Goal: Task Accomplishment & Management: Manage account settings

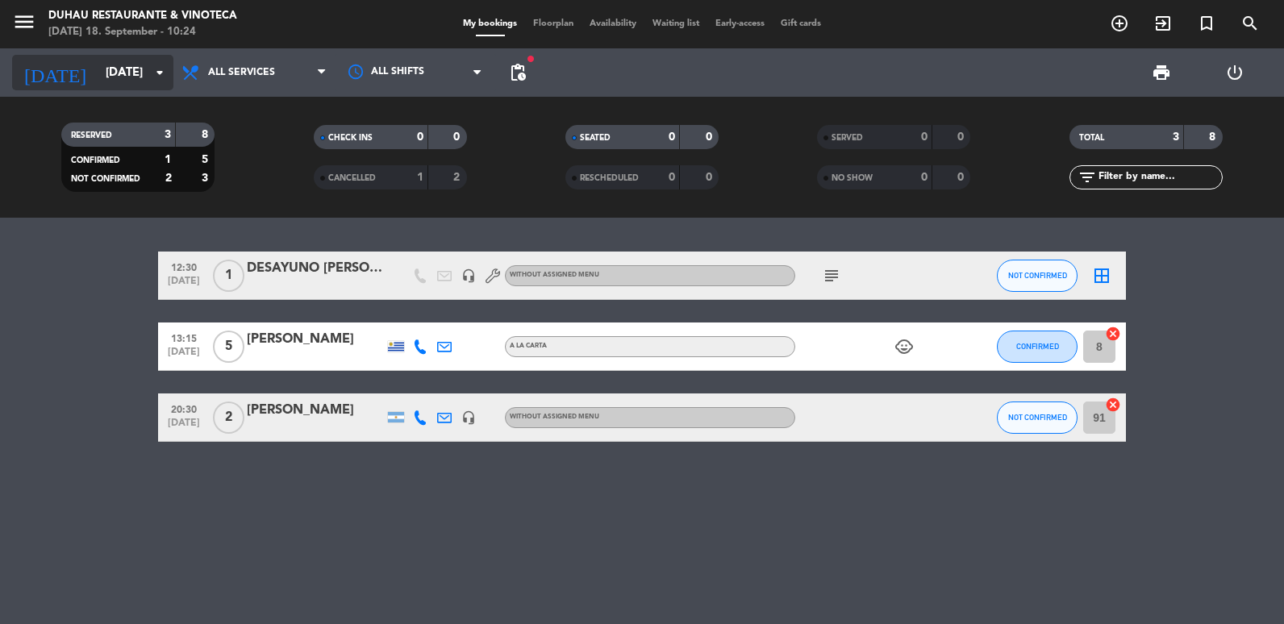
drag, startPoint x: 0, startPoint y: 0, endPoint x: 59, endPoint y: 62, distance: 85.6
click at [98, 62] on input "[DATE]" at bounding box center [175, 73] width 155 height 30
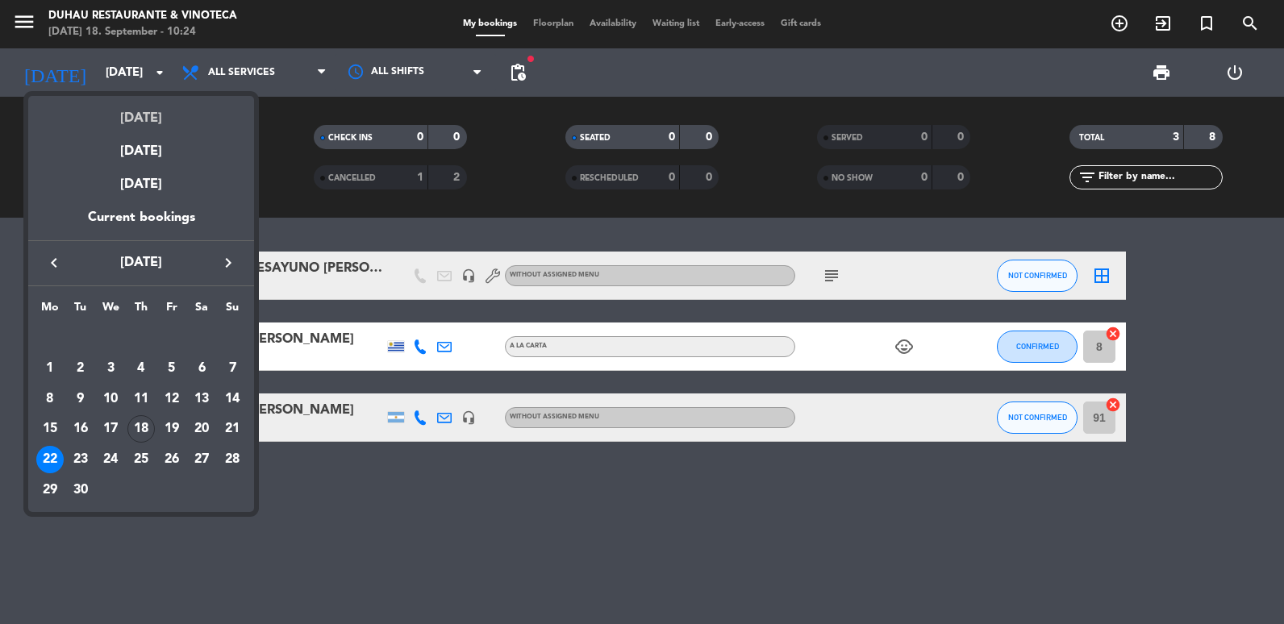
click at [102, 108] on div "[DATE]" at bounding box center [141, 112] width 226 height 33
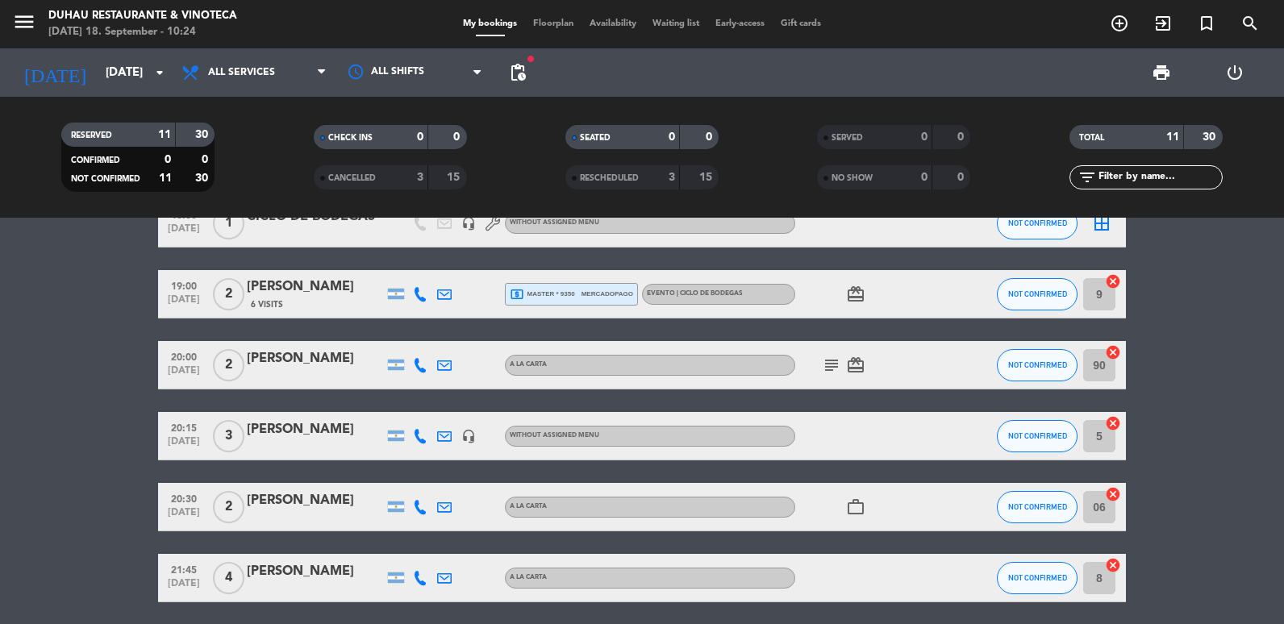
scroll to position [226, 0]
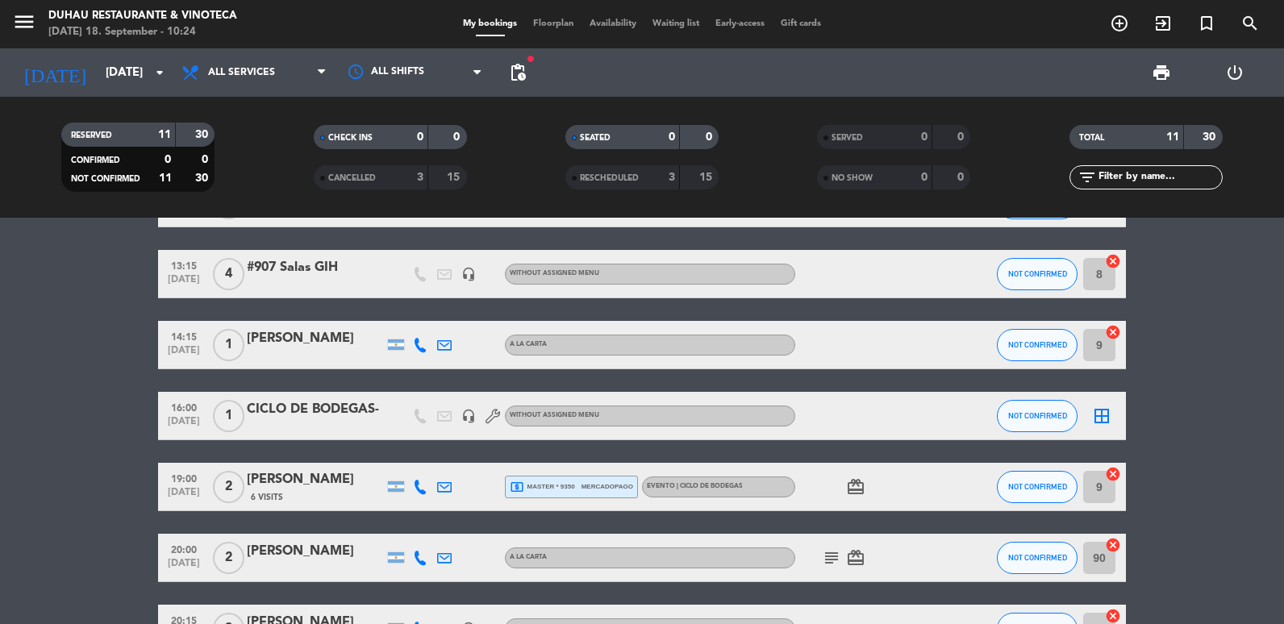
click at [328, 493] on div "6 Visits" at bounding box center [315, 498] width 137 height 14
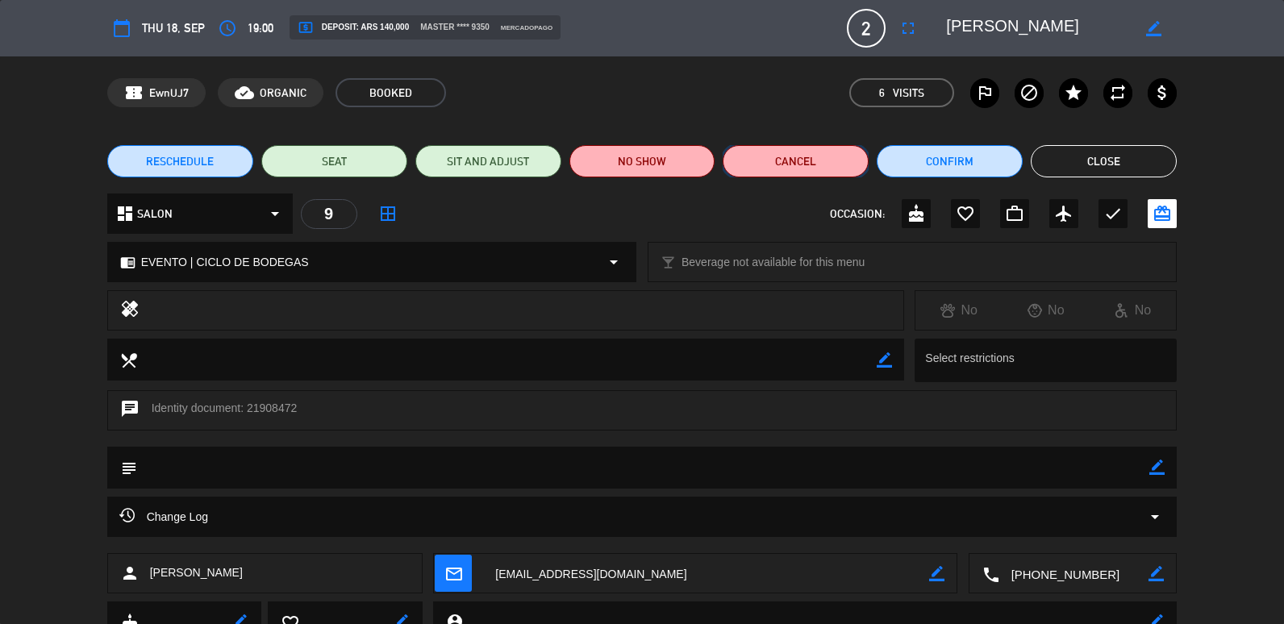
click at [800, 161] on button "Cancel" at bounding box center [796, 161] width 146 height 32
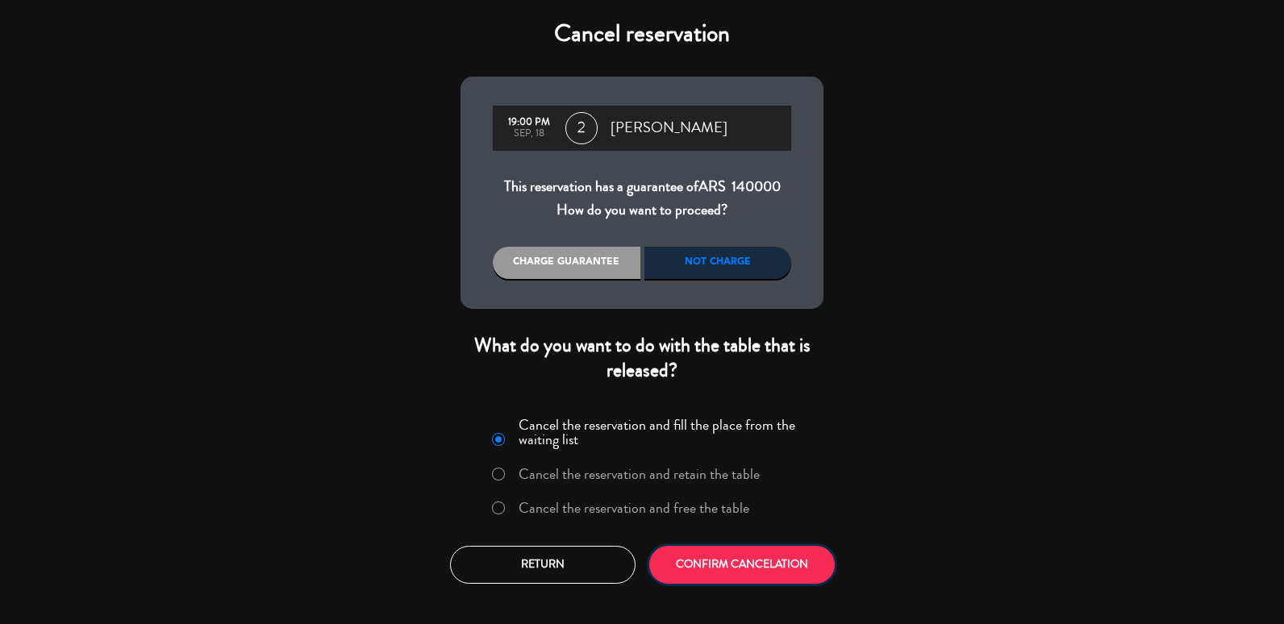
click at [754, 578] on button "CONFIRM CANCELATION" at bounding box center [742, 565] width 186 height 38
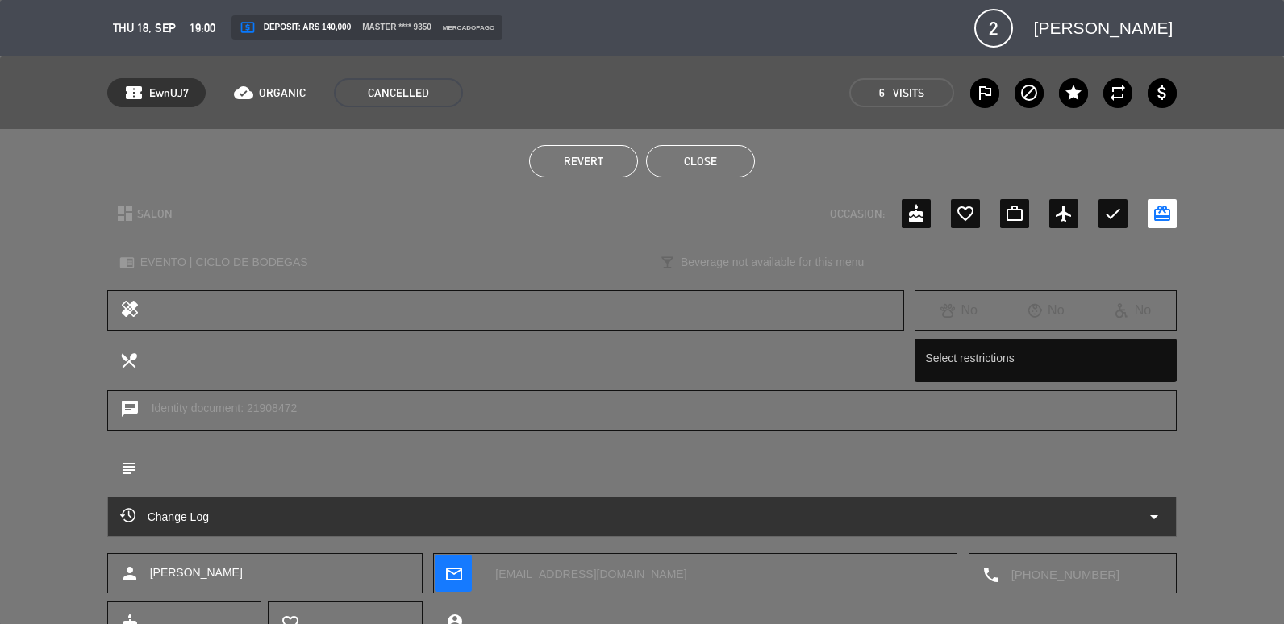
click at [603, 151] on button "Revert" at bounding box center [583, 161] width 109 height 32
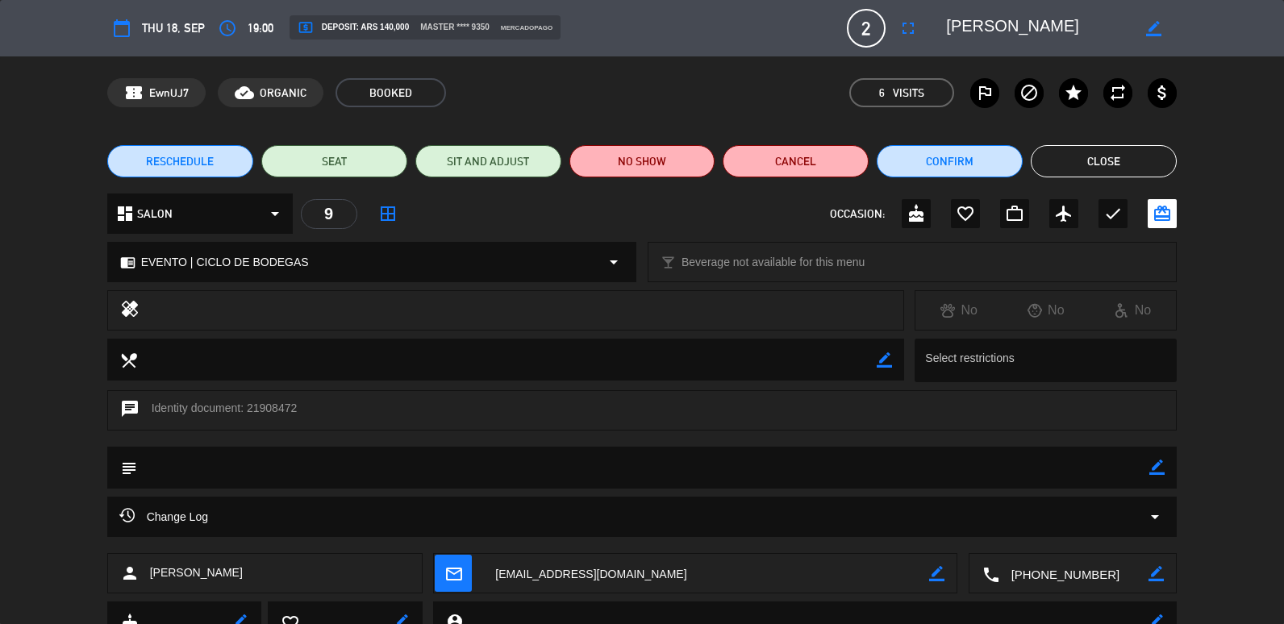
click at [1090, 174] on button "Close" at bounding box center [1104, 161] width 146 height 32
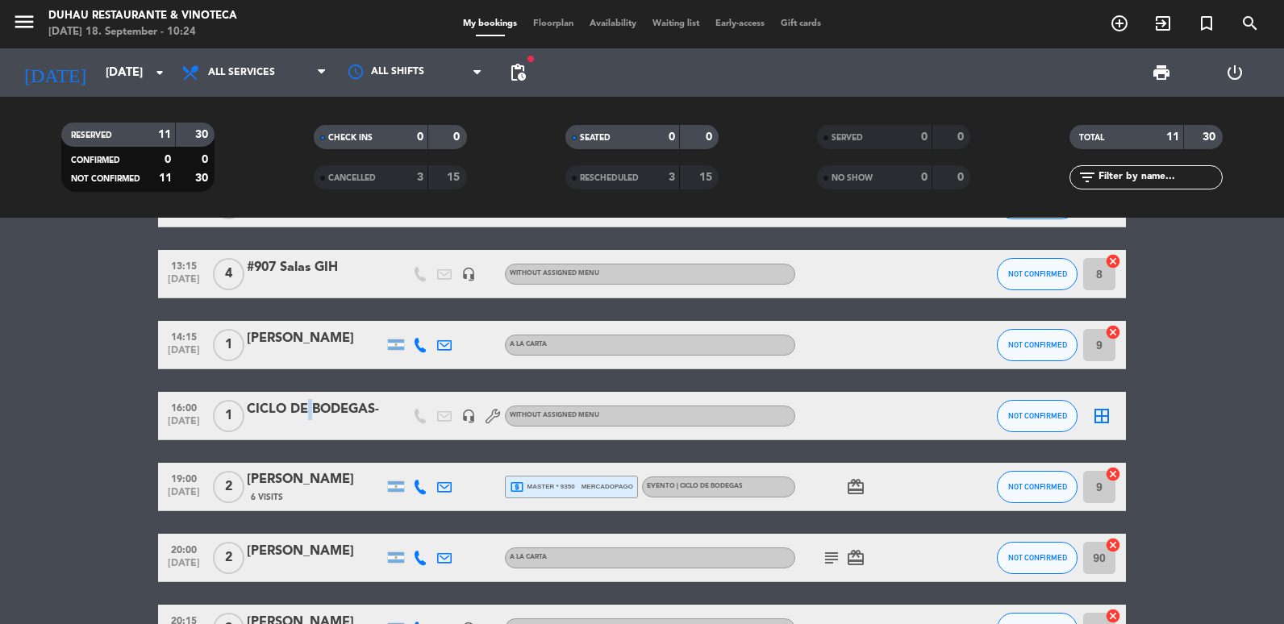
click at [304, 405] on div "CICLO DE BODEGAS-" at bounding box center [315, 409] width 137 height 21
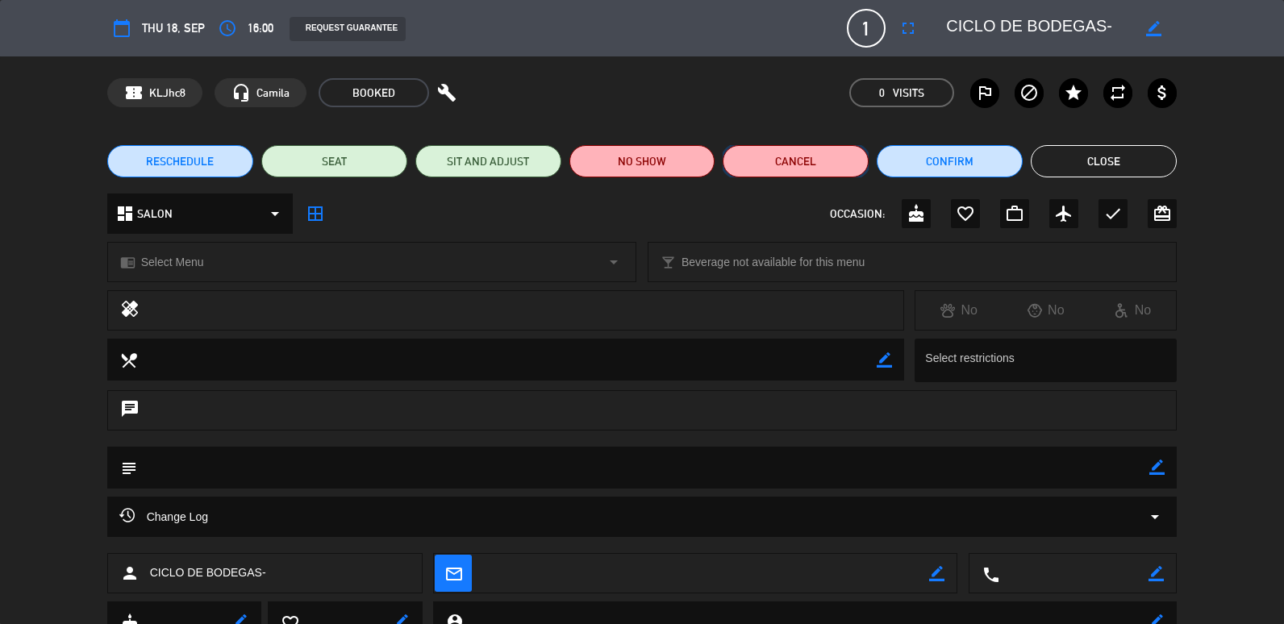
click at [757, 165] on button "Cancel" at bounding box center [796, 161] width 146 height 32
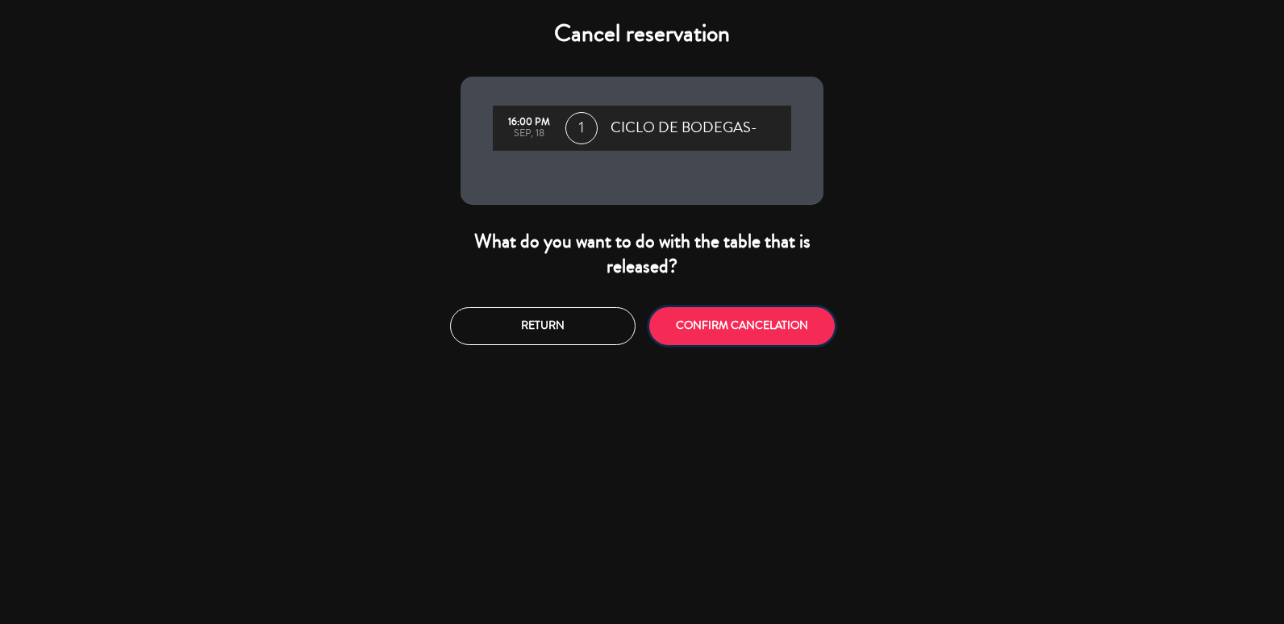
click at [737, 311] on button "CONFIRM CANCELATION" at bounding box center [742, 326] width 186 height 38
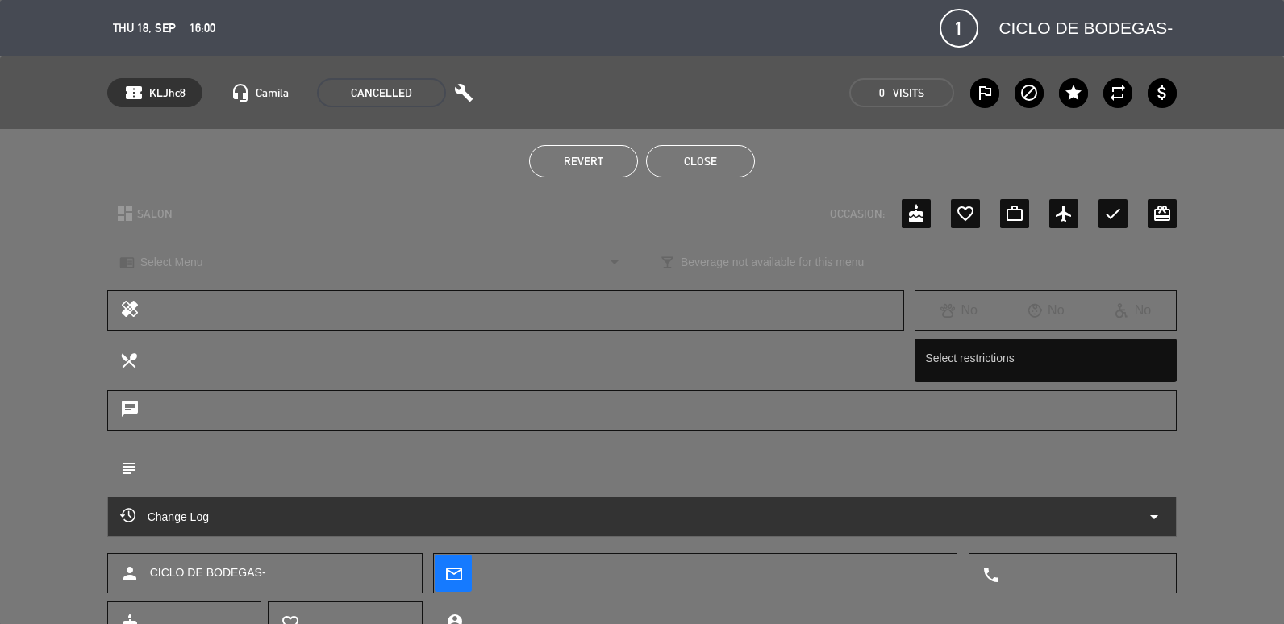
click at [693, 180] on div "Revert Close" at bounding box center [642, 161] width 1284 height 65
click at [705, 171] on button "Close" at bounding box center [700, 161] width 109 height 32
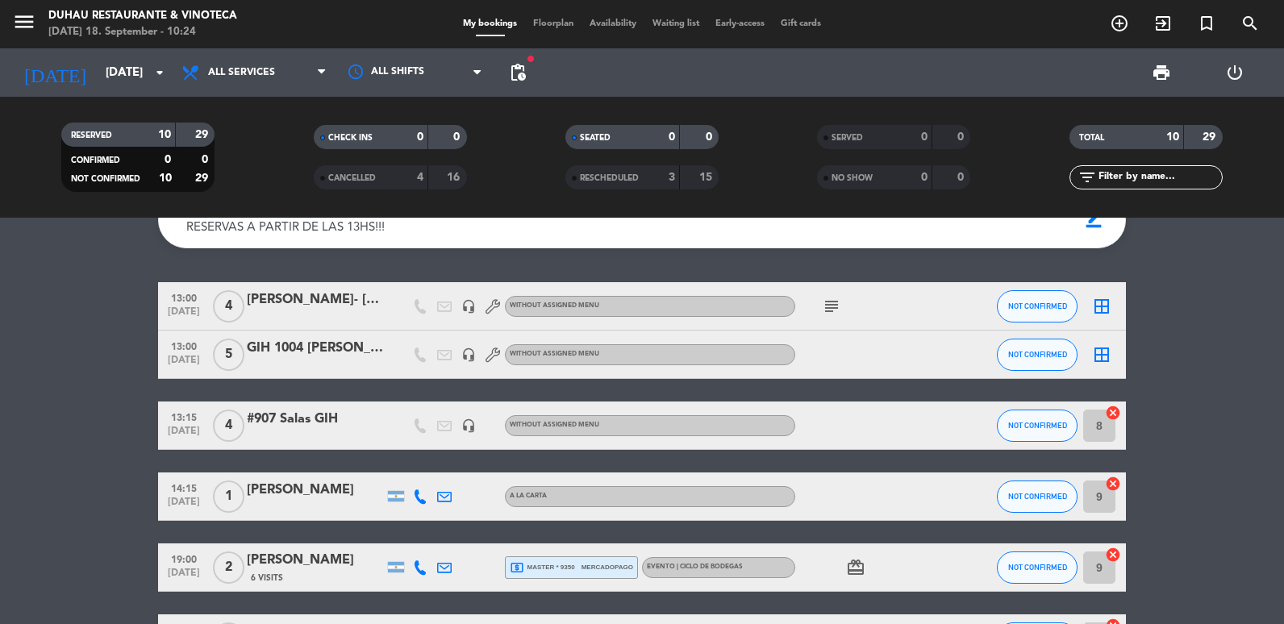
scroll to position [0, 0]
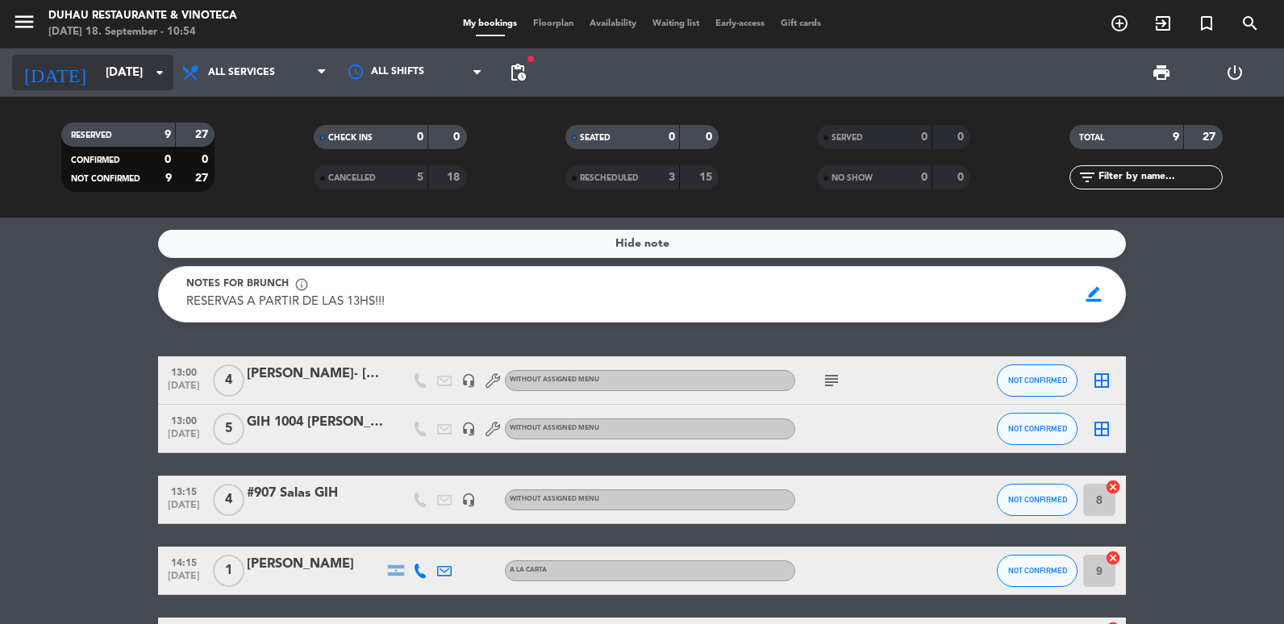
click at [162, 69] on icon "arrow_drop_down" at bounding box center [159, 72] width 19 height 19
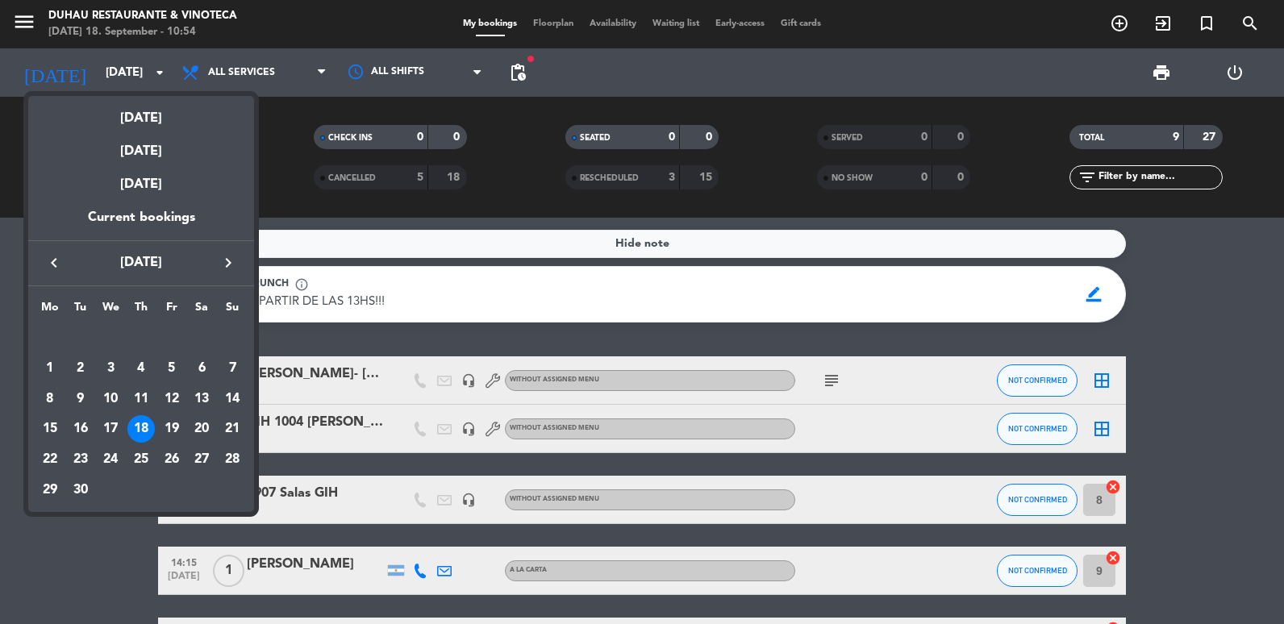
click at [232, 266] on icon "keyboard_arrow_right" at bounding box center [228, 262] width 19 height 19
click at [209, 428] on div "18" at bounding box center [201, 429] width 27 height 27
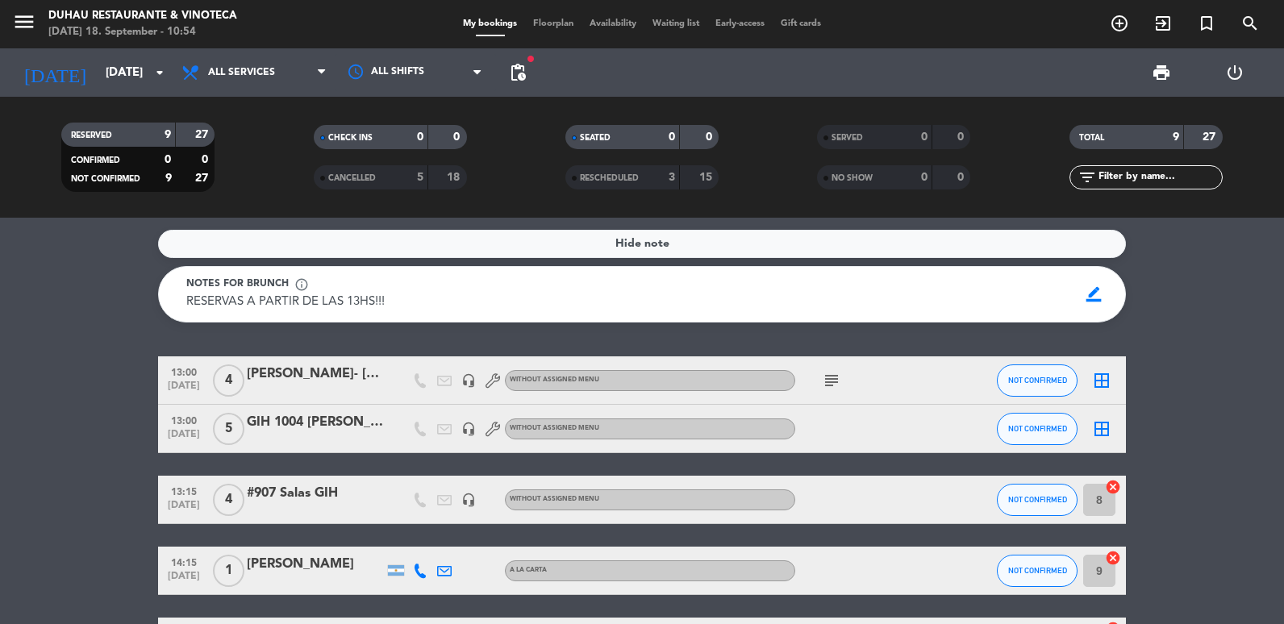
type input "[DATE]"
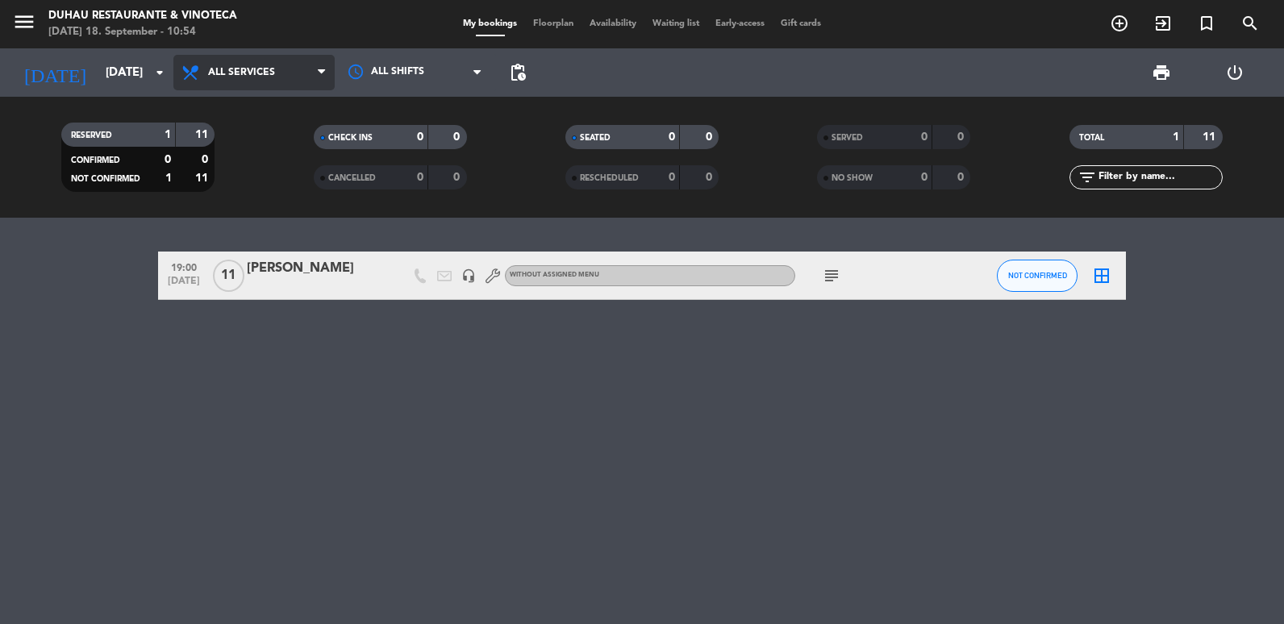
click at [246, 85] on span "All services" at bounding box center [253, 72] width 161 height 35
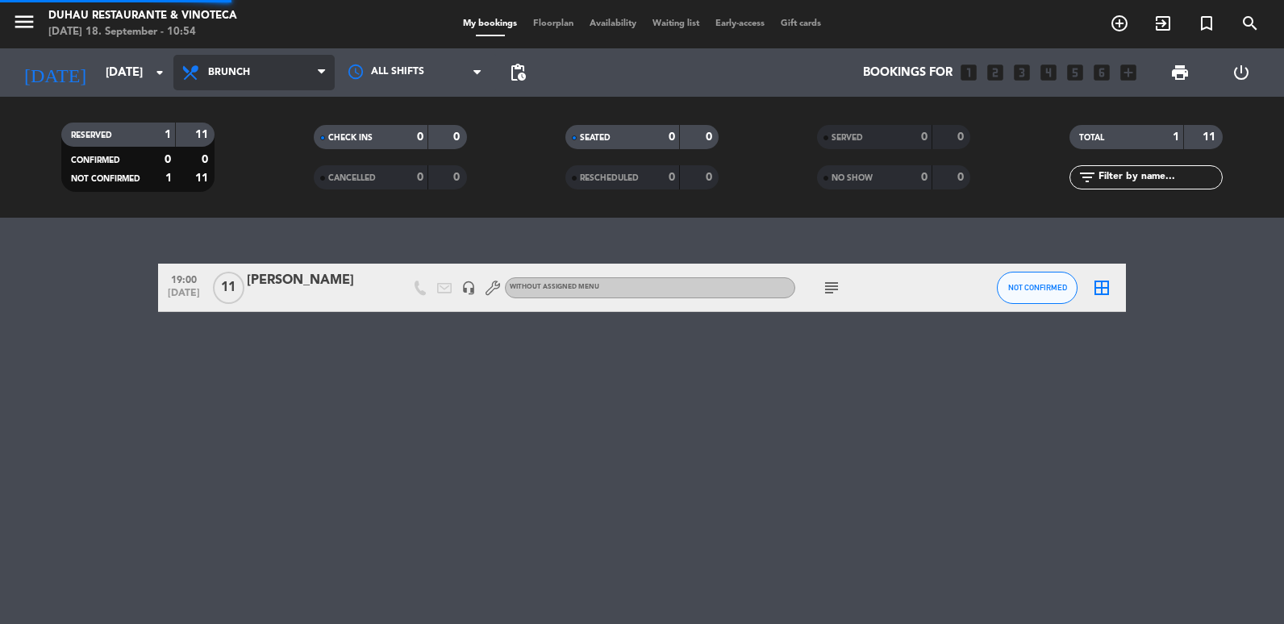
click at [253, 175] on div "menu [PERSON_NAME] Restaurante & Vinoteca [DATE] 18. September - 10:54 My booki…" at bounding box center [642, 109] width 1284 height 218
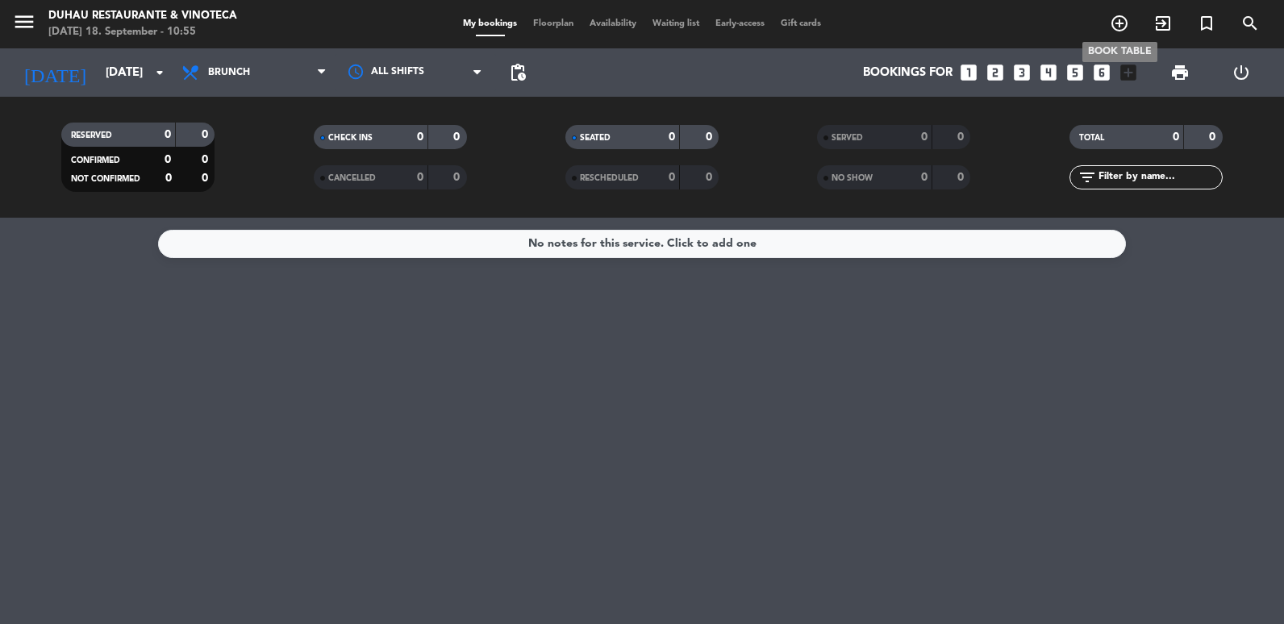
click at [1121, 19] on icon "add_circle_outline" at bounding box center [1119, 23] width 19 height 19
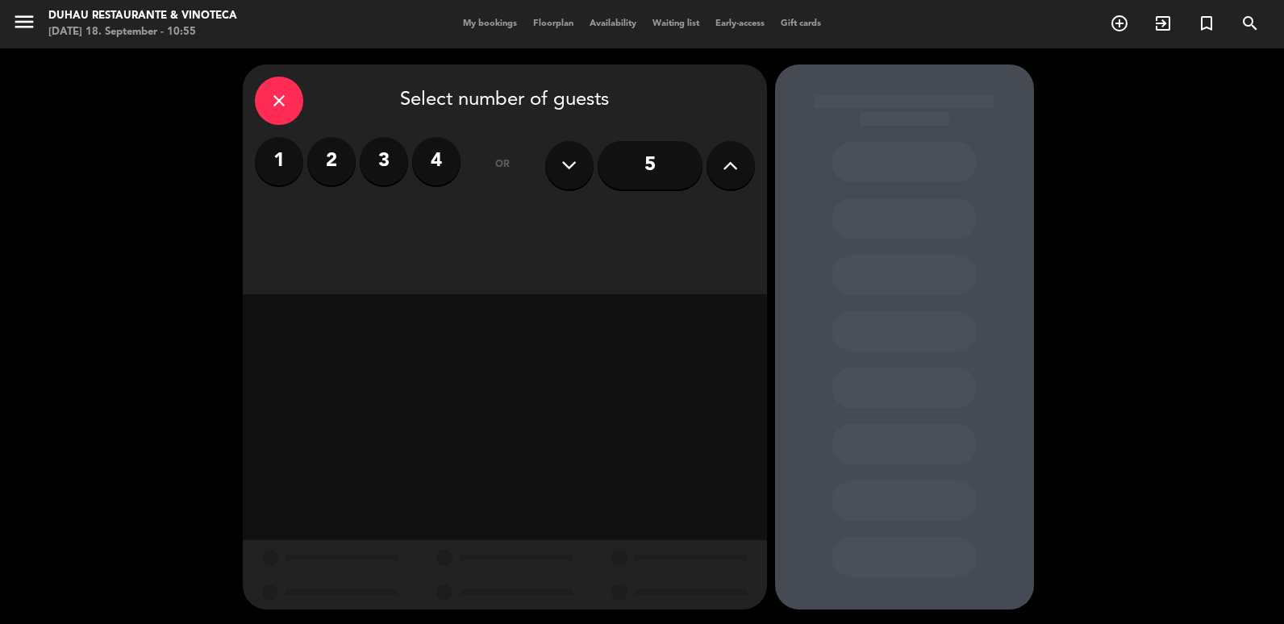
click at [351, 168] on label "2" at bounding box center [331, 161] width 48 height 48
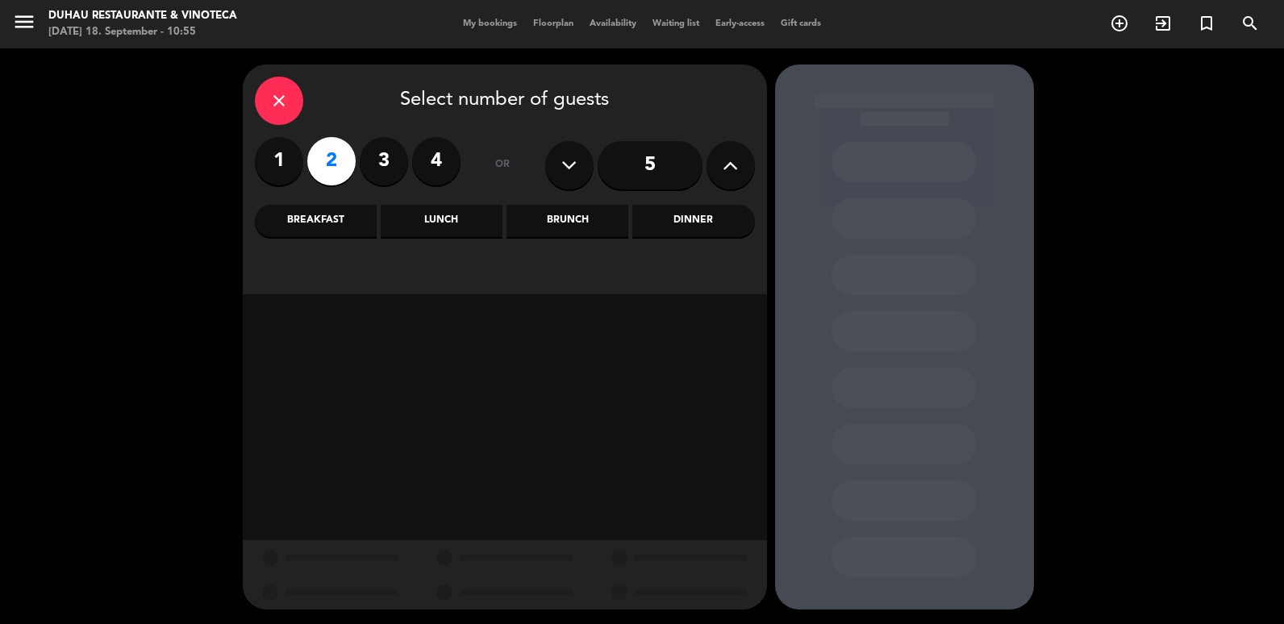
click at [542, 221] on div "Brunch" at bounding box center [568, 221] width 122 height 32
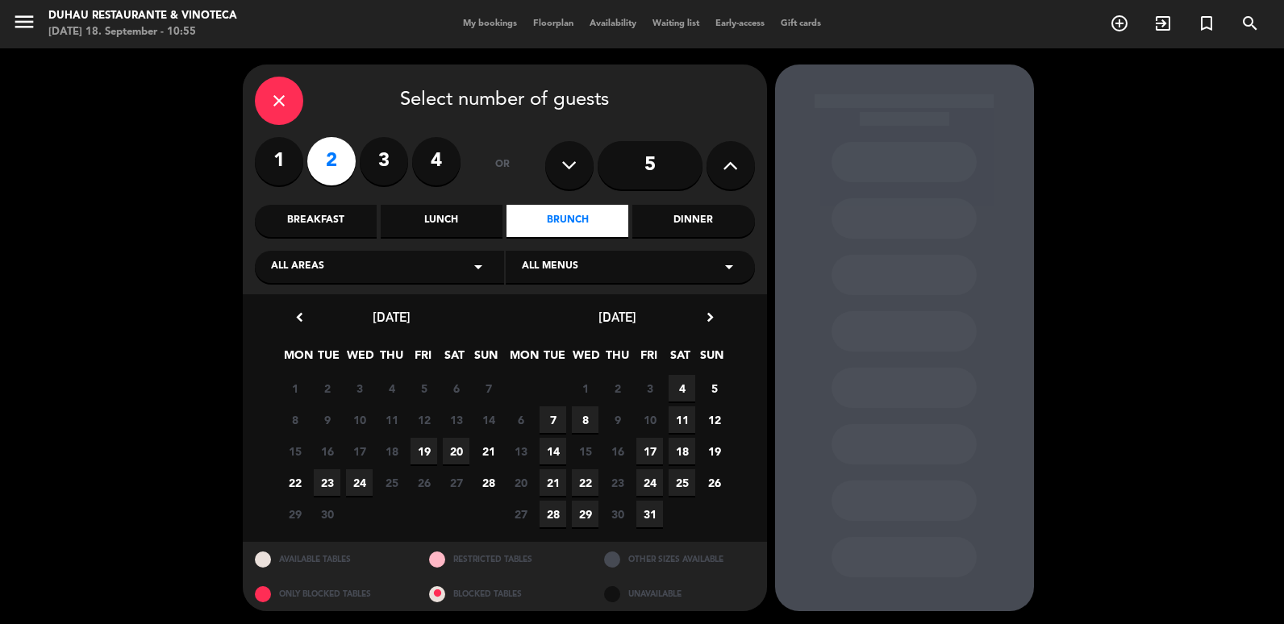
click at [687, 452] on span "18" at bounding box center [682, 451] width 27 height 27
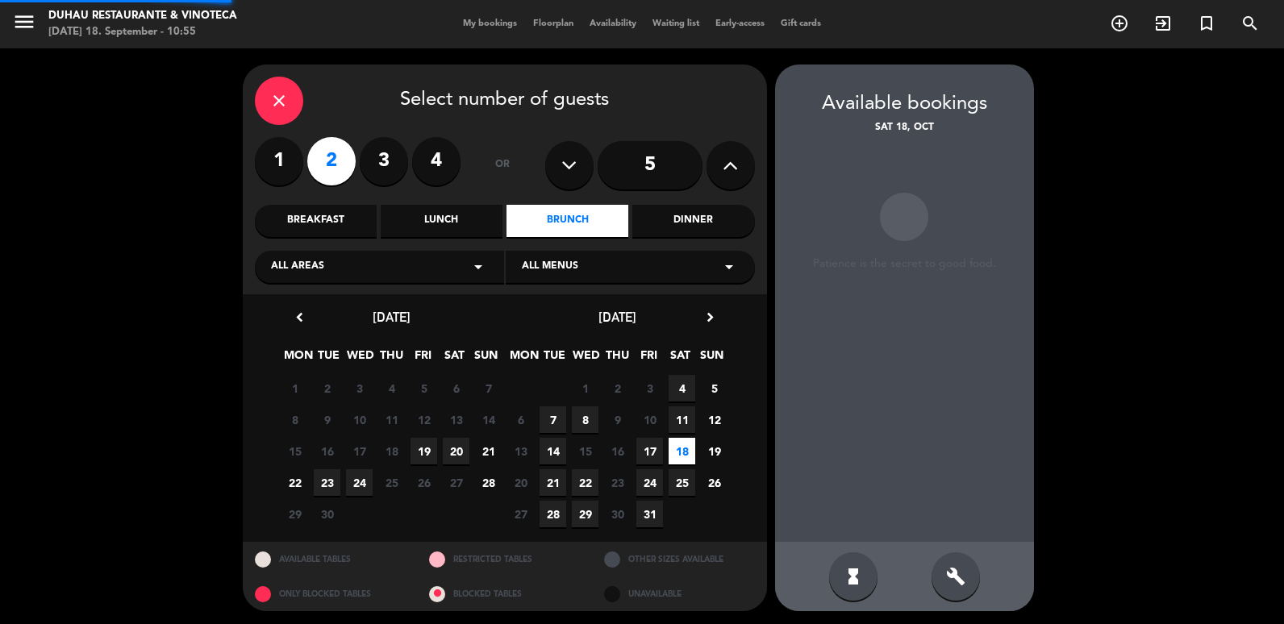
scroll to position [2, 0]
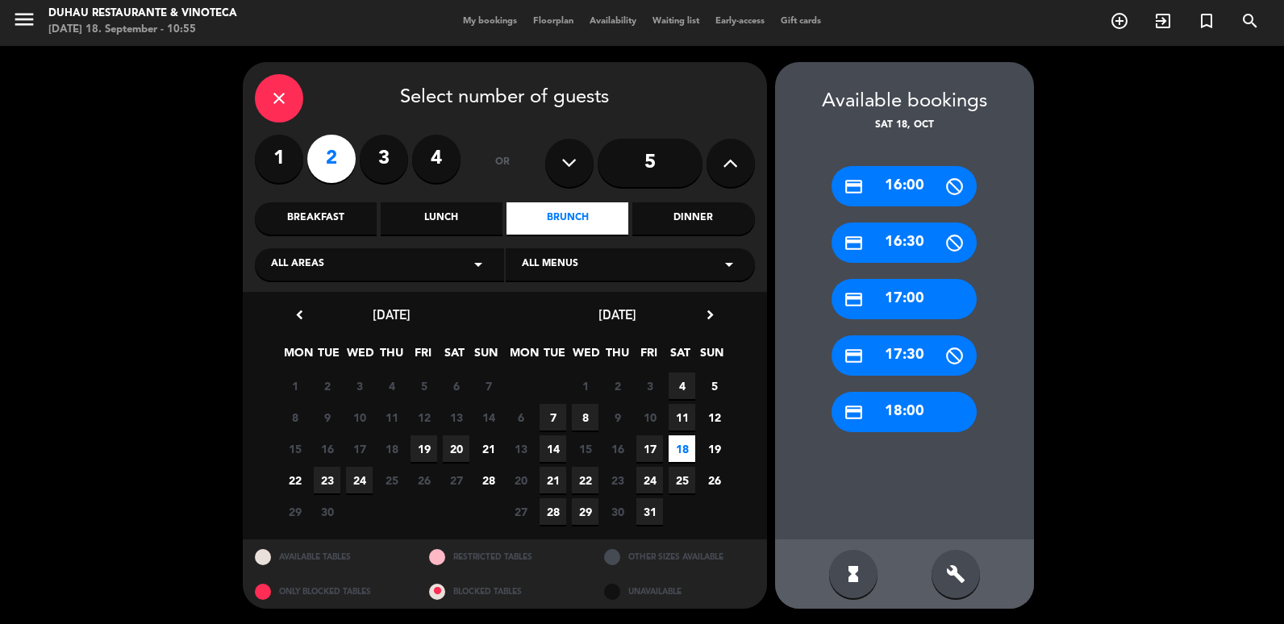
click at [971, 579] on div "build" at bounding box center [956, 574] width 48 height 48
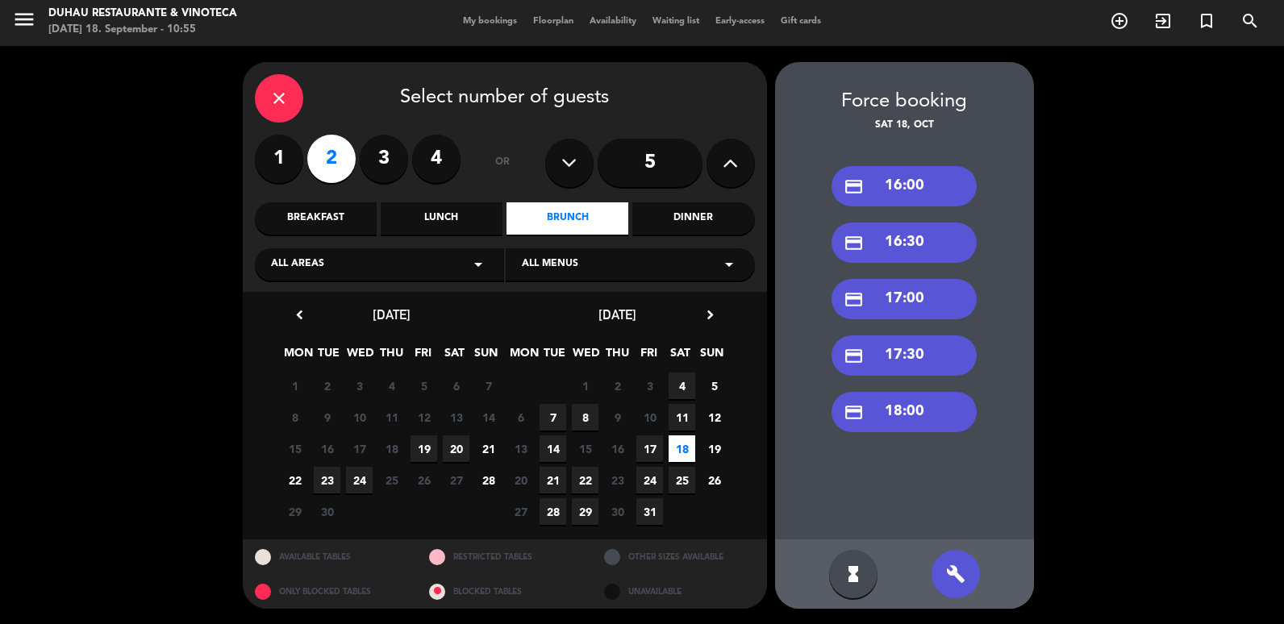
click at [870, 299] on div "credit_card 17:00" at bounding box center [904, 299] width 145 height 40
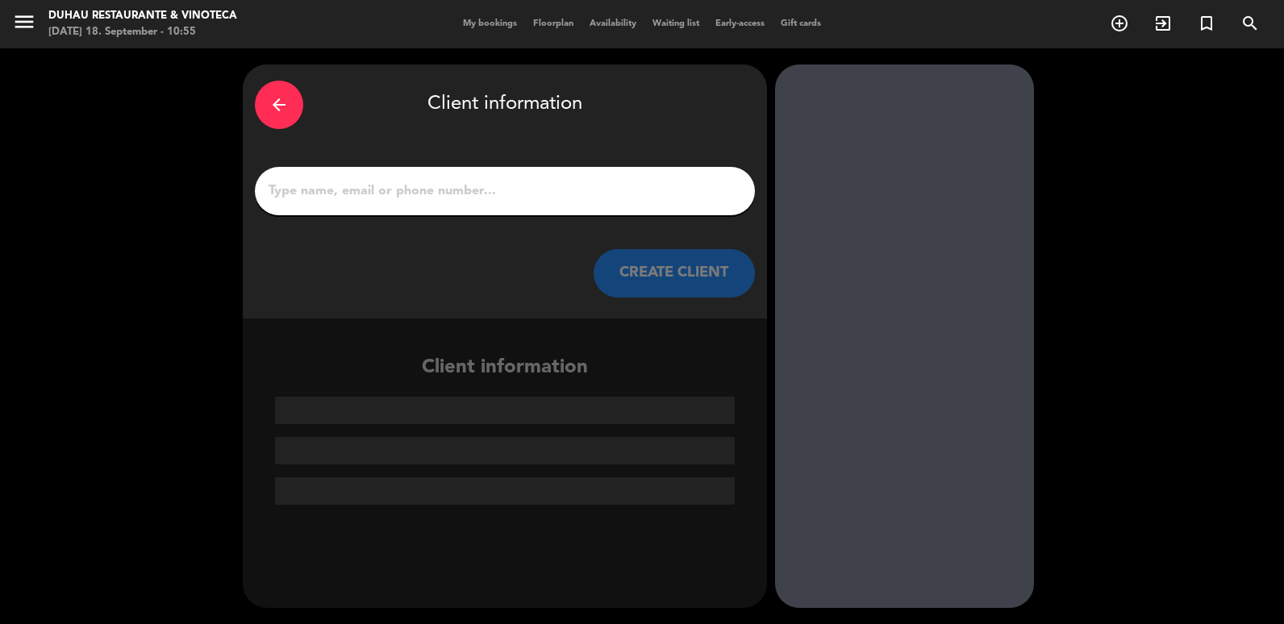
click at [565, 206] on div at bounding box center [505, 191] width 500 height 48
click at [565, 190] on input "1" at bounding box center [505, 191] width 476 height 23
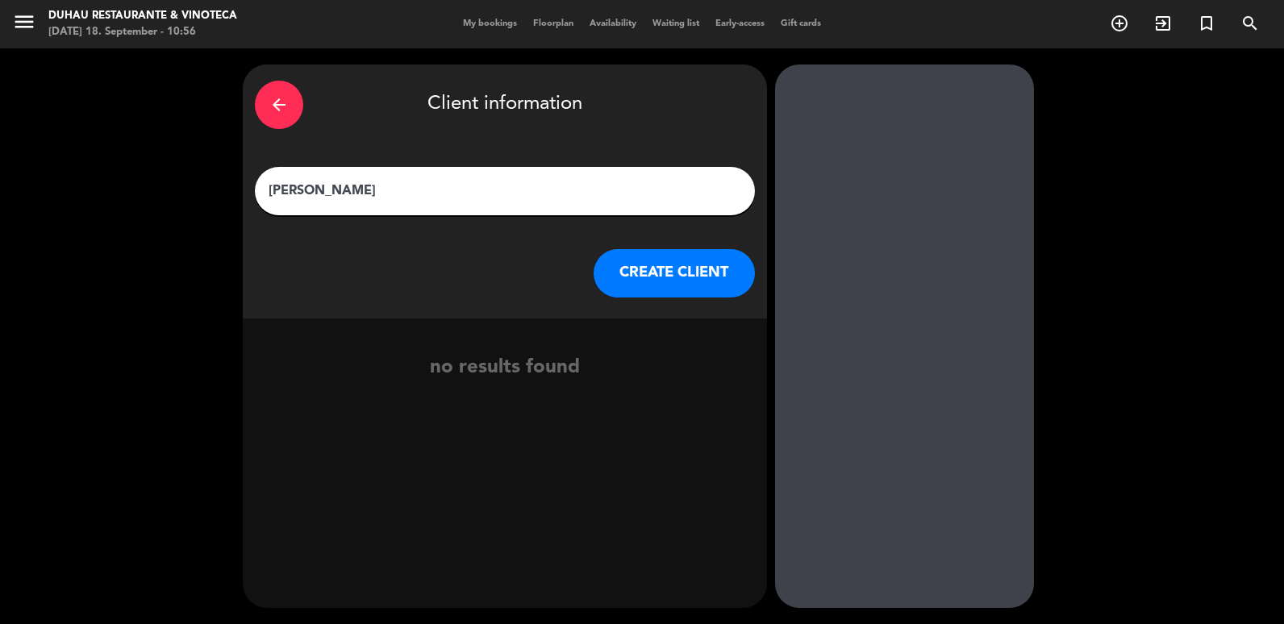
type input "[PERSON_NAME]"
click at [668, 268] on button "CREATE CLIENT" at bounding box center [674, 273] width 161 height 48
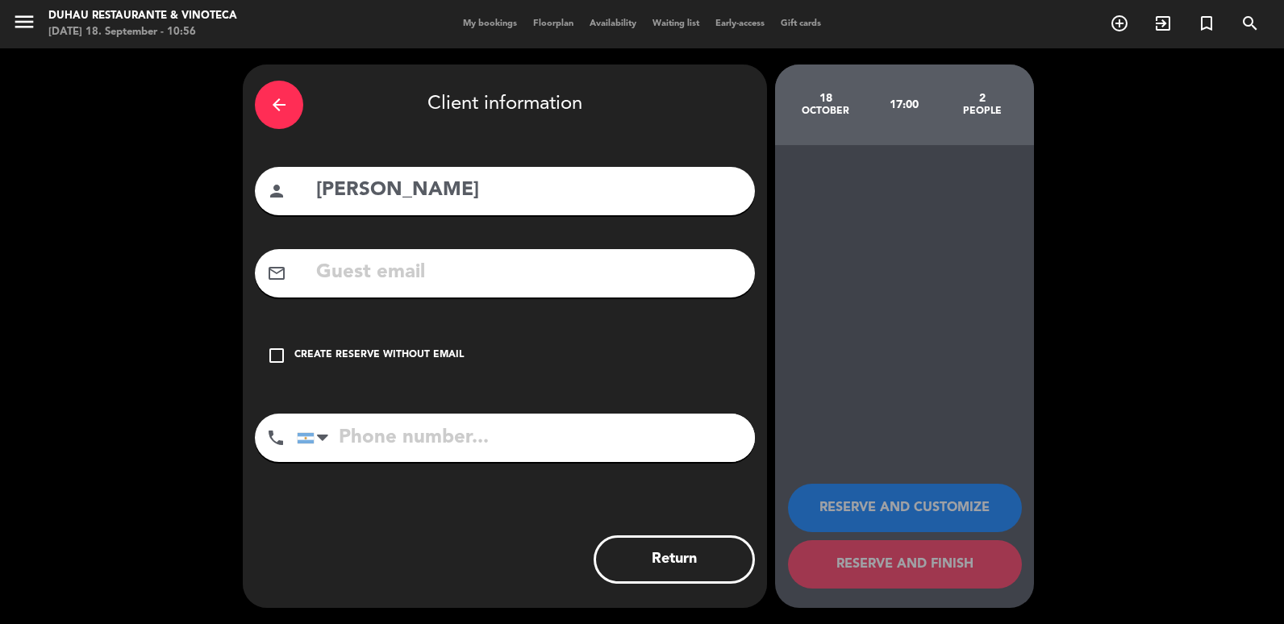
click at [378, 339] on div "check_box_outline_blank Create reserve without email" at bounding box center [505, 356] width 500 height 48
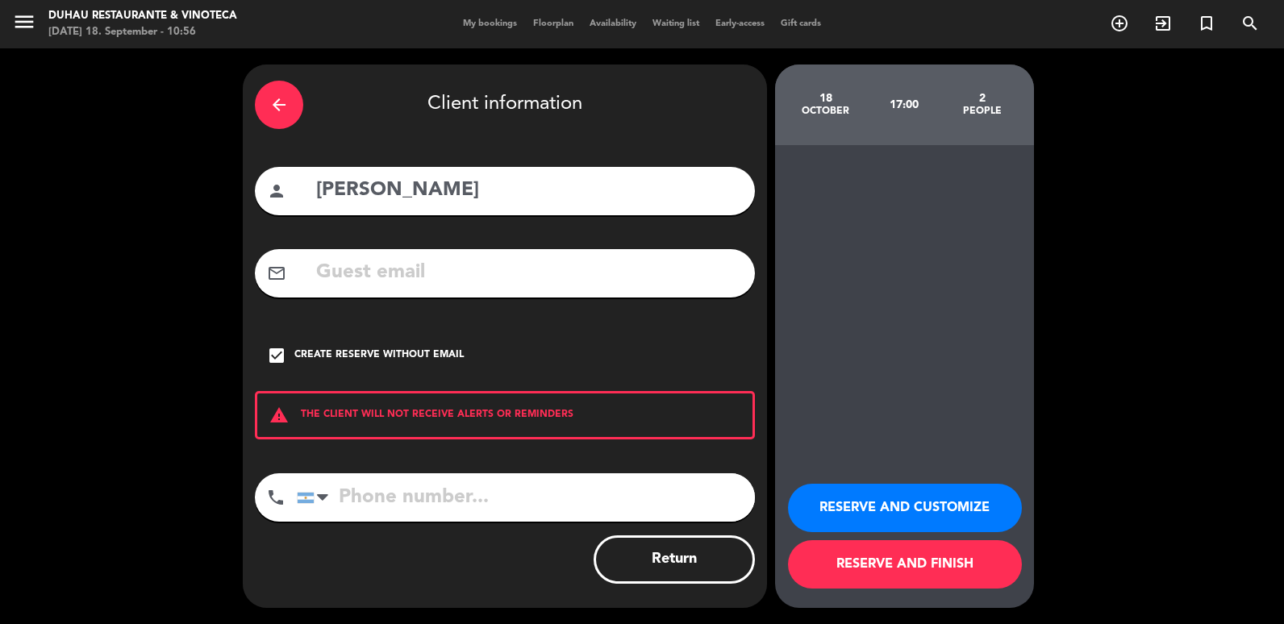
click at [938, 509] on button "RESERVE AND CUSTOMIZE" at bounding box center [905, 508] width 234 height 48
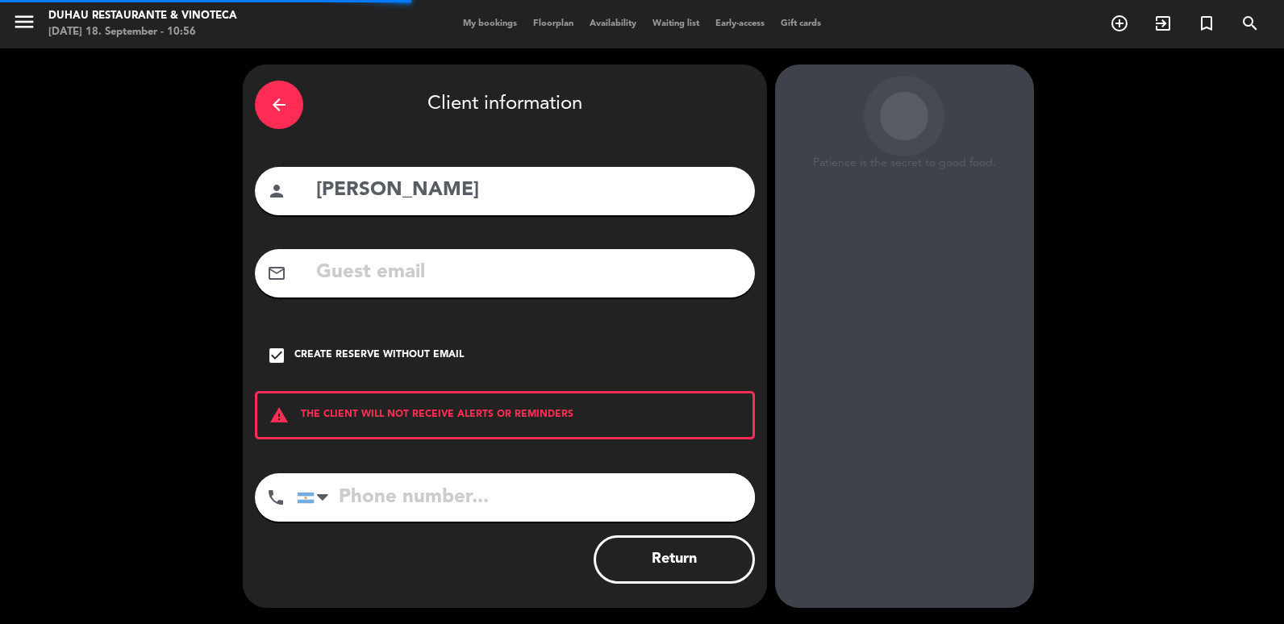
scroll to position [21, 0]
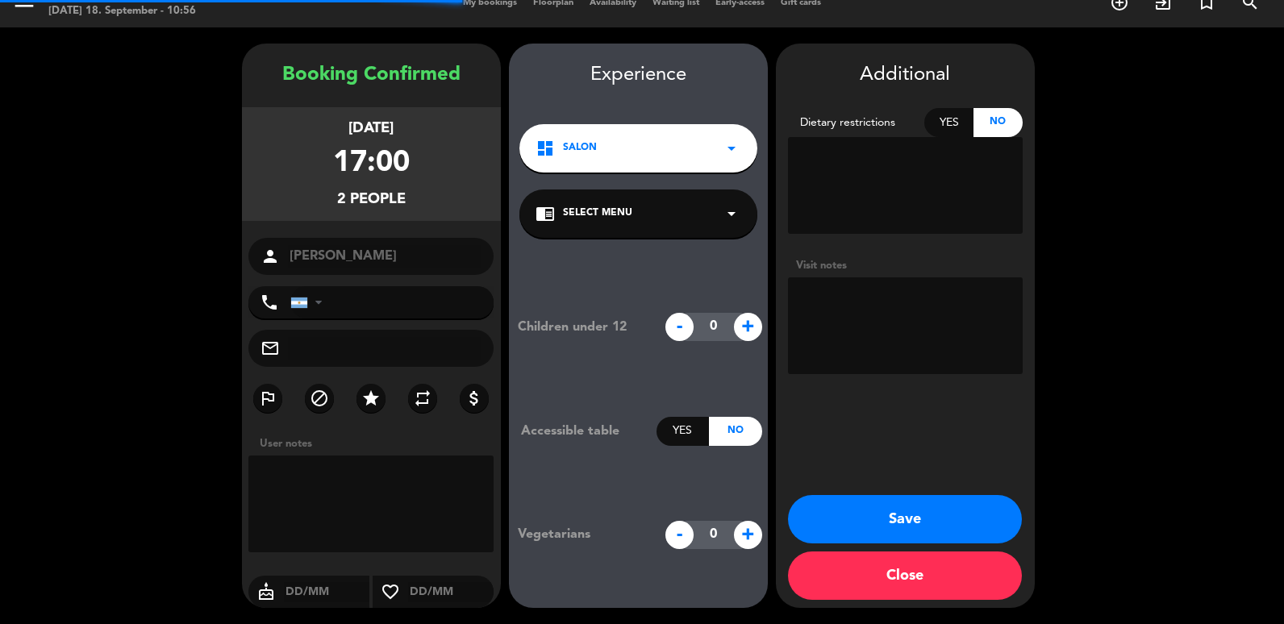
click at [887, 303] on textarea at bounding box center [905, 326] width 235 height 97
type textarea "E"
paste textarea "P3BAWG8X"
type textarea "BB: P3BAWG8X"
click at [866, 530] on button "Save" at bounding box center [905, 519] width 234 height 48
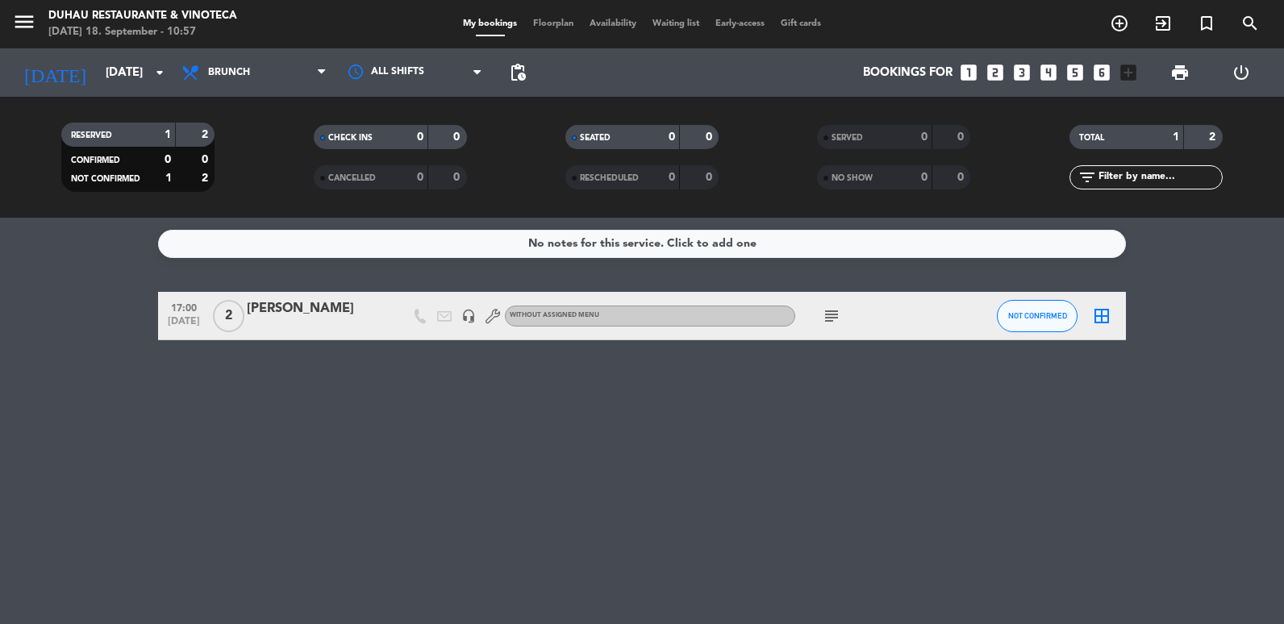
click at [828, 318] on icon "subject" at bounding box center [831, 316] width 19 height 19
copy div "P3BAWG8X"
drag, startPoint x: 821, startPoint y: 342, endPoint x: 882, endPoint y: 349, distance: 61.7
click at [882, 349] on div "BB: P3BAWG8X" at bounding box center [832, 346] width 104 height 28
click at [136, 70] on input "[DATE]" at bounding box center [175, 73] width 155 height 30
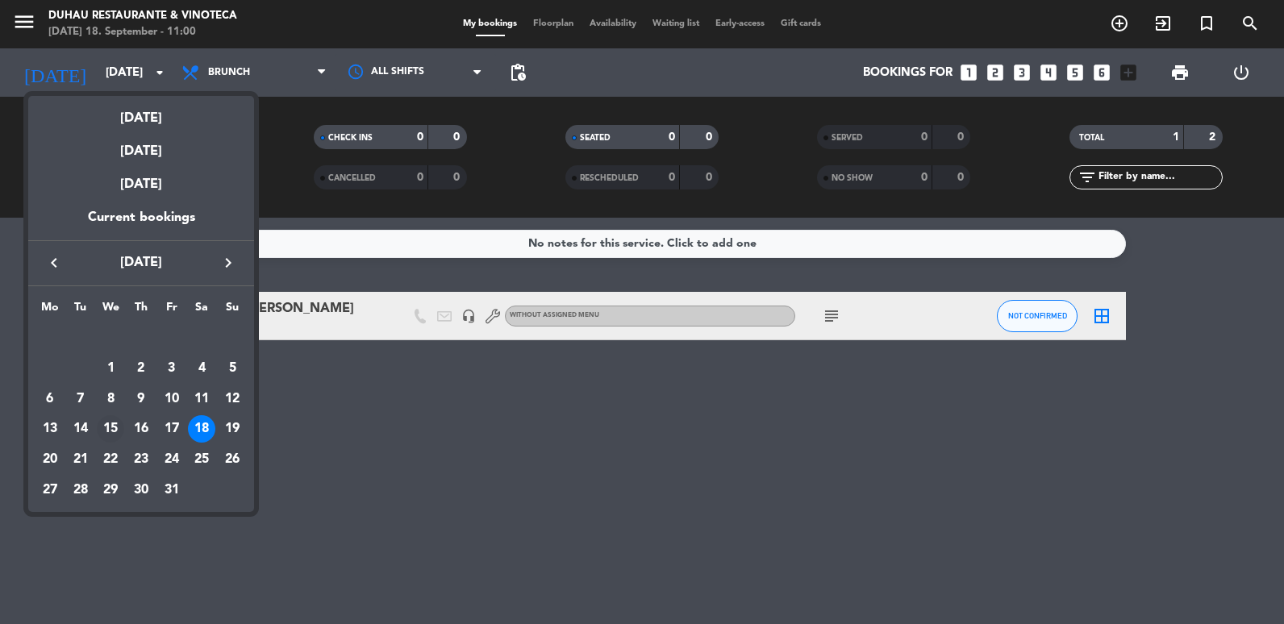
click at [115, 436] on div "15" at bounding box center [110, 429] width 27 height 27
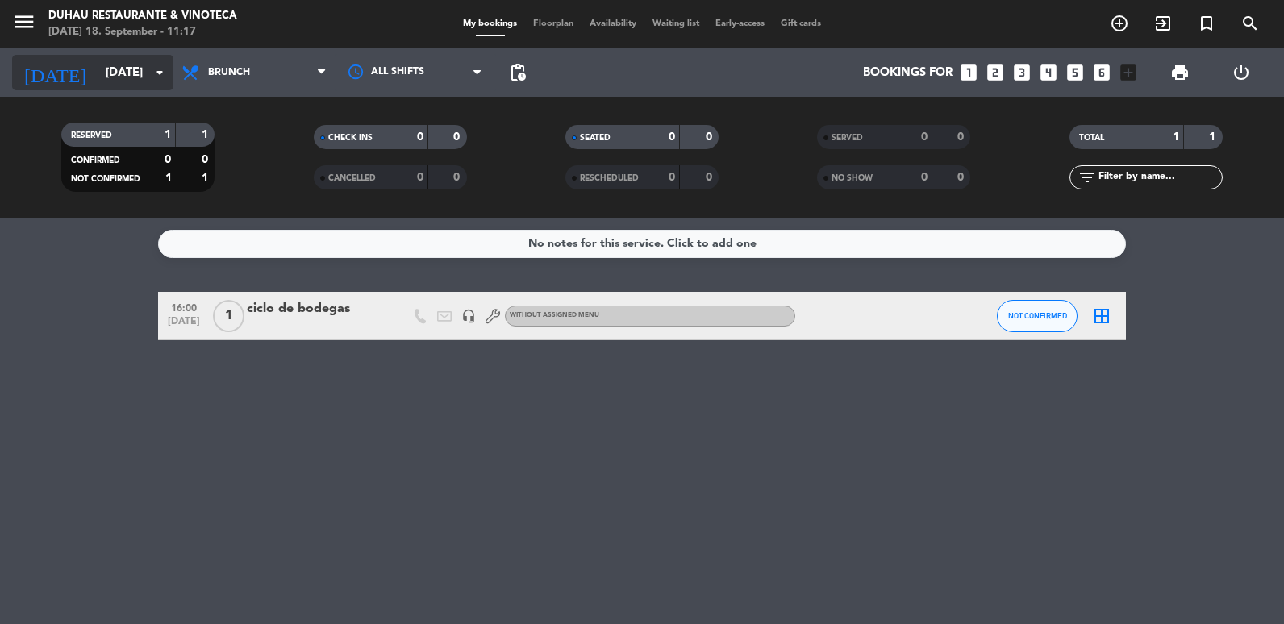
click at [98, 87] on input "[DATE]" at bounding box center [175, 73] width 155 height 30
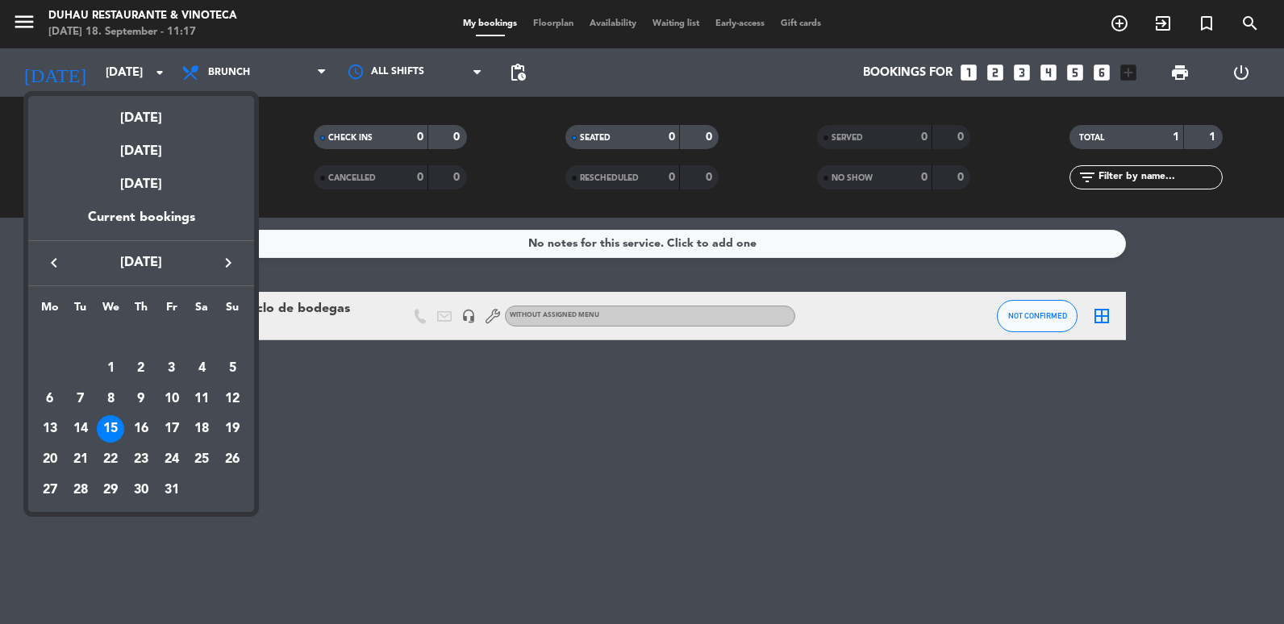
click at [63, 253] on button "keyboard_arrow_left" at bounding box center [54, 263] width 29 height 21
click at [150, 422] on div "18" at bounding box center [140, 429] width 27 height 27
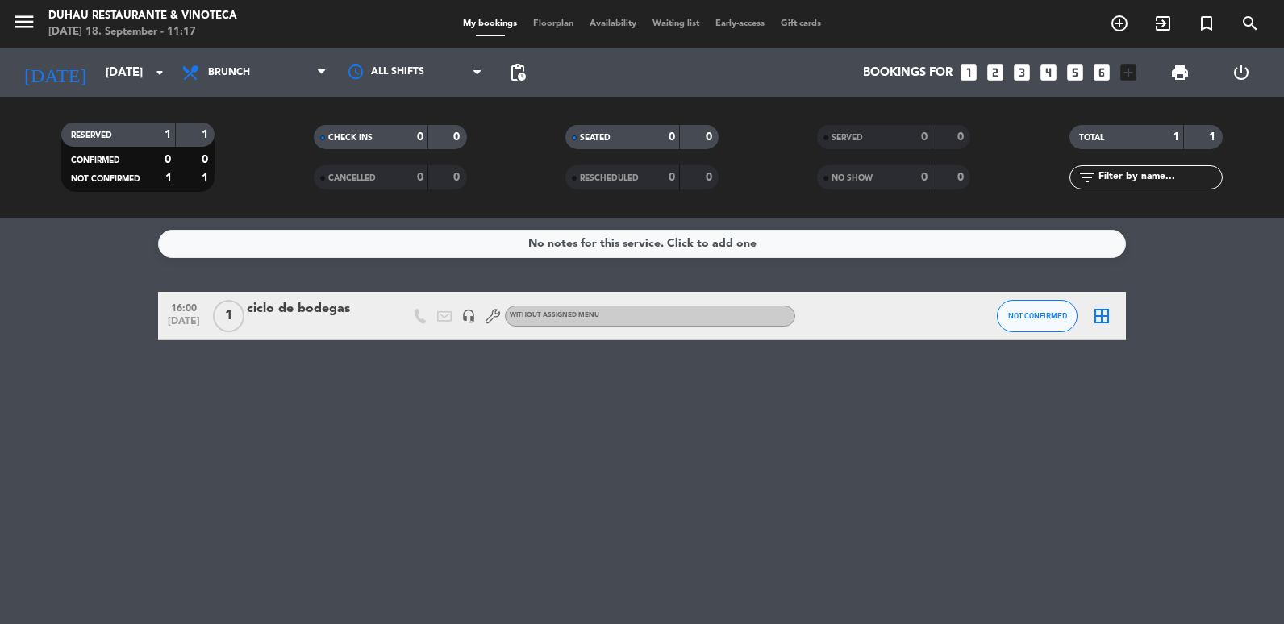
type input "[DATE]"
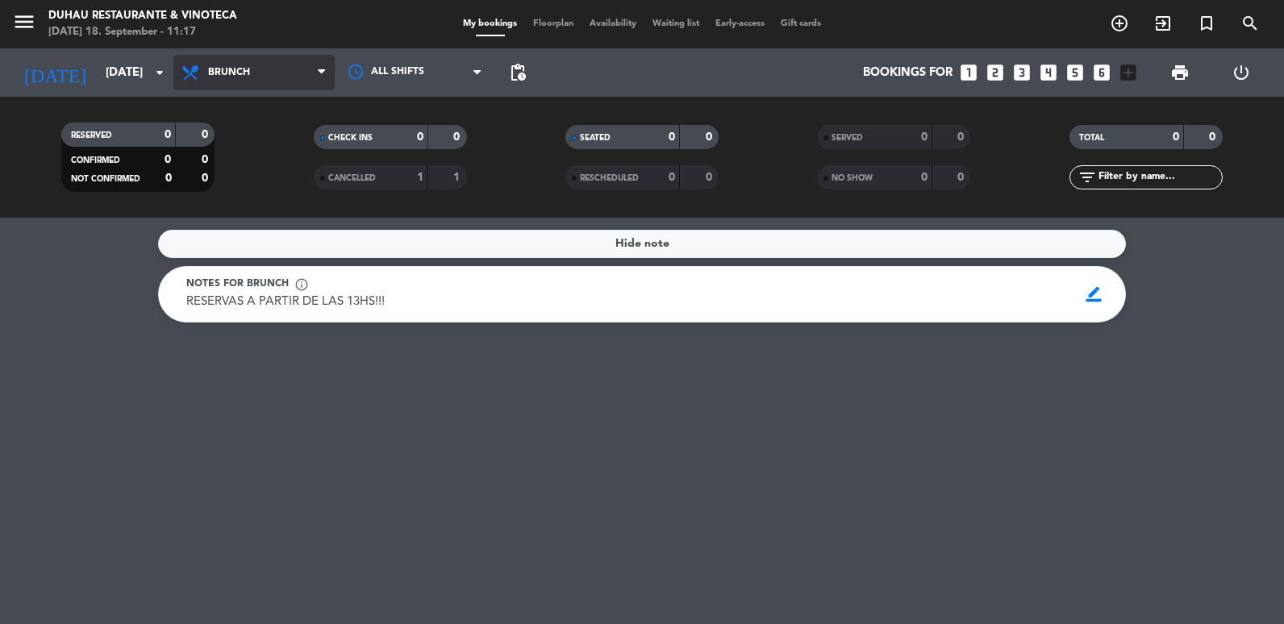
click at [225, 64] on span "Brunch" at bounding box center [253, 72] width 161 height 35
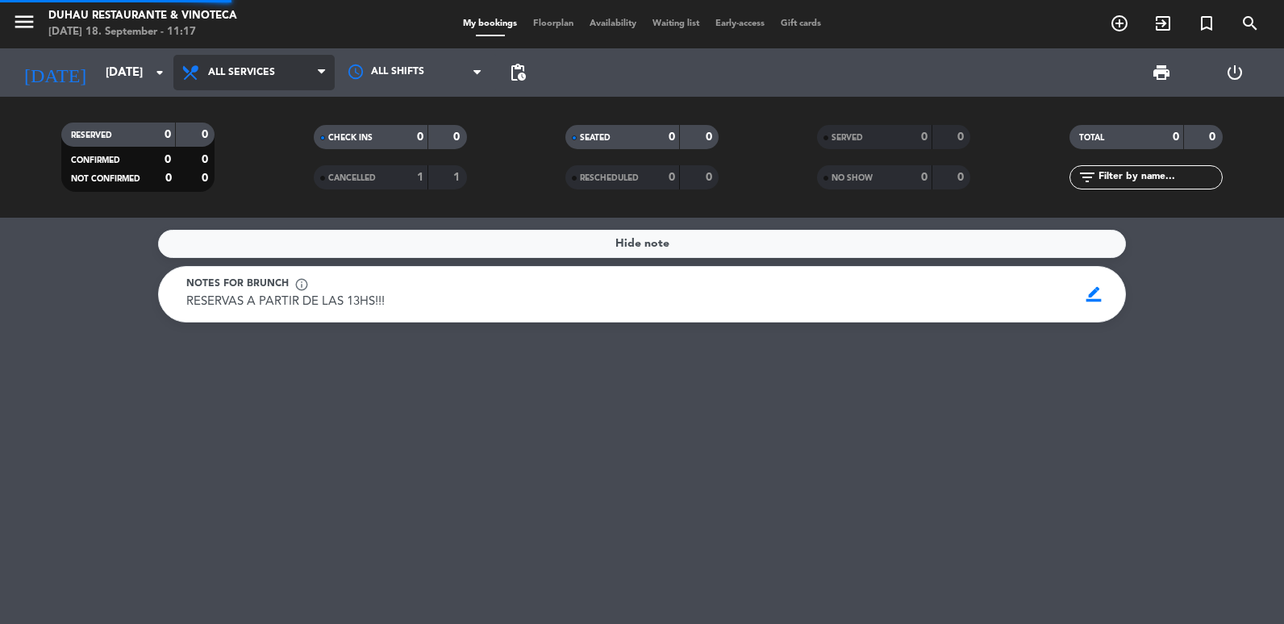
click at [228, 108] on div "menu [PERSON_NAME] Restaurante & Vinoteca [DATE] 18. September - 11:17 My booki…" at bounding box center [642, 109] width 1284 height 218
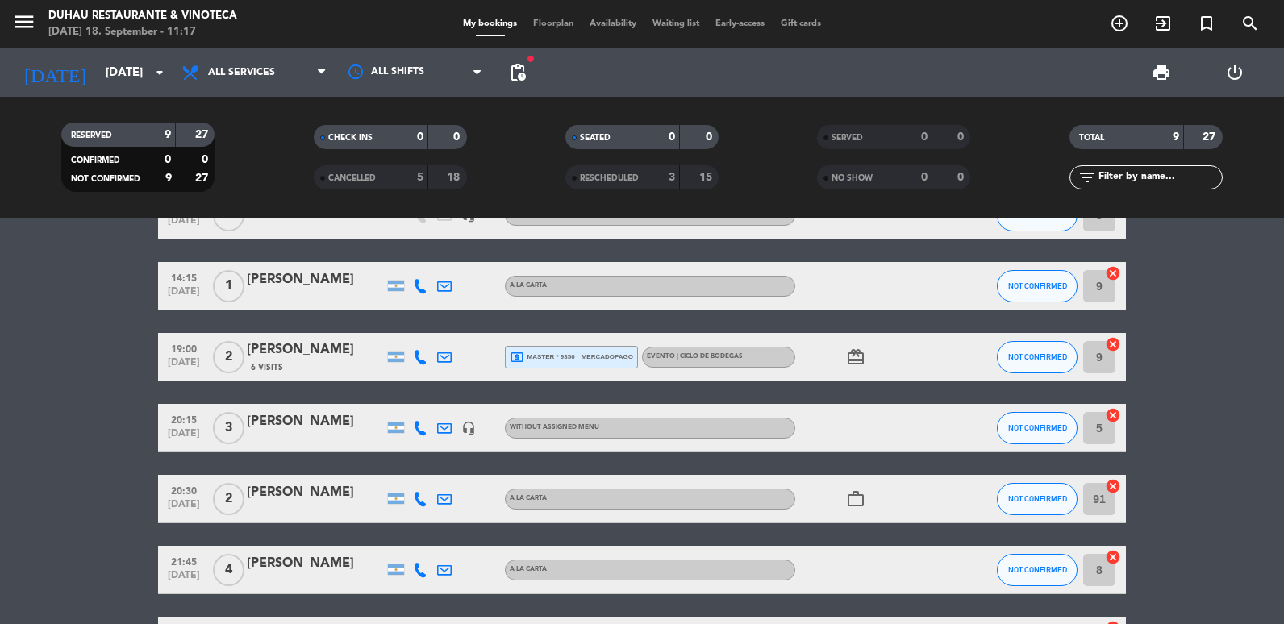
scroll to position [323, 0]
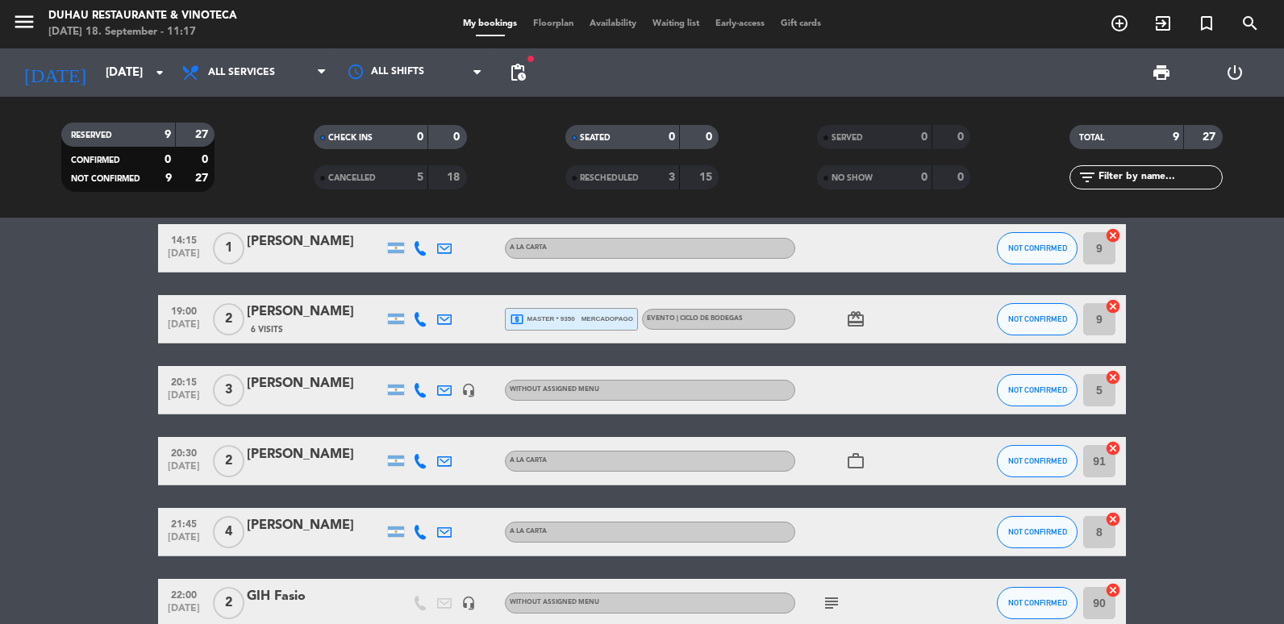
click at [287, 326] on div "6 Visits" at bounding box center [315, 330] width 137 height 14
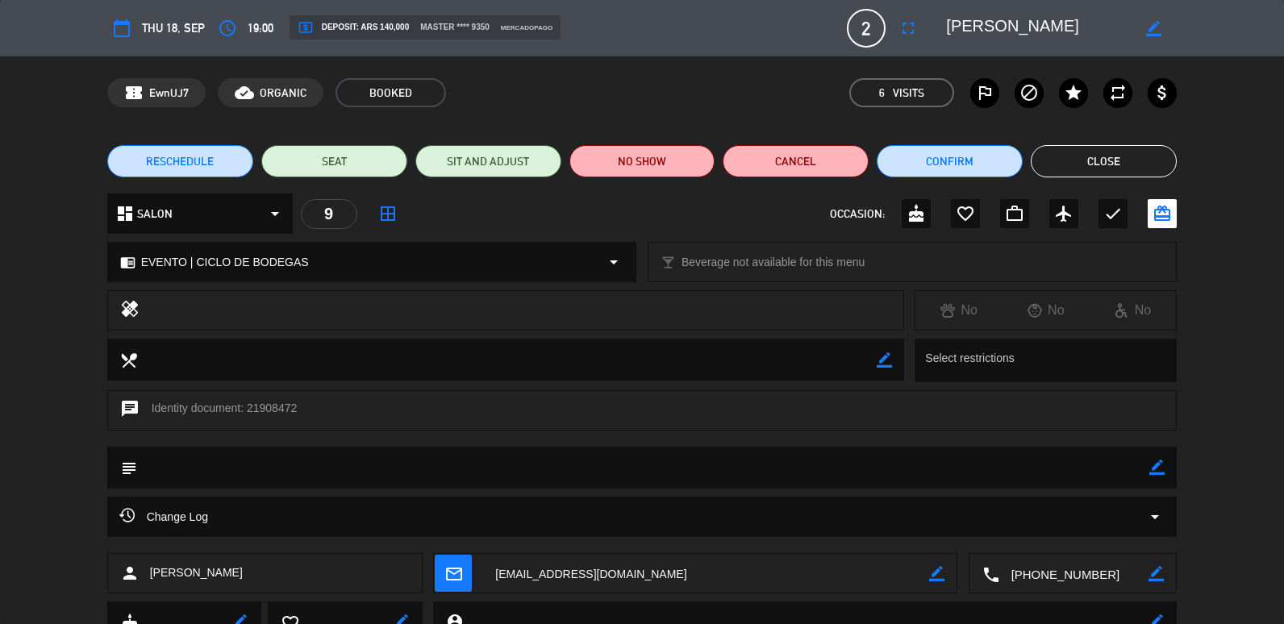
click at [1156, 473] on icon "border_color" at bounding box center [1157, 467] width 15 height 15
click at [340, 481] on textarea at bounding box center [643, 467] width 1013 height 41
type textarea "SE LA CONTACTO PARA AVISARLE QUE SE CANCELA [DATE] EL CICLO"
click at [1155, 464] on icon at bounding box center [1157, 467] width 15 height 15
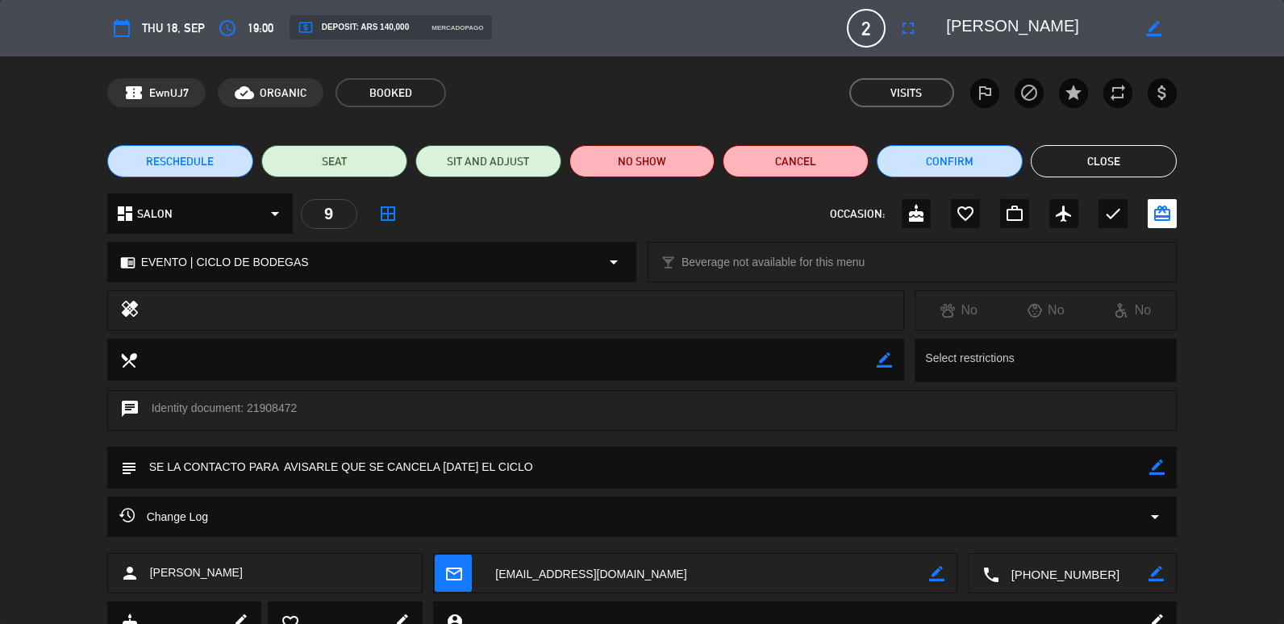
click at [1092, 161] on button "Close" at bounding box center [1104, 161] width 146 height 32
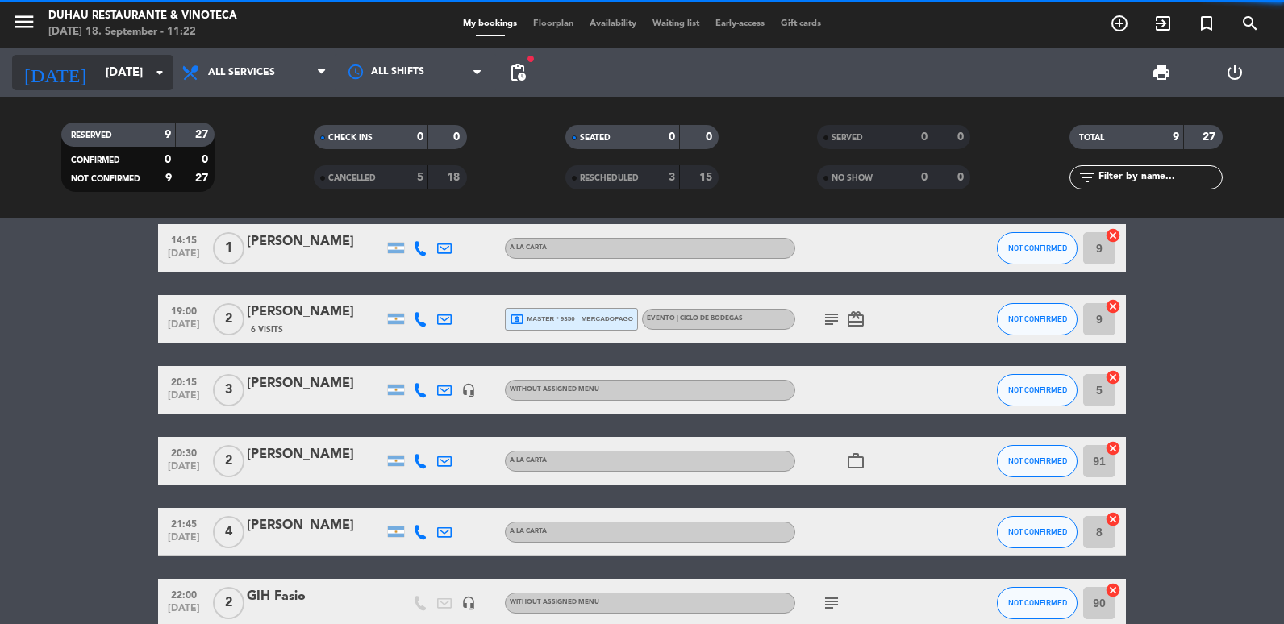
click at [148, 78] on input "[DATE]" at bounding box center [175, 73] width 155 height 30
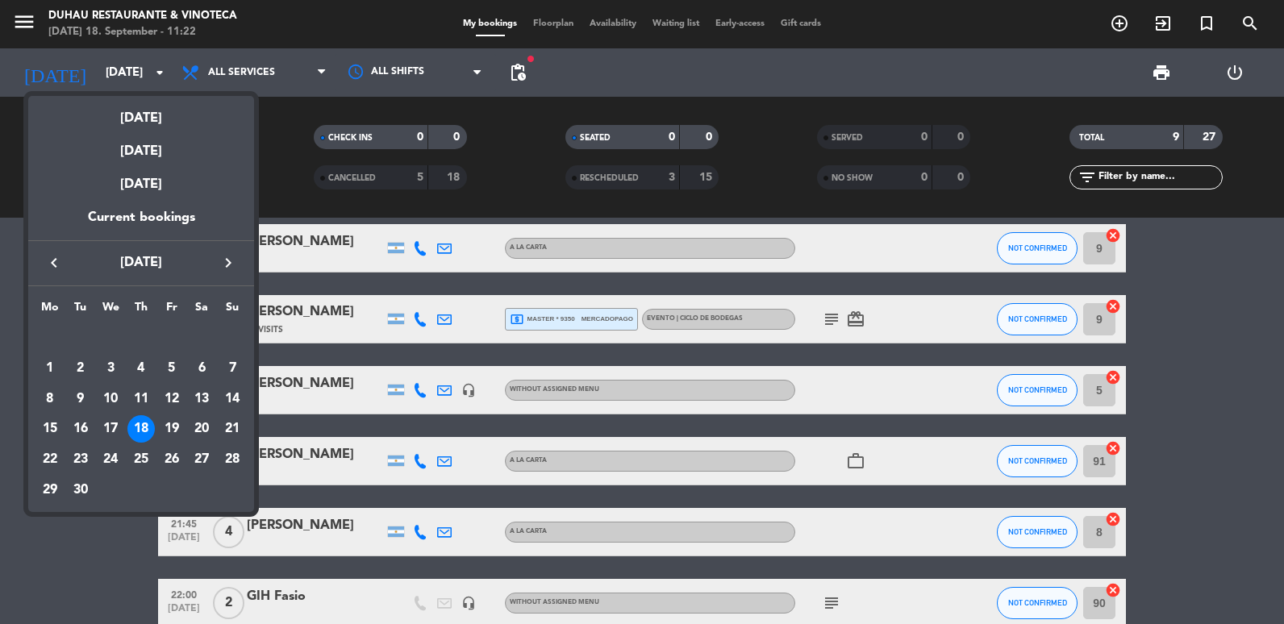
drag, startPoint x: 246, startPoint y: 265, endPoint x: 225, endPoint y: 274, distance: 22.5
click at [245, 265] on div "keyboard_arrow_left [DATE] keyboard_arrow_right" at bounding box center [141, 262] width 226 height 45
click at [228, 259] on icon "keyboard_arrow_right" at bounding box center [228, 262] width 19 height 19
click at [54, 407] on div "6" at bounding box center [49, 399] width 27 height 27
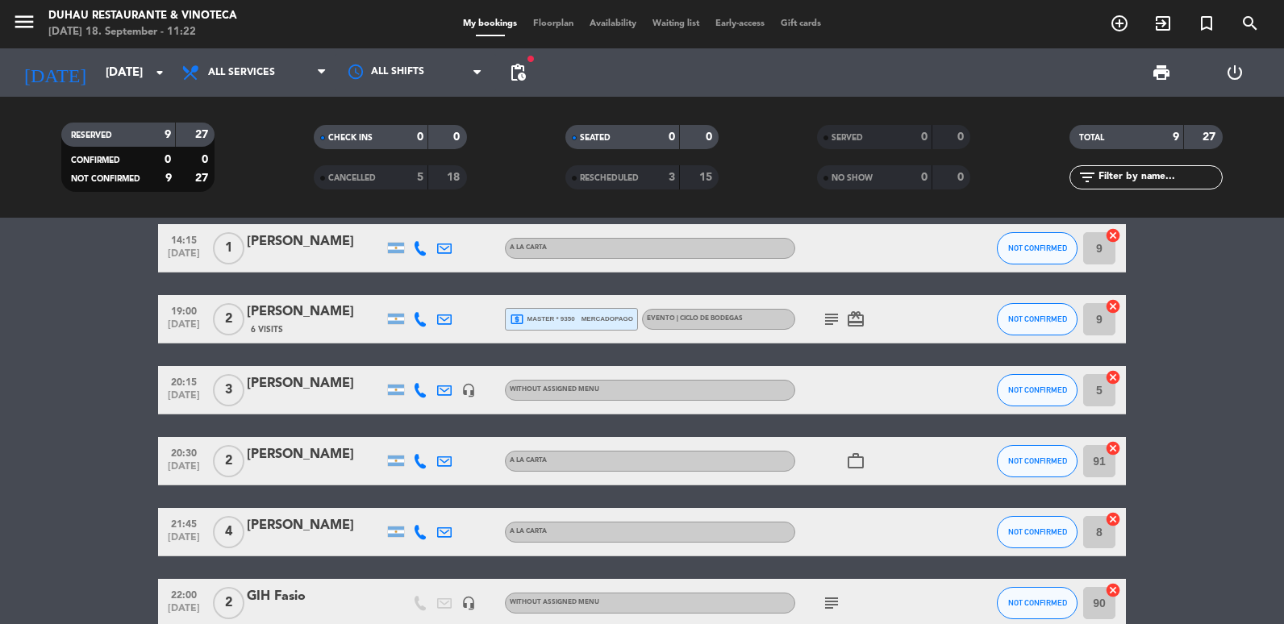
type input "[DATE]"
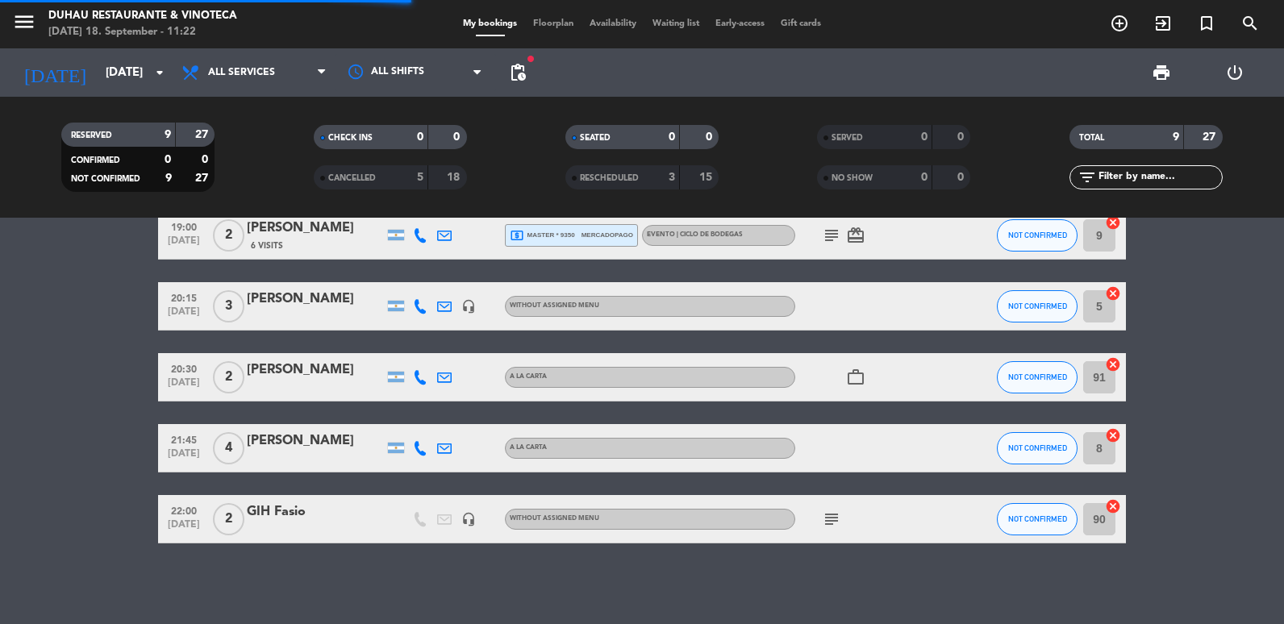
scroll to position [0, 0]
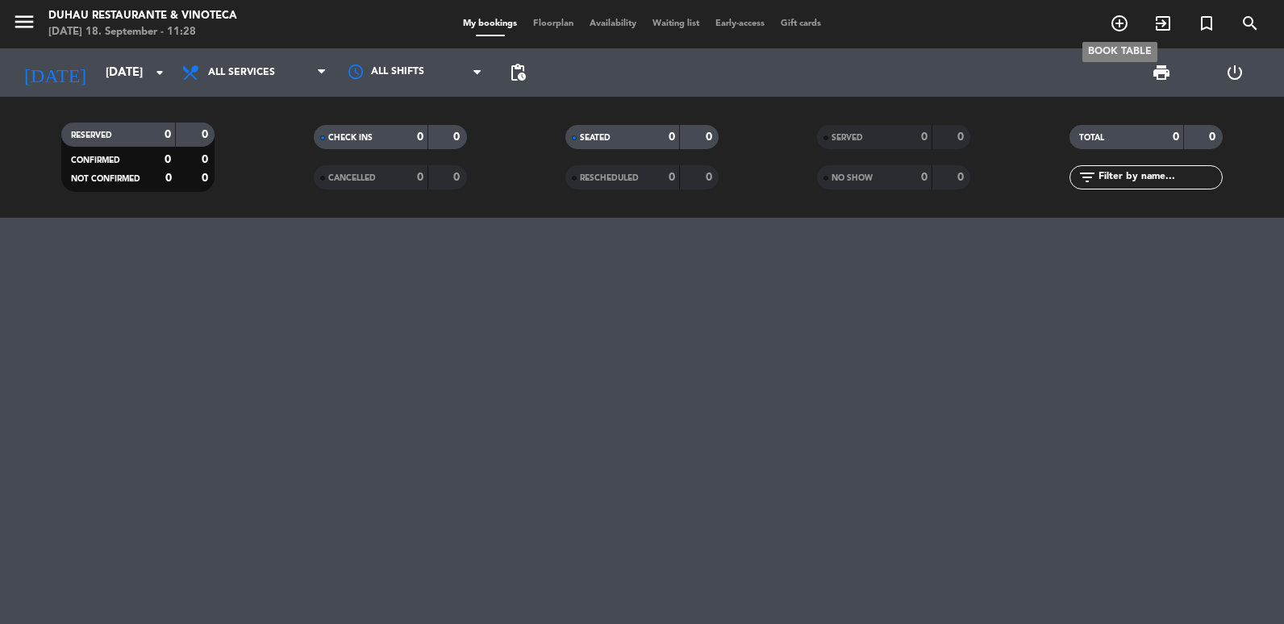
click at [1124, 27] on icon "add_circle_outline" at bounding box center [1119, 23] width 19 height 19
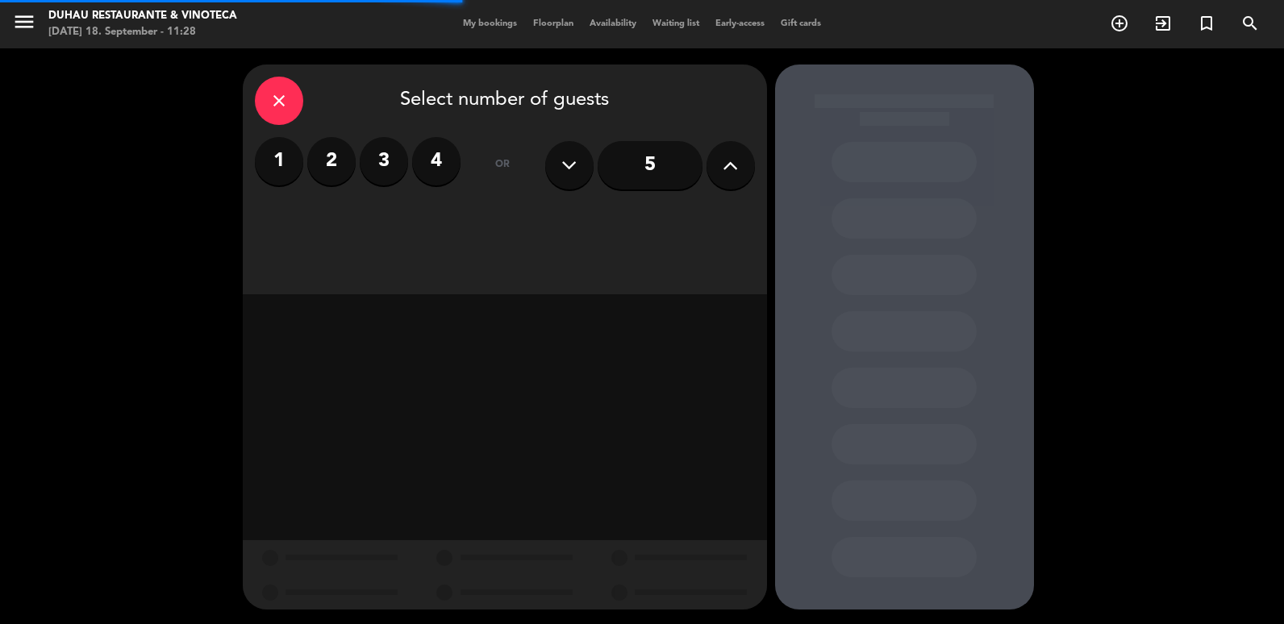
click at [741, 167] on button at bounding box center [731, 165] width 48 height 48
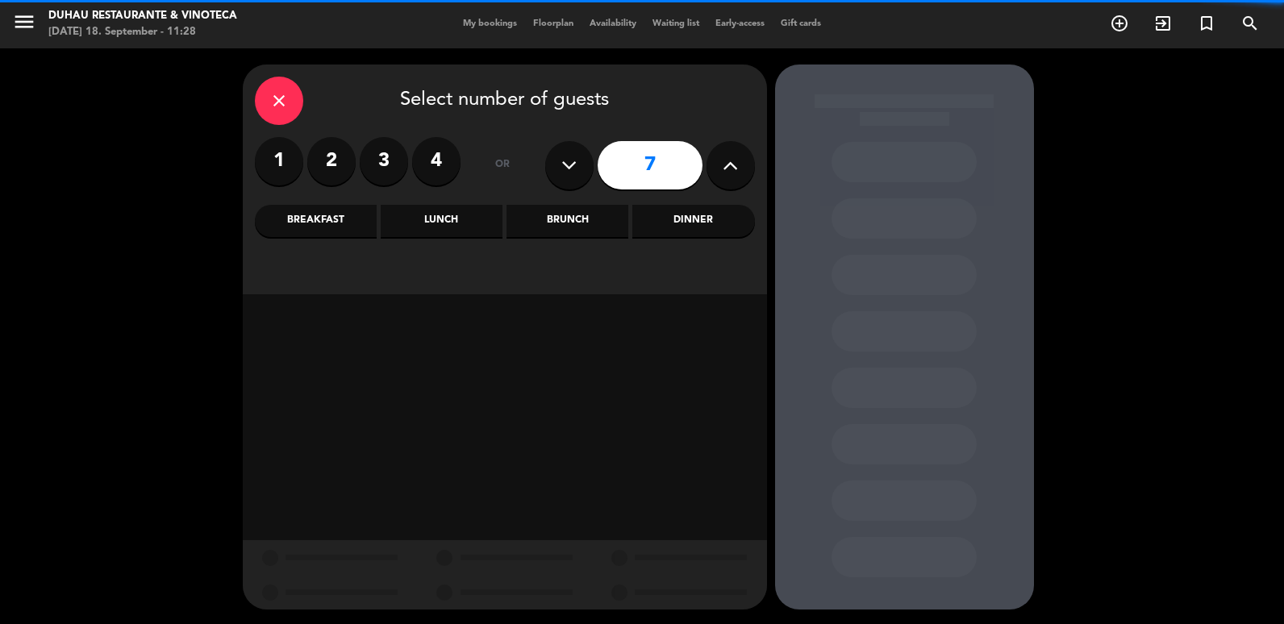
click at [741, 167] on button at bounding box center [731, 165] width 48 height 48
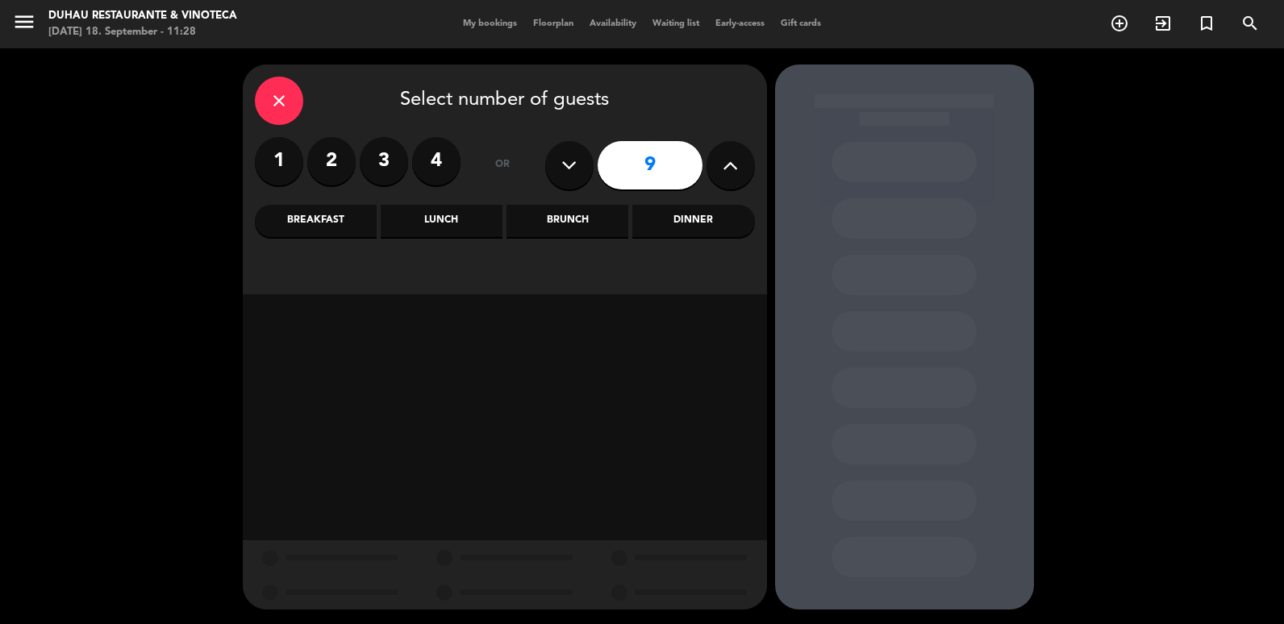
click at [741, 167] on button at bounding box center [731, 165] width 48 height 48
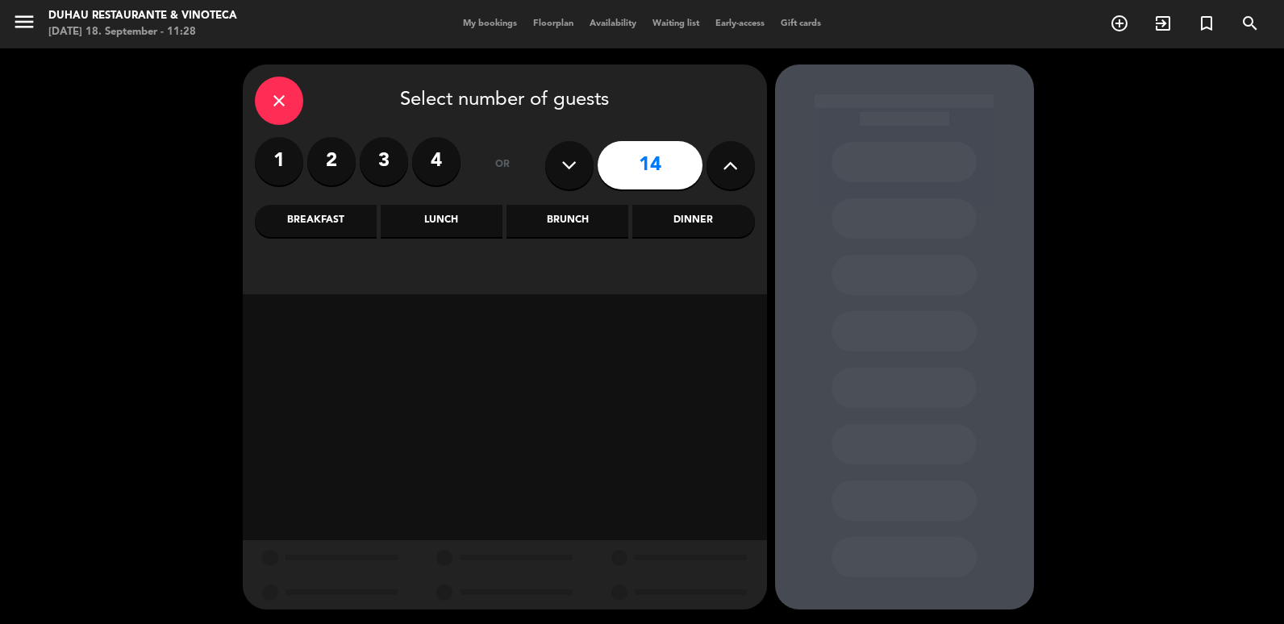
click at [741, 167] on button at bounding box center [731, 165] width 48 height 48
type input "17"
click at [704, 222] on div "Dinner" at bounding box center [694, 221] width 122 height 32
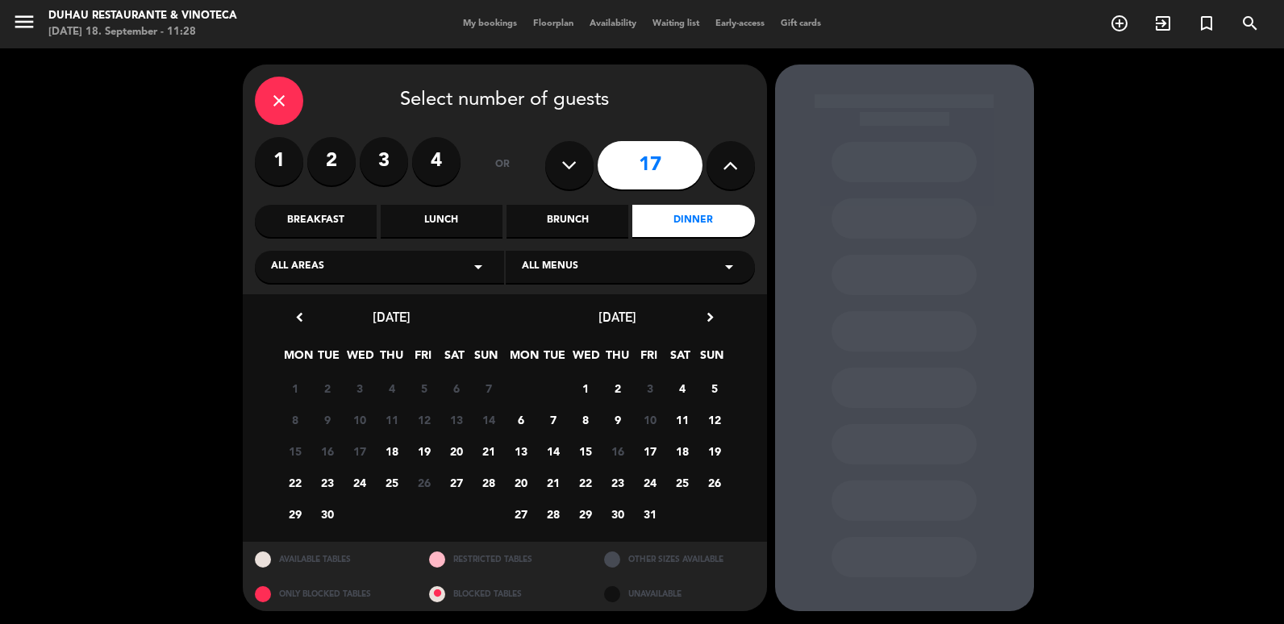
click at [518, 417] on span "6" at bounding box center [520, 420] width 27 height 27
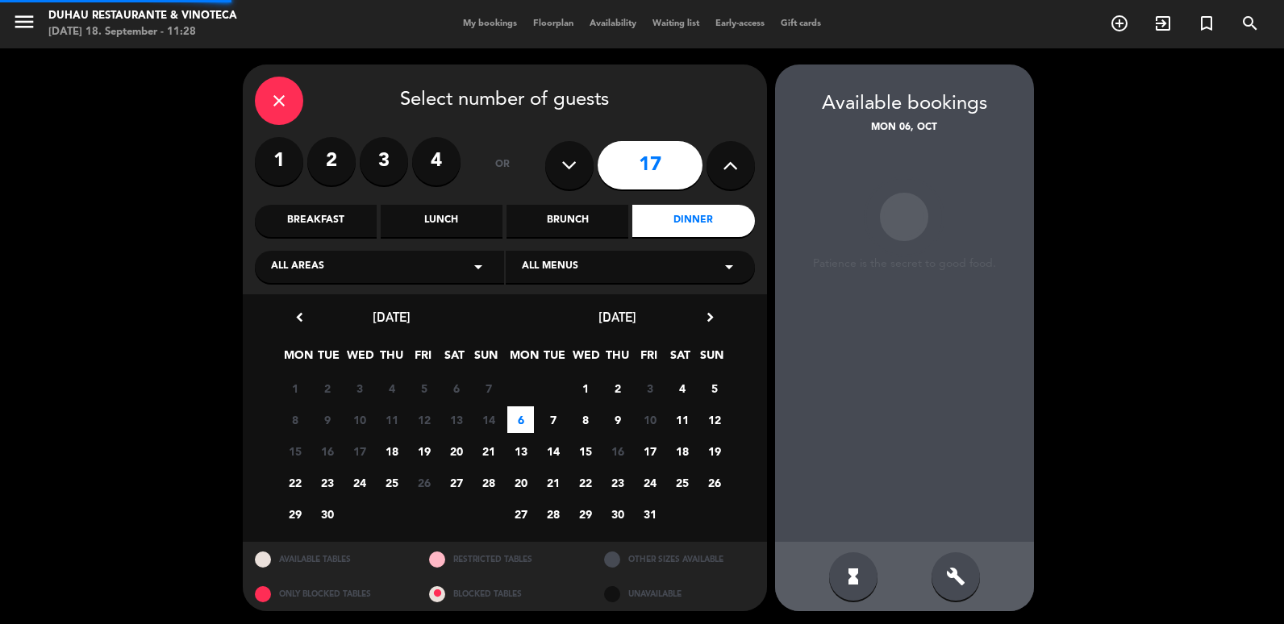
scroll to position [2, 0]
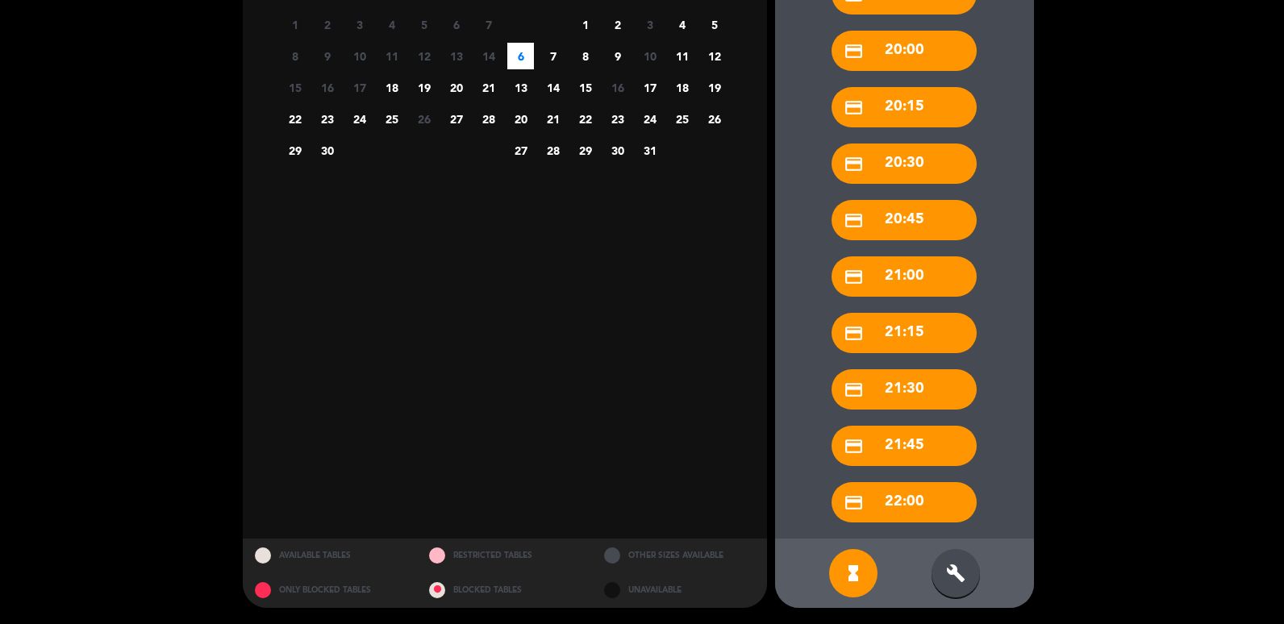
click at [961, 559] on div "build" at bounding box center [956, 573] width 48 height 48
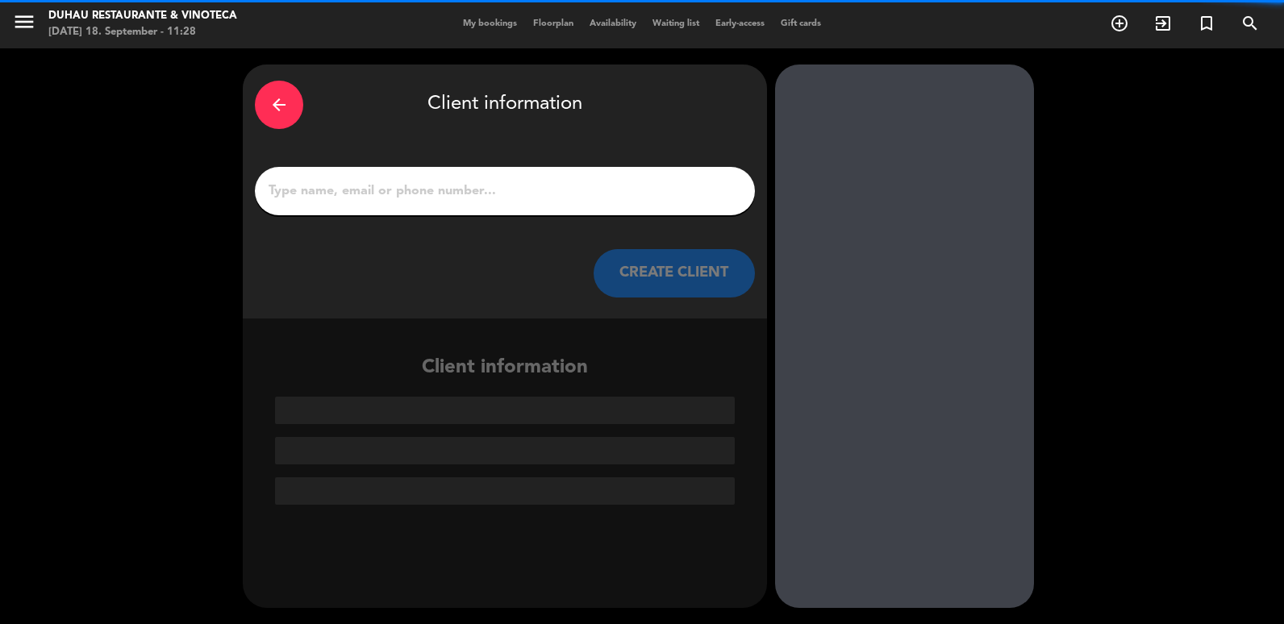
scroll to position [0, 0]
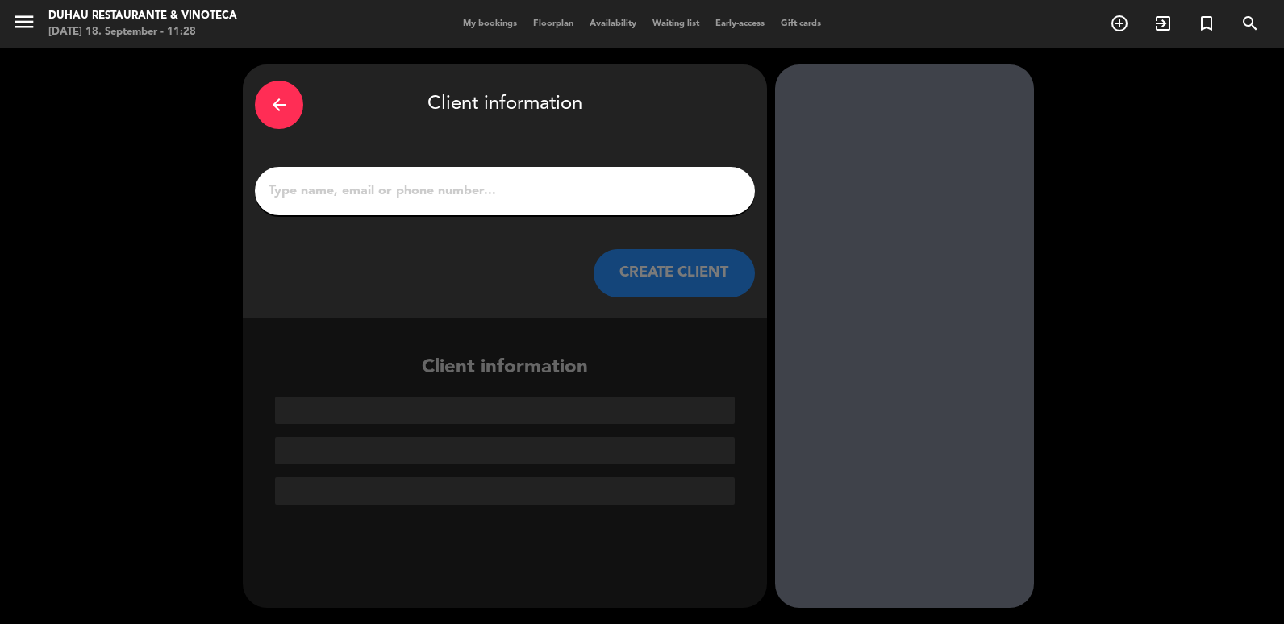
click at [514, 181] on input "1" at bounding box center [505, 191] width 476 height 23
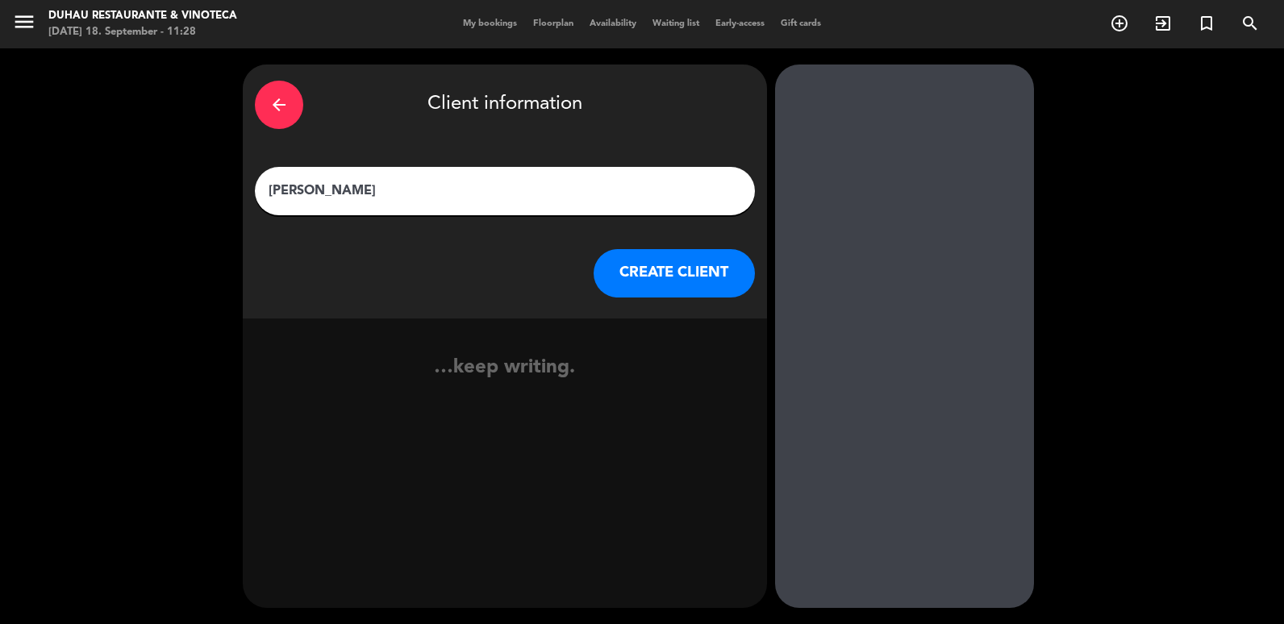
type input "[PERSON_NAME]"
click at [603, 280] on button "CREATE CLIENT" at bounding box center [674, 273] width 161 height 48
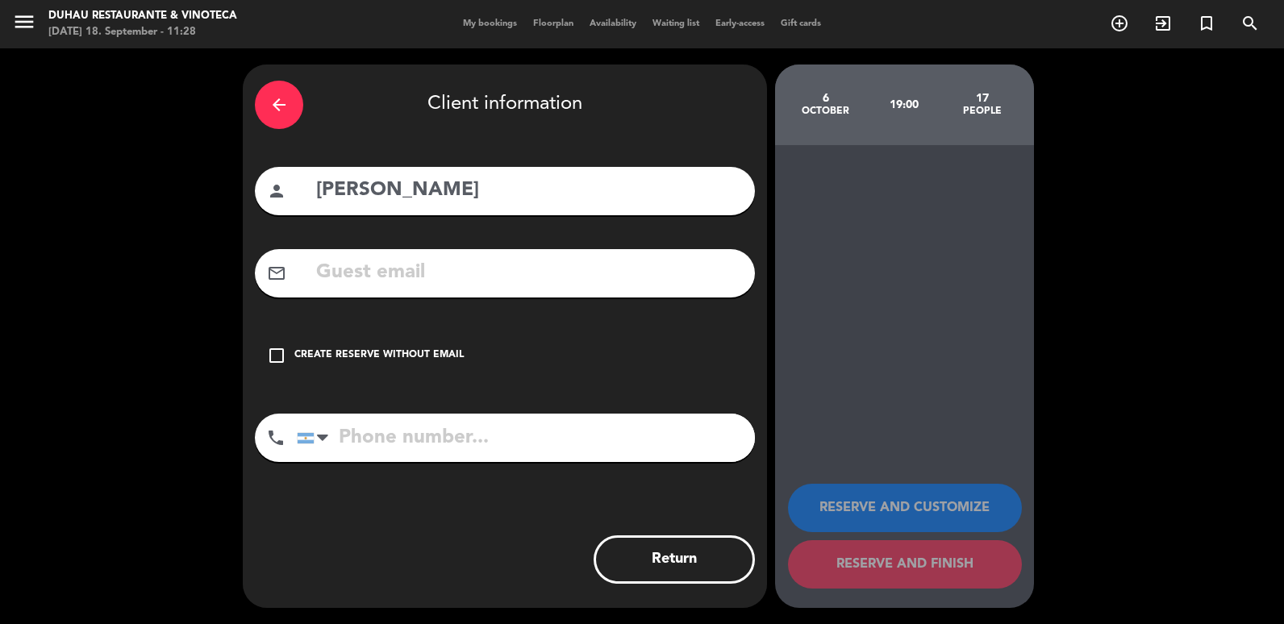
drag, startPoint x: 437, startPoint y: 328, endPoint x: 432, endPoint y: 342, distance: 14.8
click at [434, 333] on div "arrow_back Client information person [PERSON_NAME] mail_outline check_box_outli…" at bounding box center [505, 337] width 524 height 544
click at [432, 354] on div "Create reserve without email" at bounding box center [378, 356] width 169 height 16
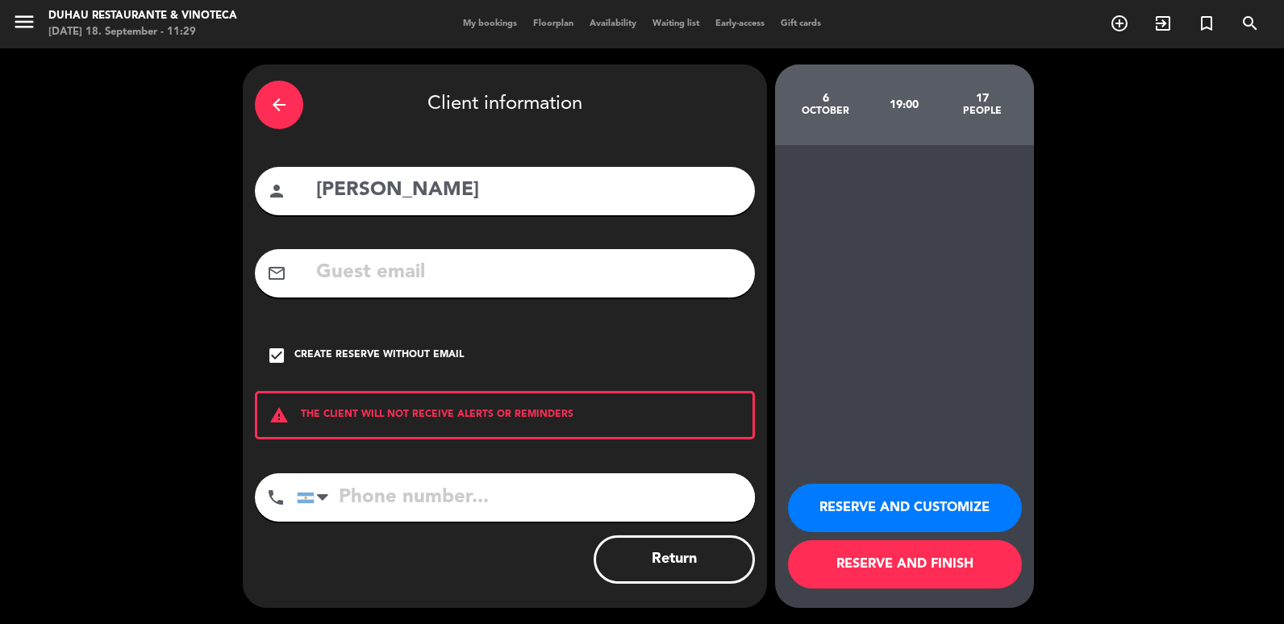
click at [856, 502] on button "RESERVE AND CUSTOMIZE" at bounding box center [905, 508] width 234 height 48
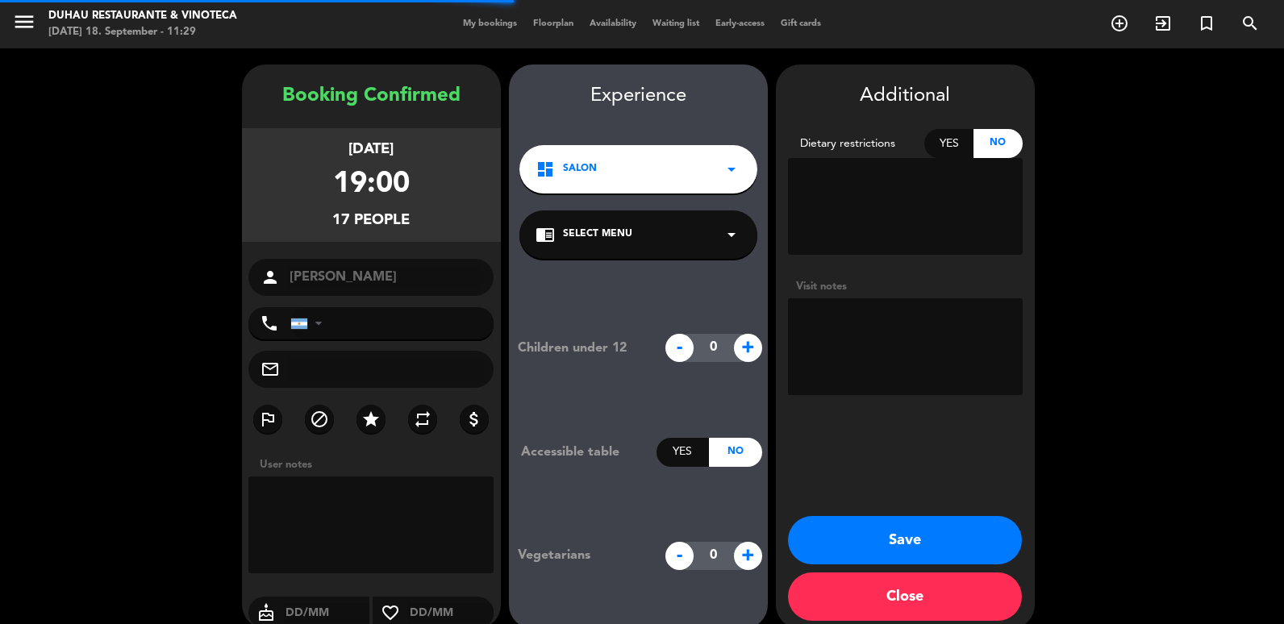
scroll to position [21, 0]
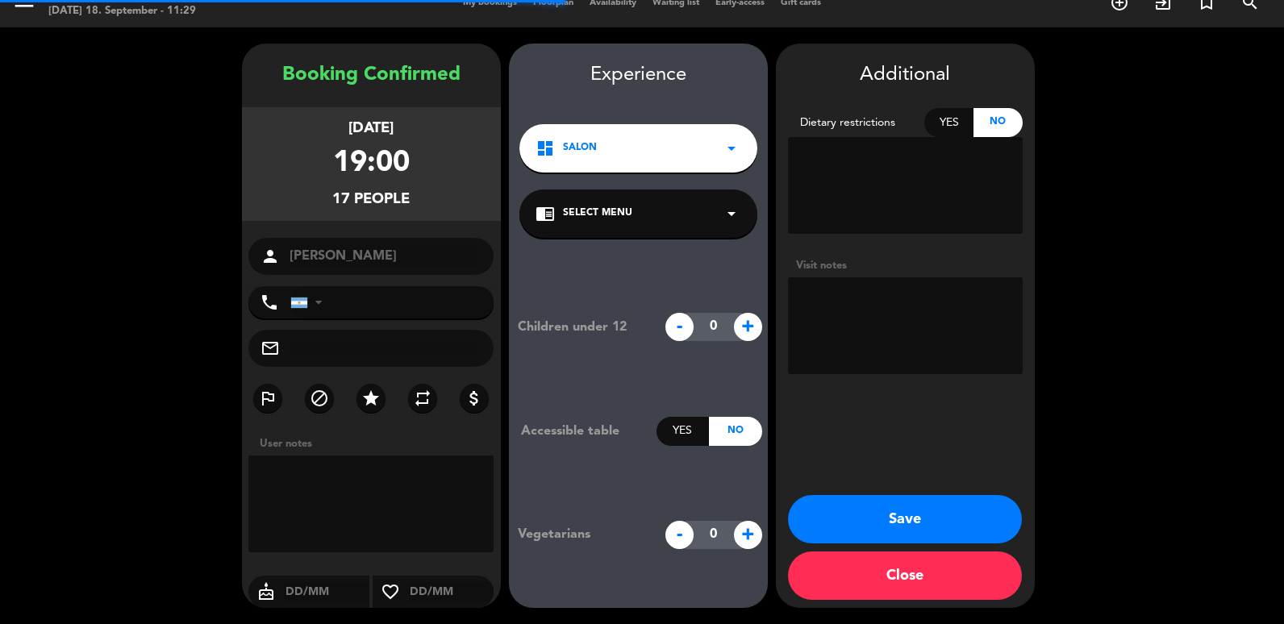
click at [841, 315] on textarea at bounding box center [905, 326] width 235 height 97
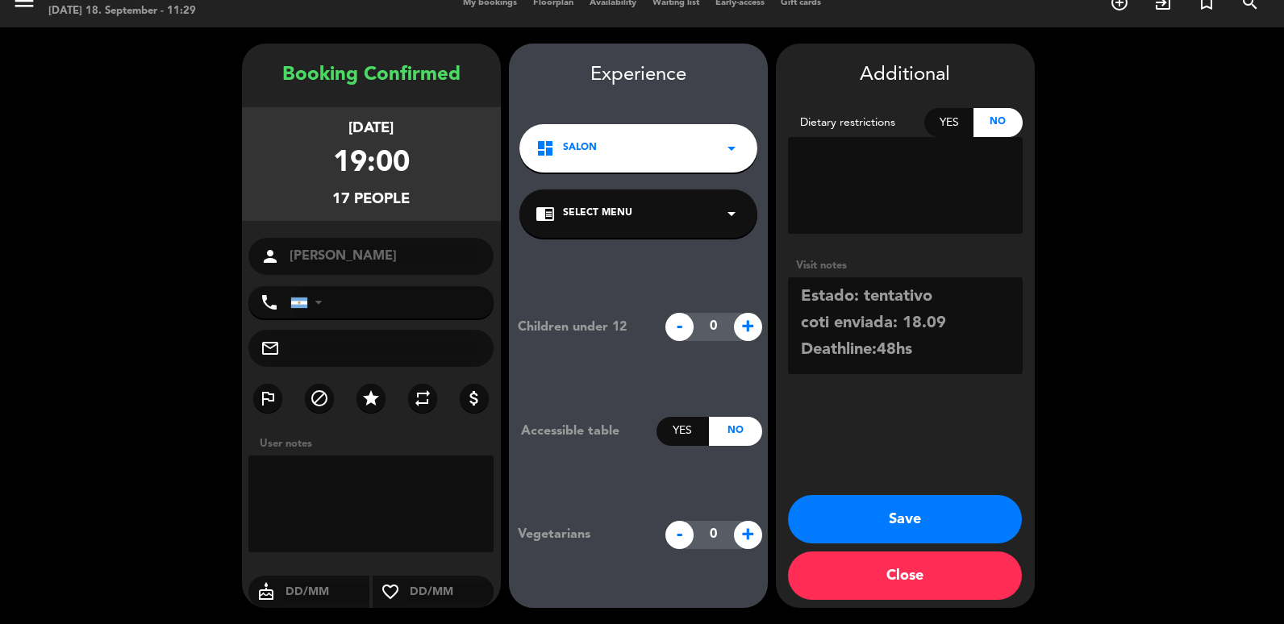
scroll to position [12, 0]
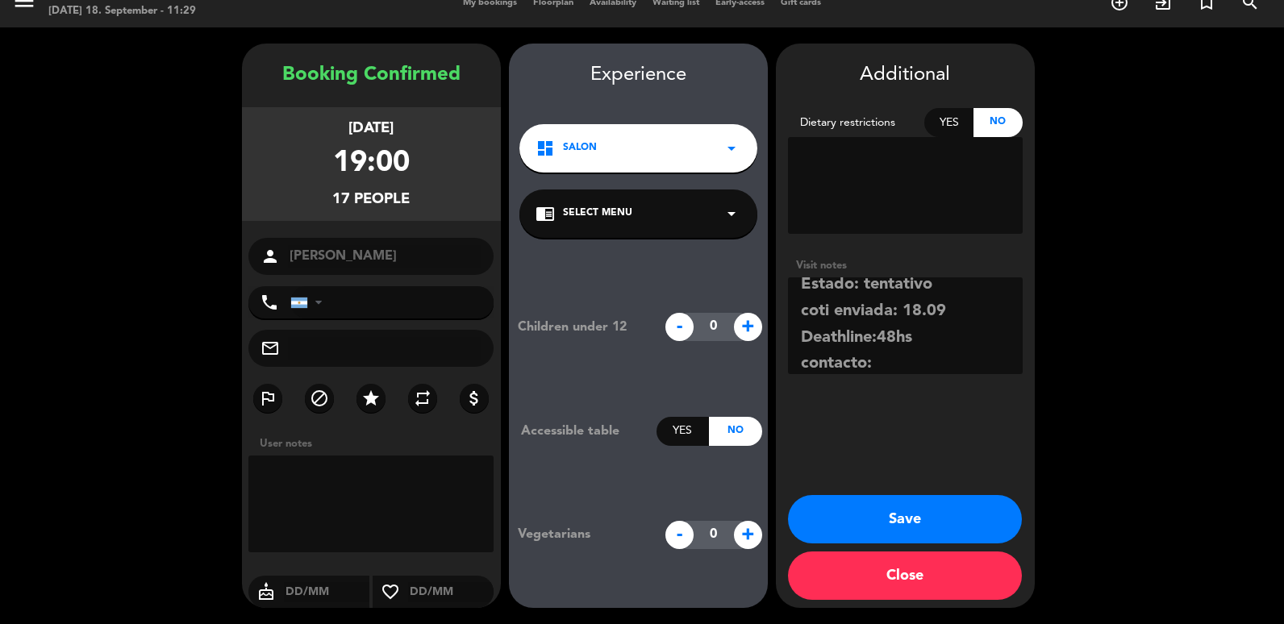
paste textarea "Por otra parte, le informo que, al superar los 17 comensales, es necesario hace…"
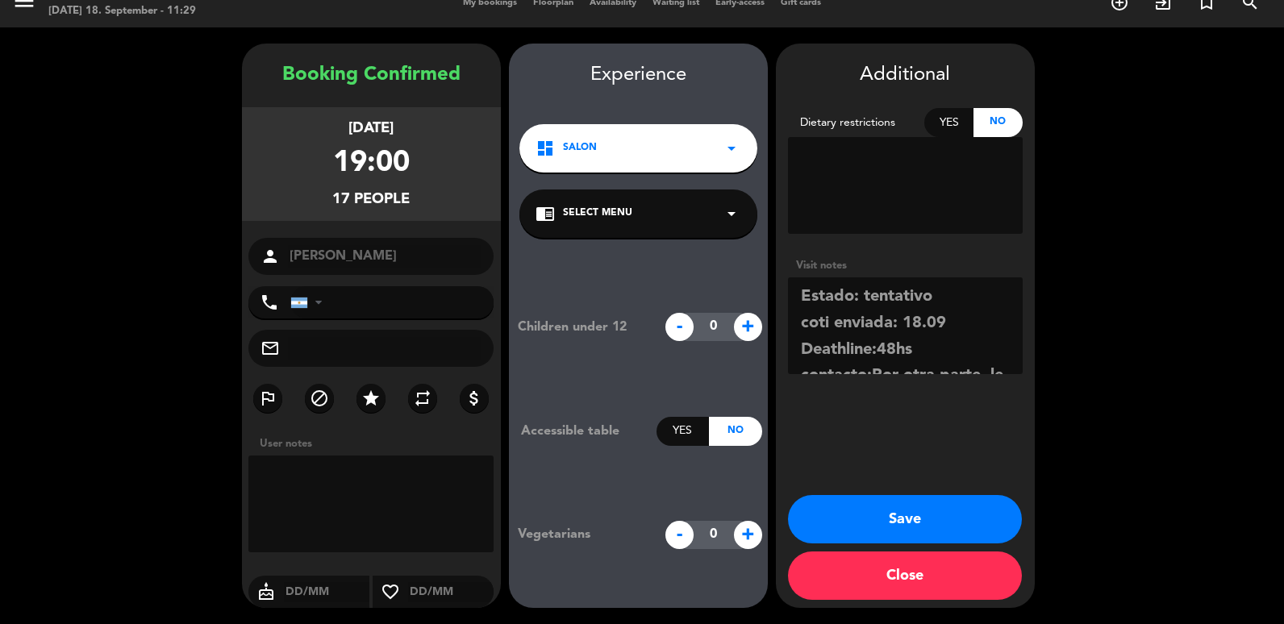
scroll to position [81, 0]
drag, startPoint x: 871, startPoint y: 293, endPoint x: 938, endPoint y: 407, distance: 132.4
click at [938, 407] on div "Additional Dietary restrictions Yes No Visit notes Save Close" at bounding box center [905, 326] width 259 height 565
paste textarea "[PERSON_NAME][EMAIL_ADDRESS][DOMAIN_NAME] / 11 4179 3844"
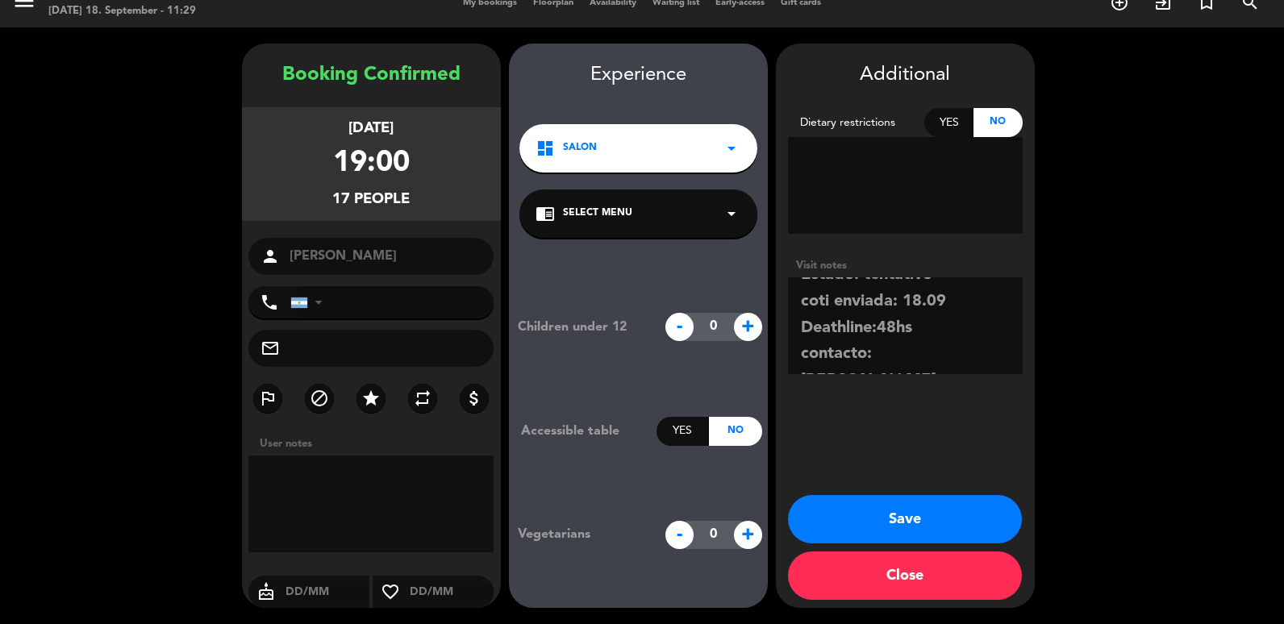
scroll to position [74, 0]
type textarea "Estado: tentativo coti enviada: 18.09 Deathline:48hs contacto: [PERSON_NAME][EM…"
click at [892, 516] on button "Save" at bounding box center [905, 519] width 234 height 48
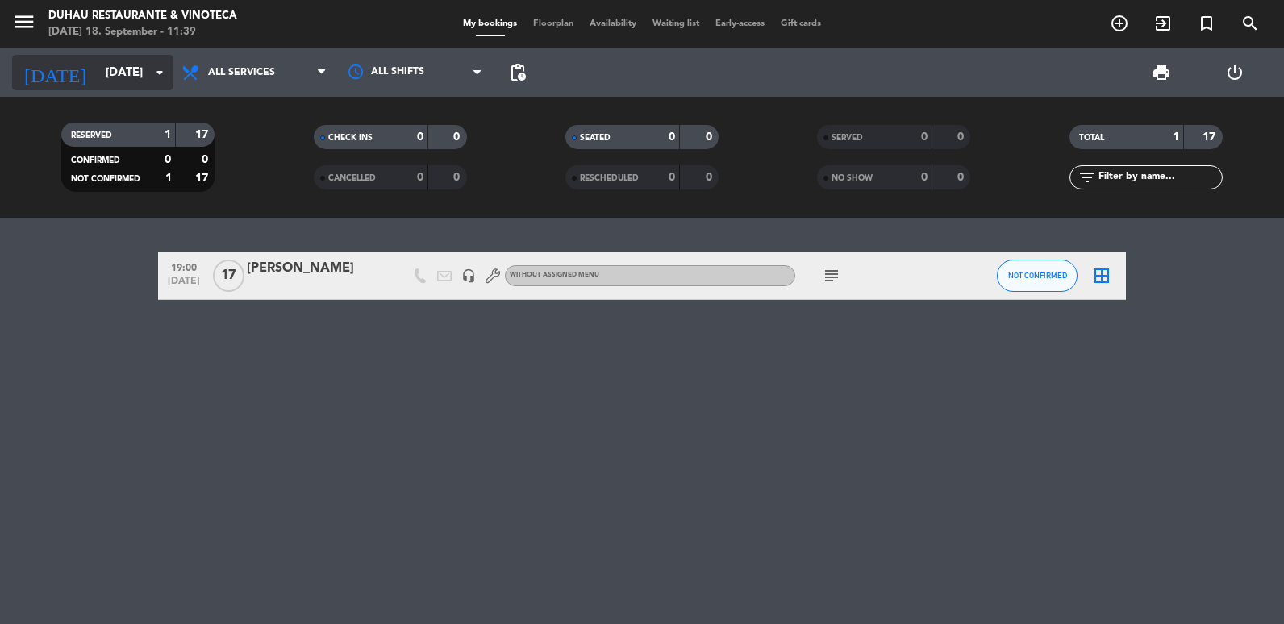
click at [136, 71] on input "[DATE]" at bounding box center [175, 73] width 155 height 30
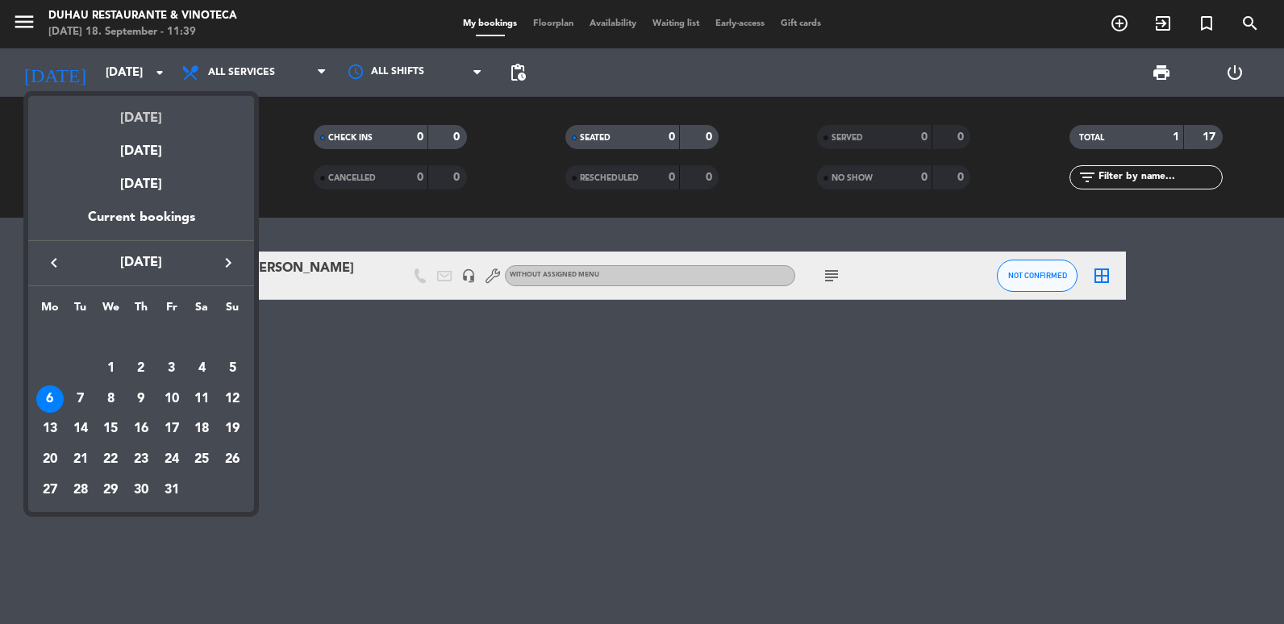
click at [136, 106] on div "[DATE]" at bounding box center [141, 112] width 226 height 33
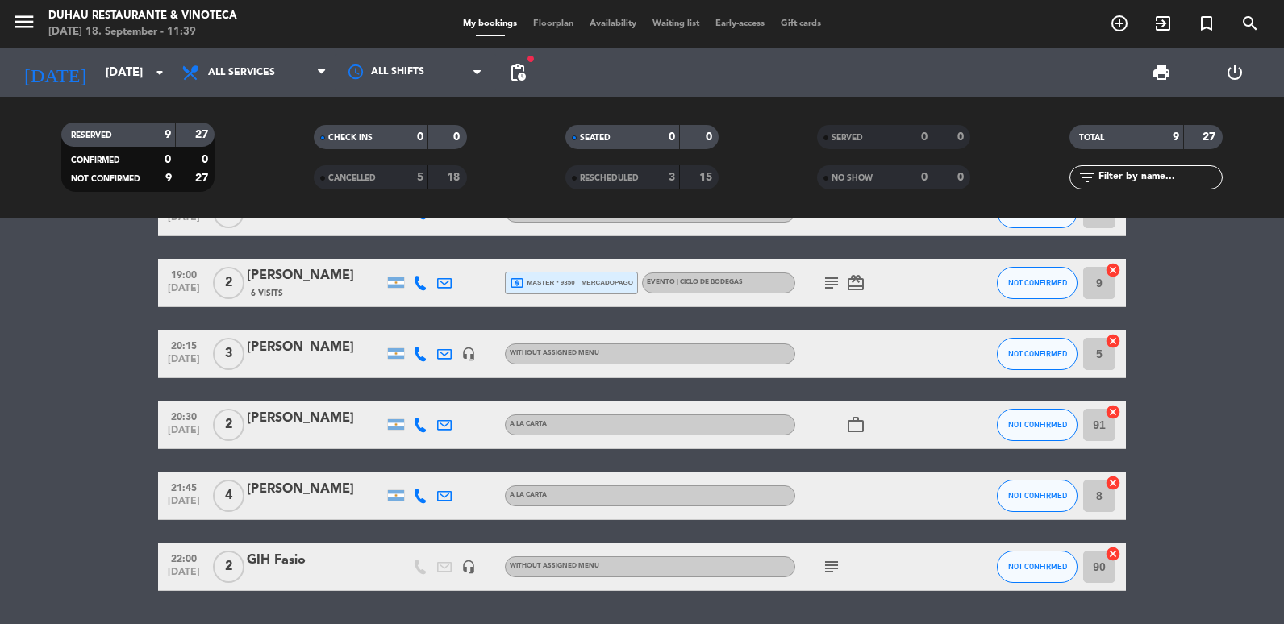
scroll to position [403, 0]
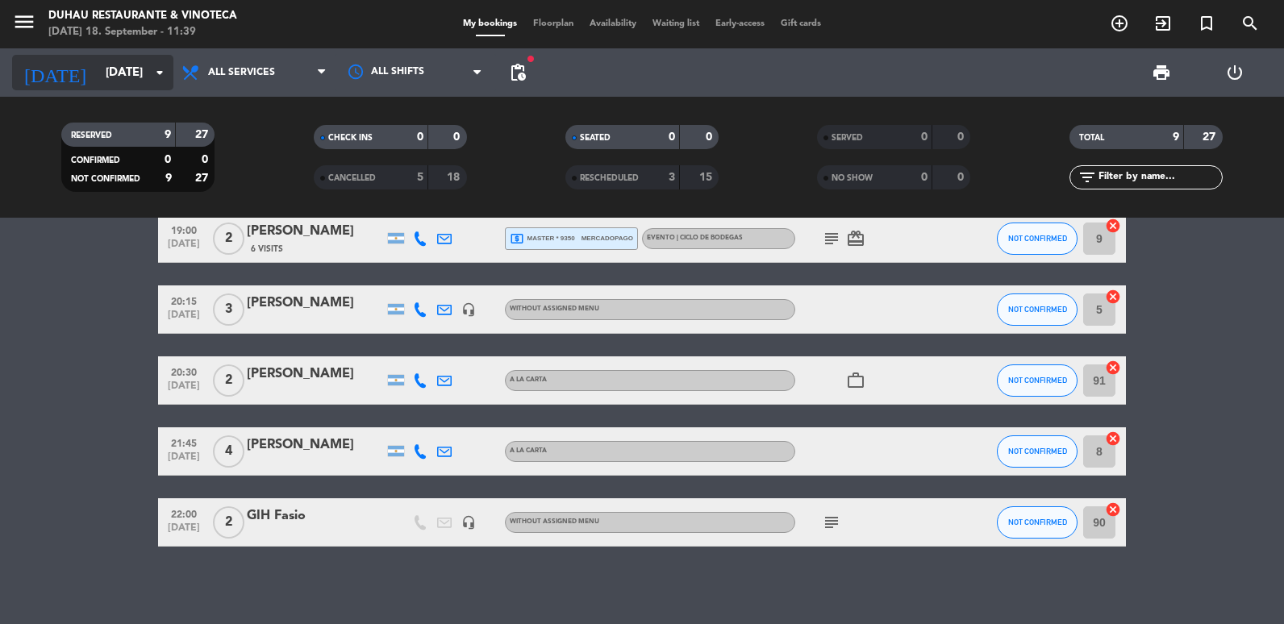
click at [126, 65] on input "[DATE]" at bounding box center [175, 73] width 155 height 30
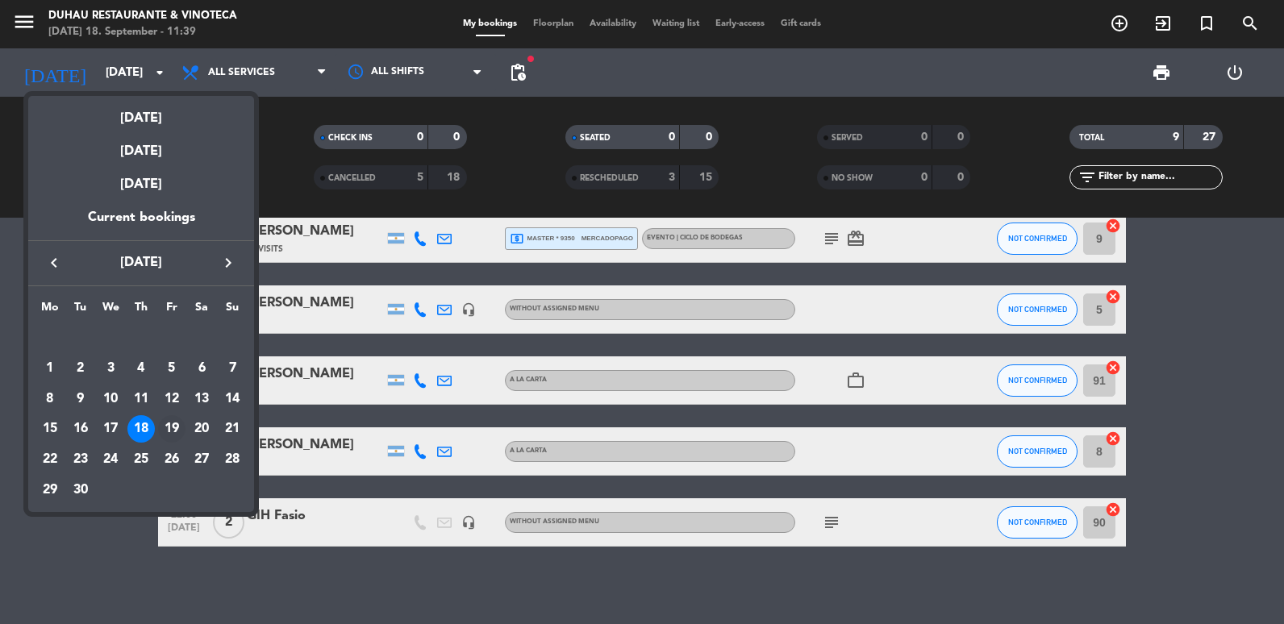
click at [176, 424] on div "19" at bounding box center [171, 429] width 27 height 27
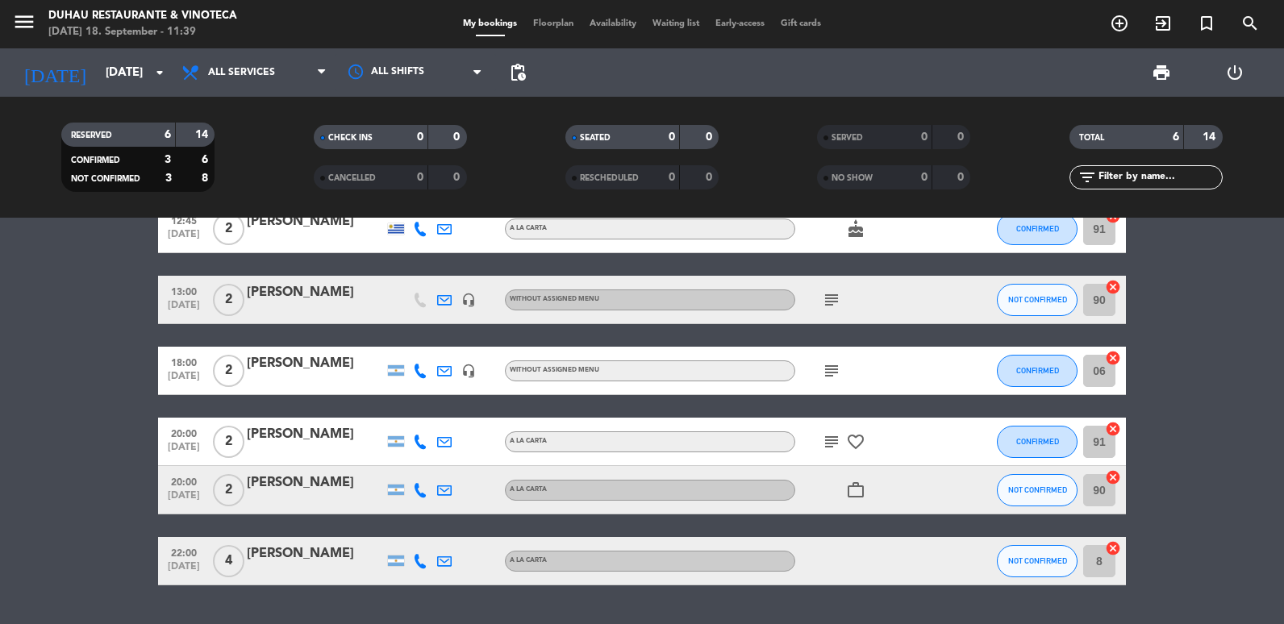
scroll to position [89, 0]
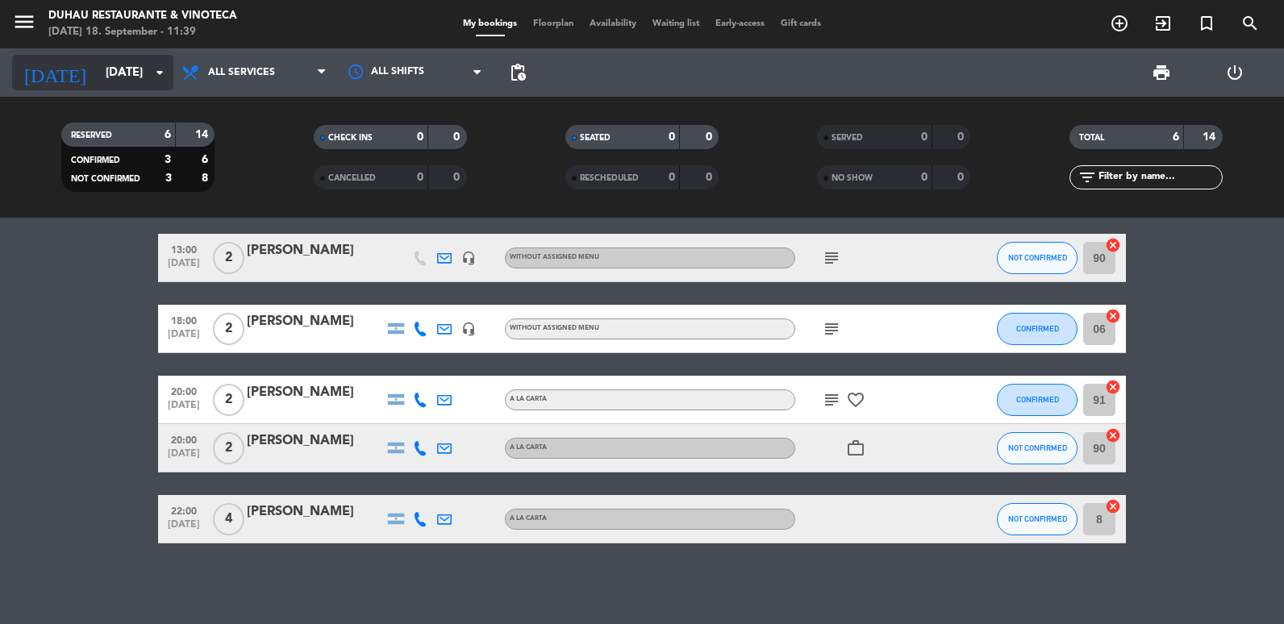
click at [139, 61] on input "[DATE]" at bounding box center [175, 73] width 155 height 30
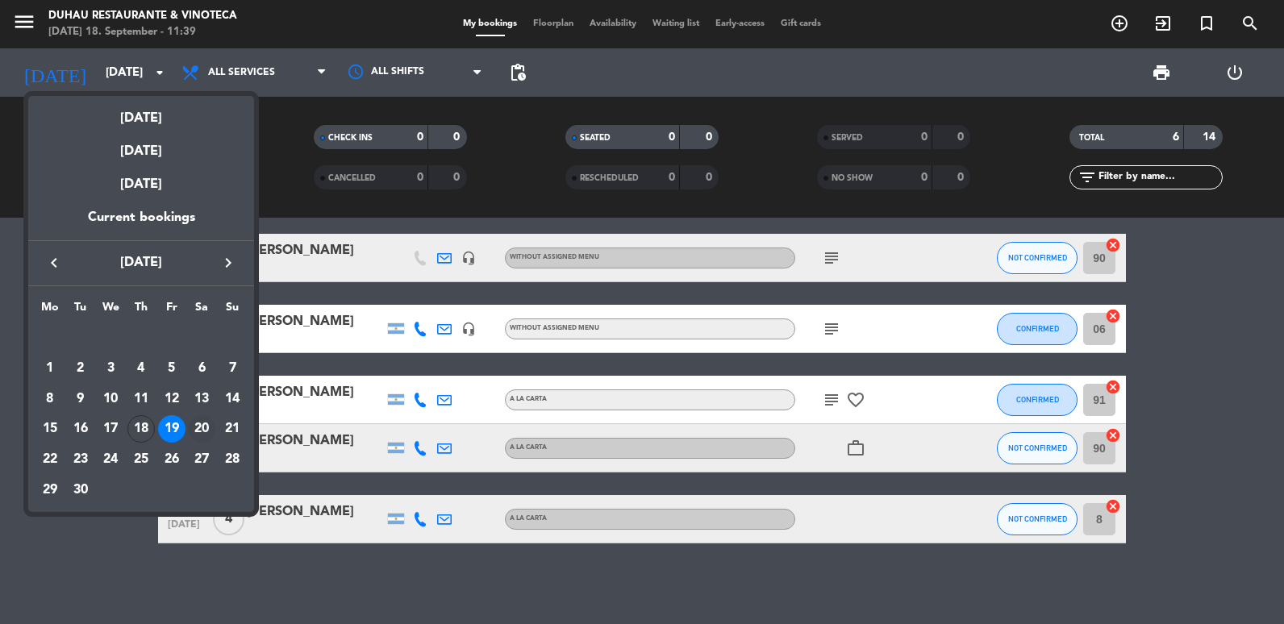
click at [199, 443] on td "20" at bounding box center [202, 429] width 31 height 31
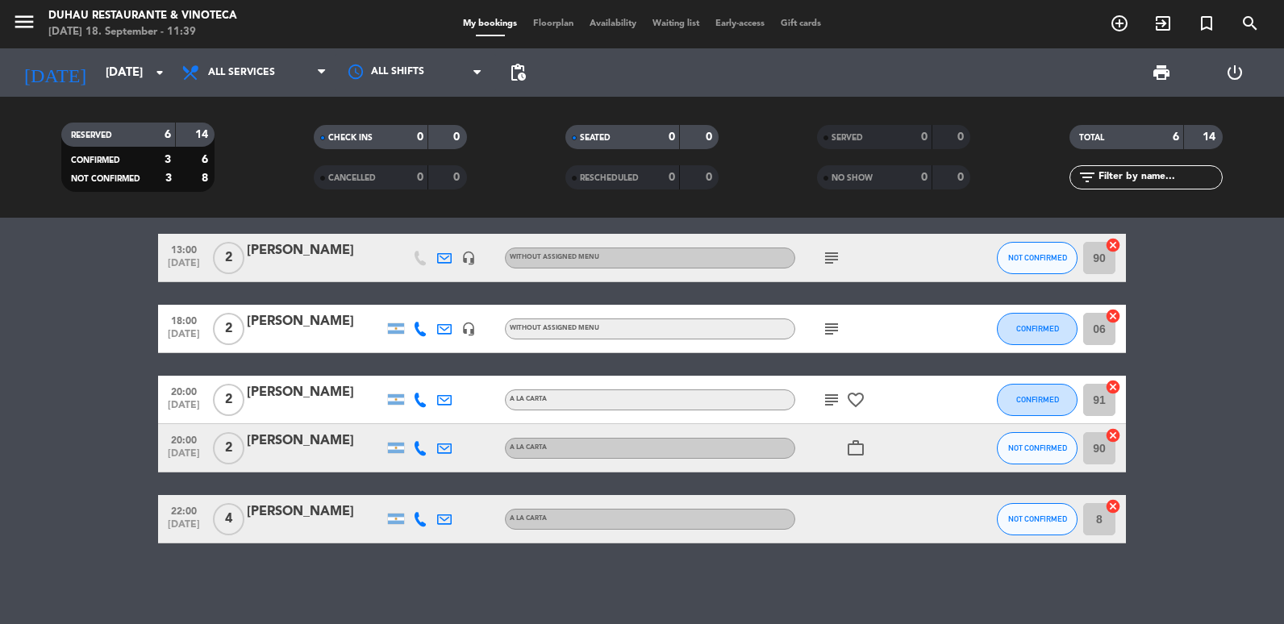
type input "[DATE]"
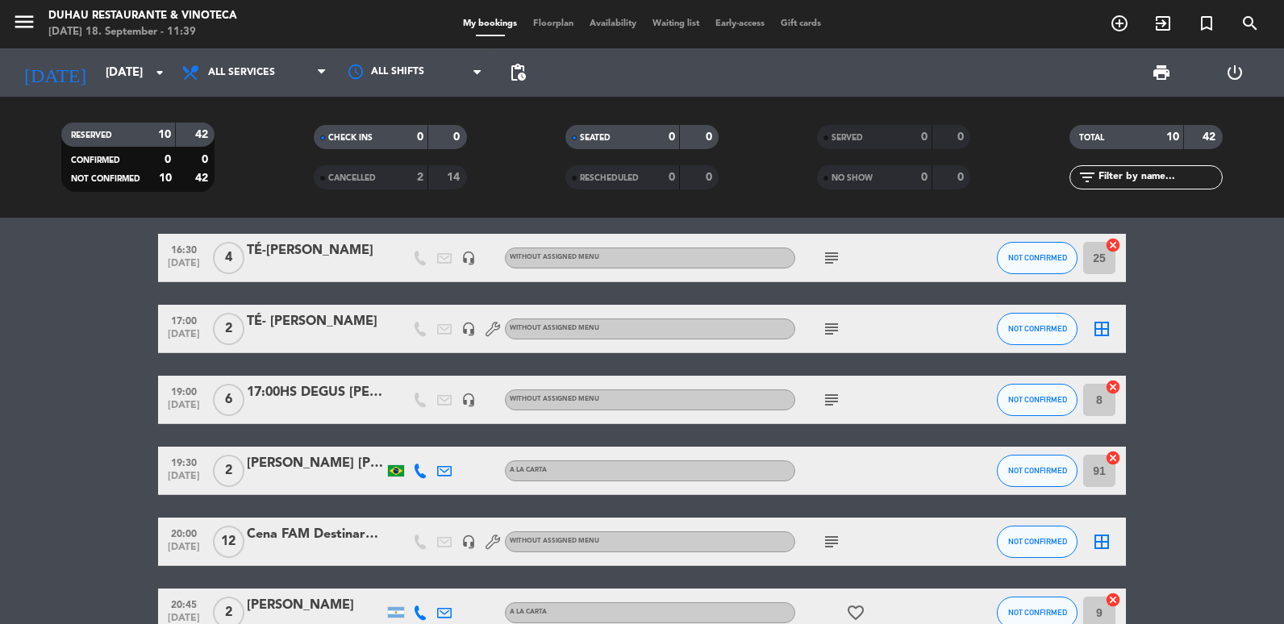
click at [321, 549] on div at bounding box center [315, 552] width 137 height 13
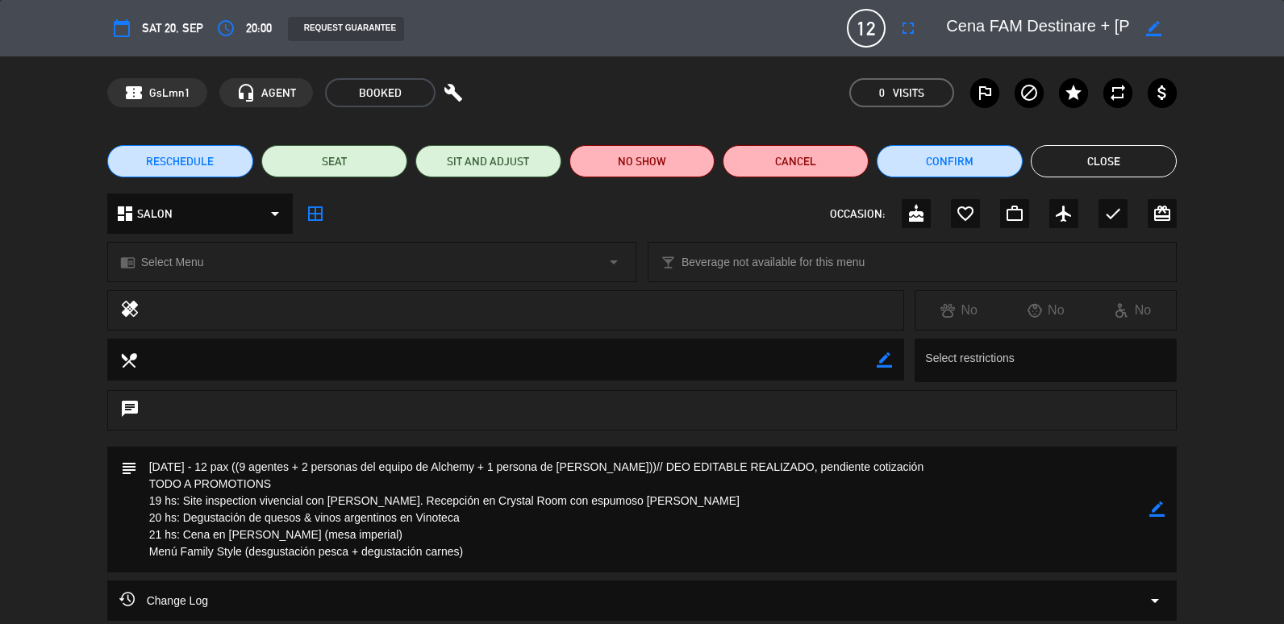
click at [1134, 162] on button "Close" at bounding box center [1104, 161] width 146 height 32
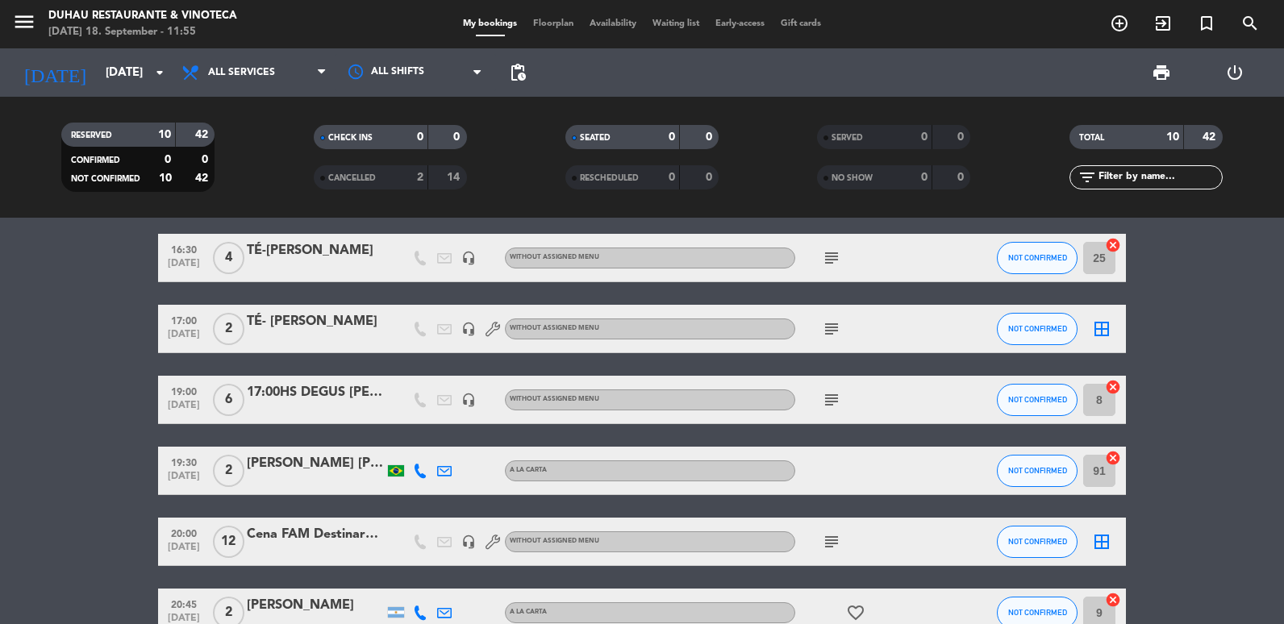
click at [301, 556] on div at bounding box center [315, 552] width 137 height 13
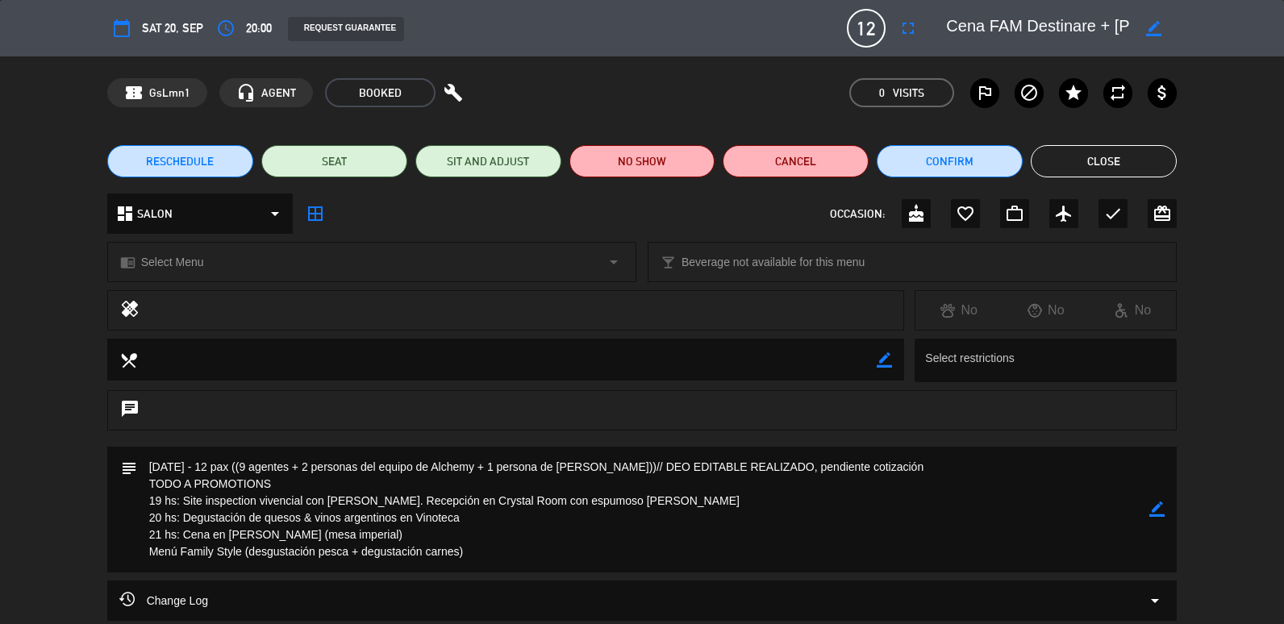
scroll to position [0, 82]
drag, startPoint x: 1016, startPoint y: 28, endPoint x: 1266, endPoint y: 31, distance: 250.1
click at [1266, 31] on div "calendar_today Sat 20, Sep access_time 20:00 REQUEST GUARANTEE 12 Cena FAM Dest…" at bounding box center [642, 28] width 1284 height 56
drag, startPoint x: 1266, startPoint y: 31, endPoint x: 1252, endPoint y: 118, distance: 88.2
click at [1252, 118] on div "confirmation_number GsLmn1 headset_mic AGENT BOOKED build 0 Visits outlined_fla…" at bounding box center [642, 92] width 1284 height 73
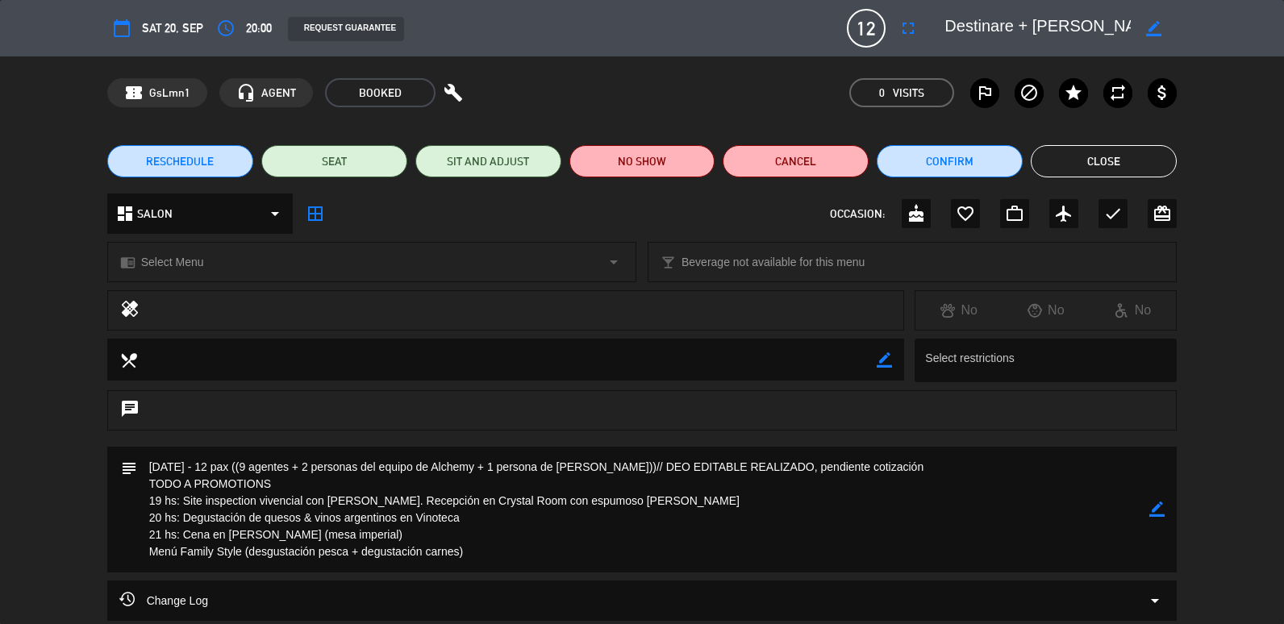
drag, startPoint x: 158, startPoint y: 503, endPoint x: 540, endPoint y: 553, distance: 384.9
click at [540, 553] on textarea at bounding box center [643, 510] width 1013 height 126
click at [501, 540] on textarea at bounding box center [643, 510] width 1013 height 126
click at [1074, 159] on button "Close" at bounding box center [1104, 161] width 146 height 32
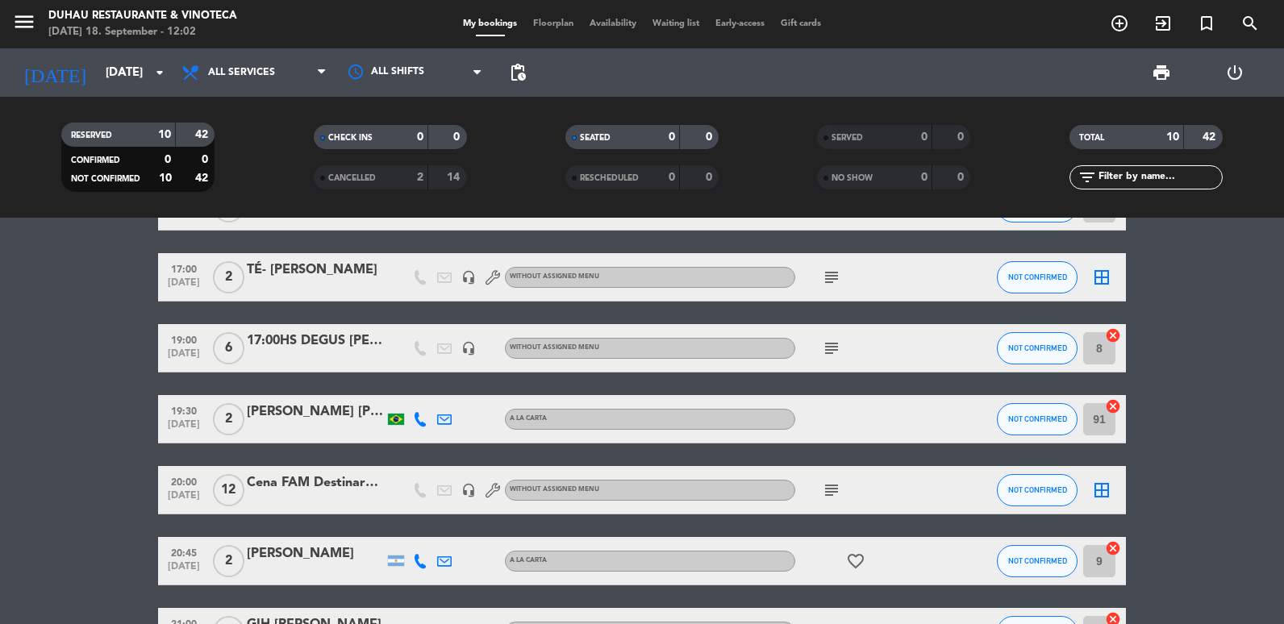
scroll to position [331, 0]
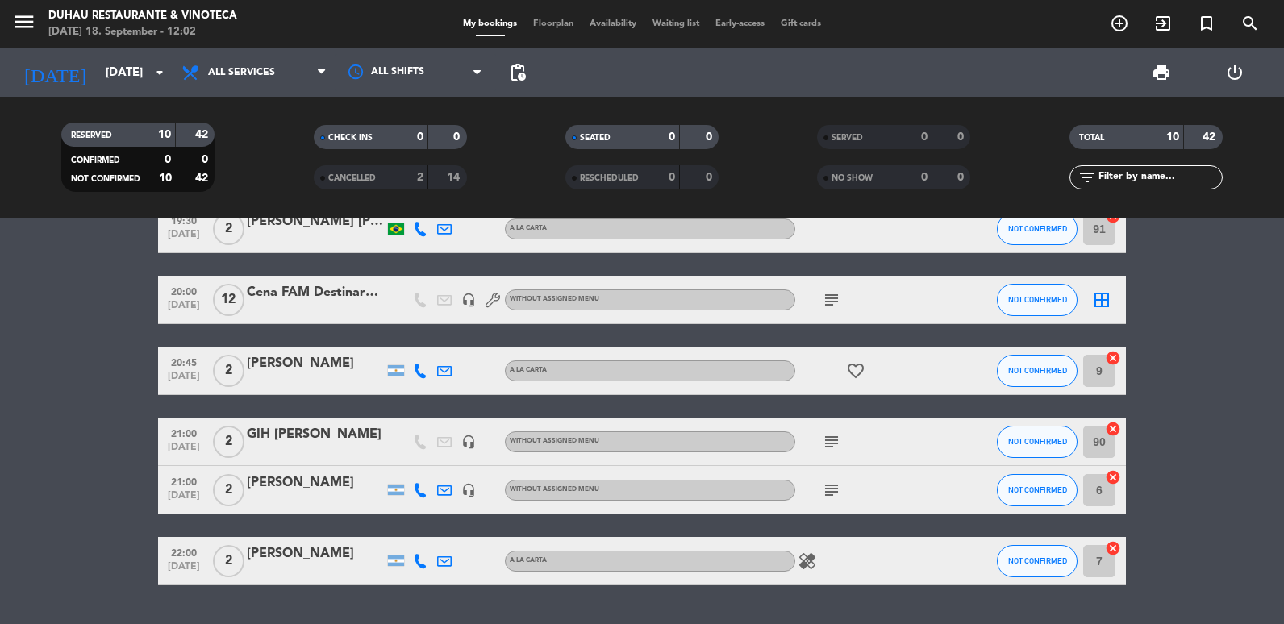
click at [825, 300] on icon "subject" at bounding box center [831, 299] width 19 height 19
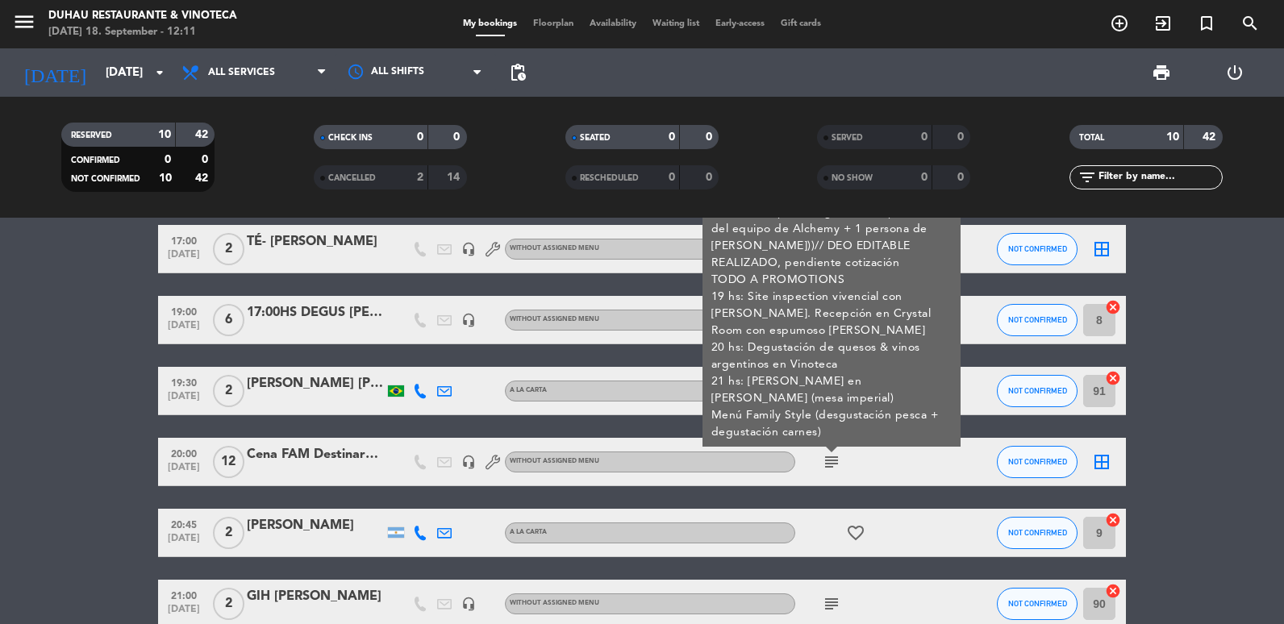
scroll to position [169, 0]
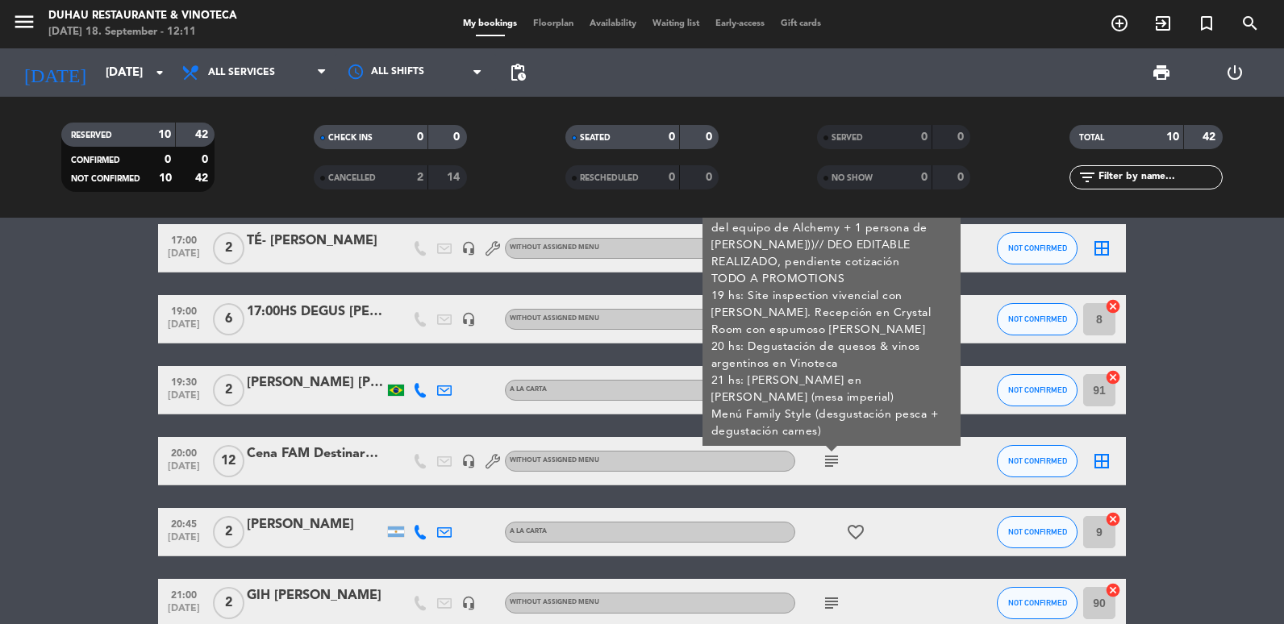
click at [274, 476] on div at bounding box center [315, 472] width 137 height 13
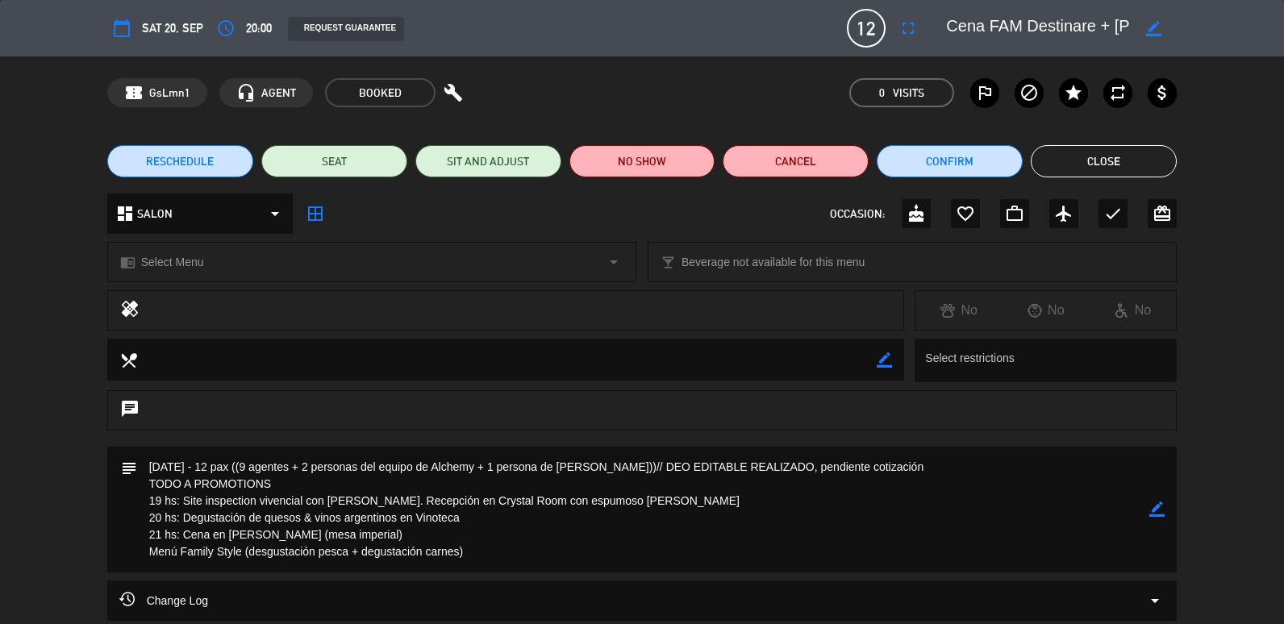
click at [1151, 26] on icon "border_color" at bounding box center [1153, 28] width 15 height 15
drag, startPoint x: 948, startPoint y: 23, endPoint x: 823, endPoint y: 31, distance: 125.4
click at [823, 31] on div "calendar_today Sat 20, Sep access_time 20:00 REQUEST GUARANTEE 12 Cena FAM Dest…" at bounding box center [642, 28] width 1071 height 39
type textarea "Degus y Cena FAM Destinare + [PERSON_NAME]"
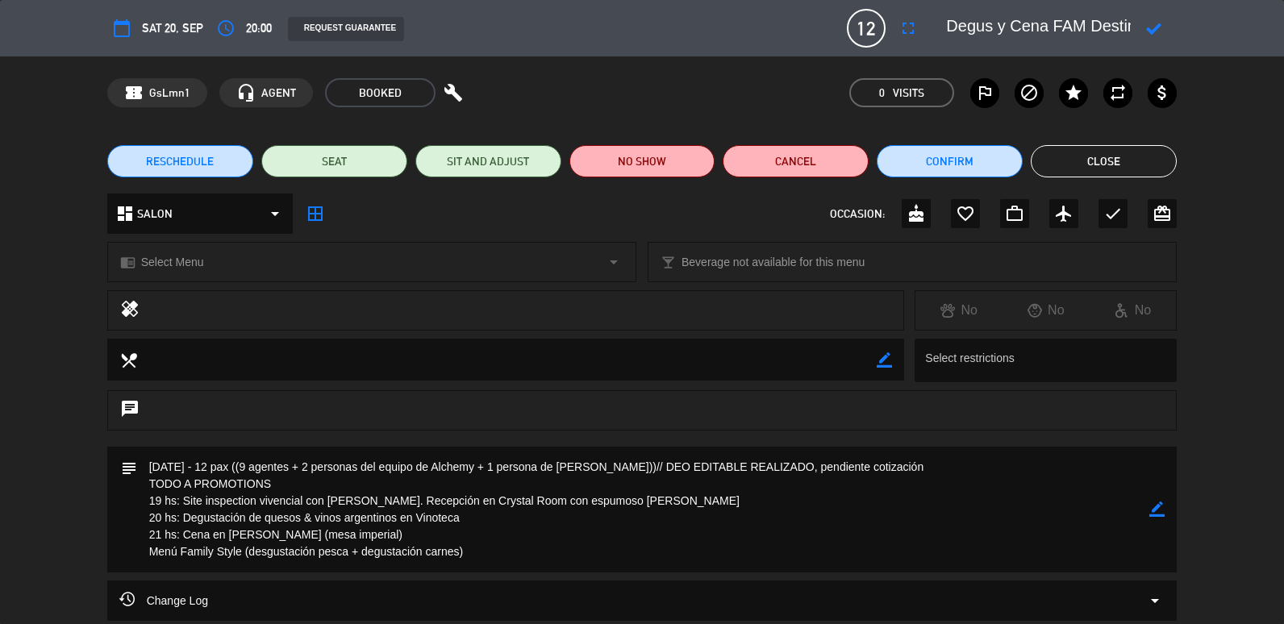
click at [1158, 18] on div at bounding box center [1154, 28] width 46 height 29
click at [1157, 30] on icon at bounding box center [1153, 28] width 15 height 15
drag, startPoint x: 1101, startPoint y: 177, endPoint x: 1011, endPoint y: 503, distance: 338.2
click at [1011, 503] on div "calendar_today Sat 20, Sep access_time 20:00 REQUEST GUARANTEE 12 Degus y Cena …" at bounding box center [642, 312] width 1284 height 624
click at [1160, 512] on icon "border_color" at bounding box center [1157, 509] width 15 height 15
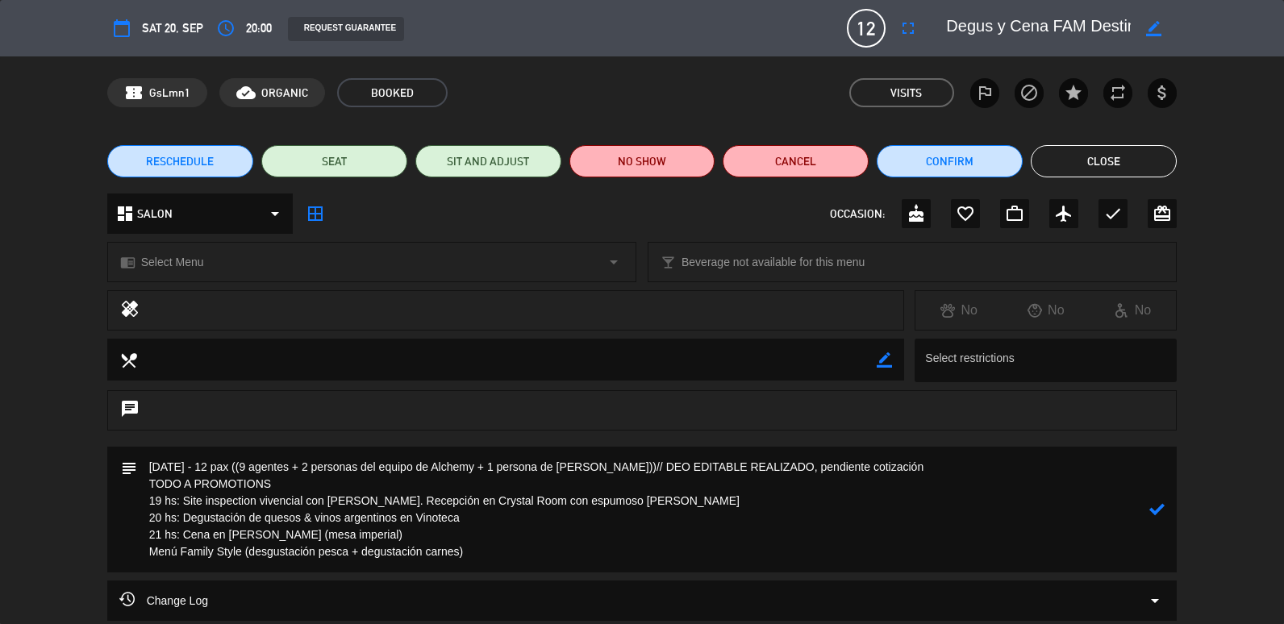
drag, startPoint x: 952, startPoint y: 461, endPoint x: 688, endPoint y: 471, distance: 264.0
click at [688, 471] on textarea at bounding box center [643, 510] width 1013 height 126
click at [480, 491] on textarea at bounding box center [643, 510] width 1013 height 126
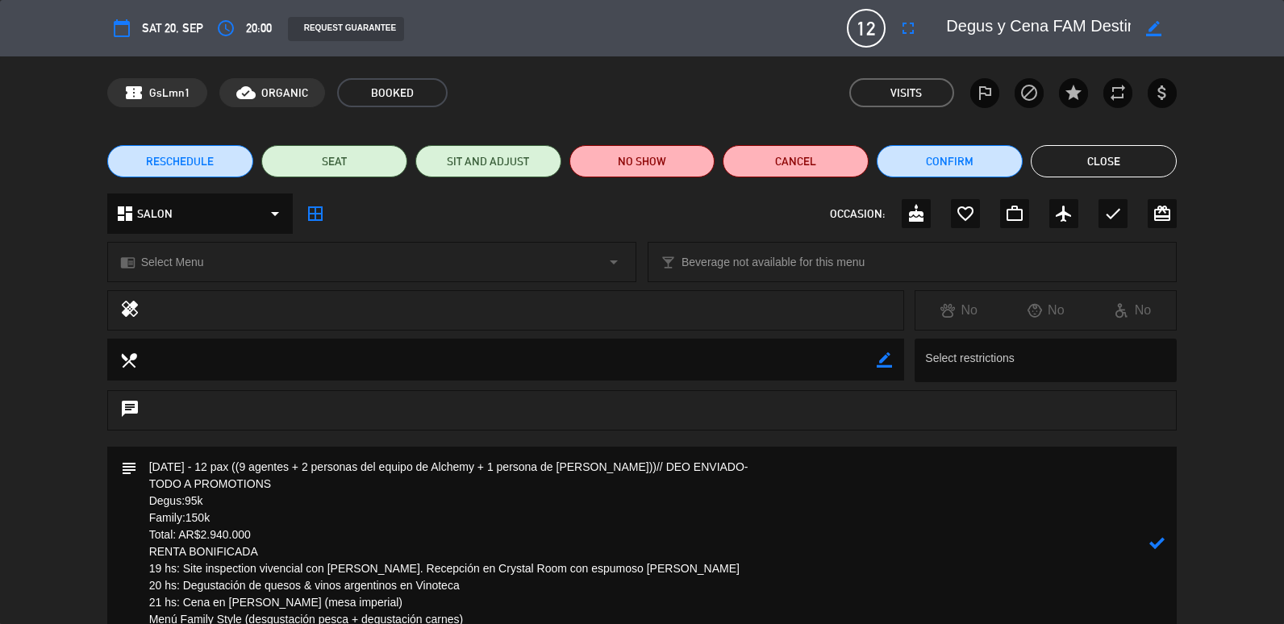
click at [1149, 545] on textarea at bounding box center [643, 544] width 1013 height 194
type textarea "[DATE] - 12 pax ((9 agentes + 2 personas del equipo de Alchemy + 1 persona de […"
drag, startPoint x: 1153, startPoint y: 544, endPoint x: 1134, endPoint y: 539, distance: 19.2
click at [1154, 544] on icon at bounding box center [1157, 543] width 15 height 15
click at [1088, 167] on button "Close" at bounding box center [1104, 161] width 146 height 32
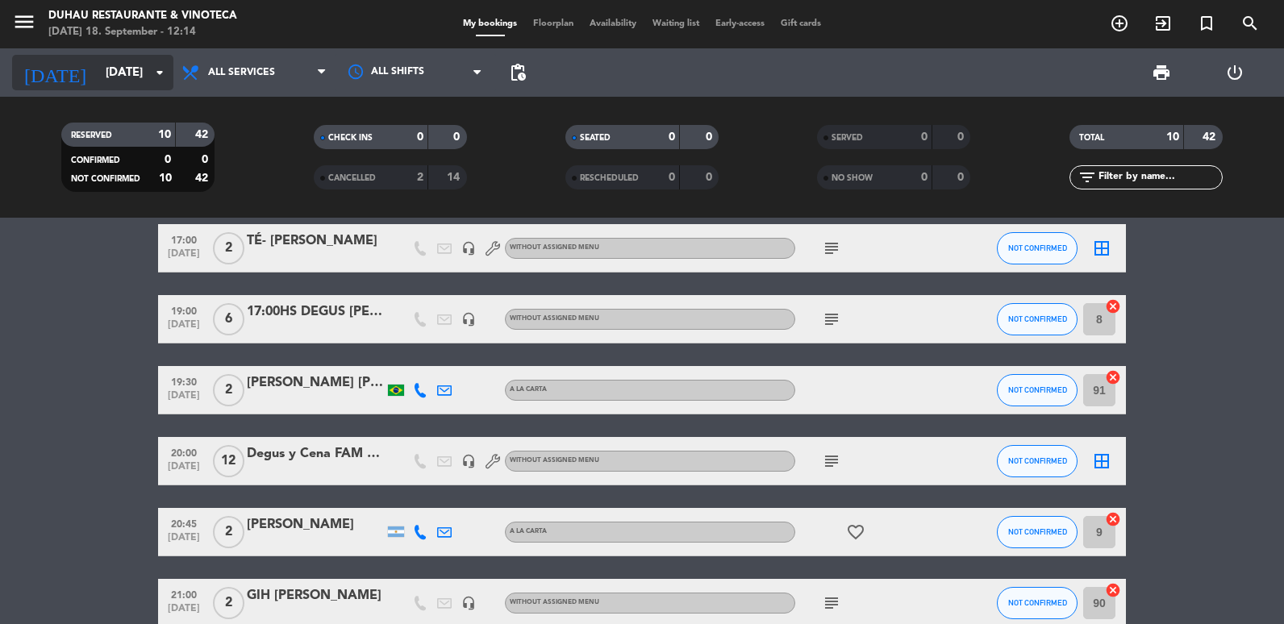
click at [103, 69] on input "[DATE]" at bounding box center [175, 73] width 155 height 30
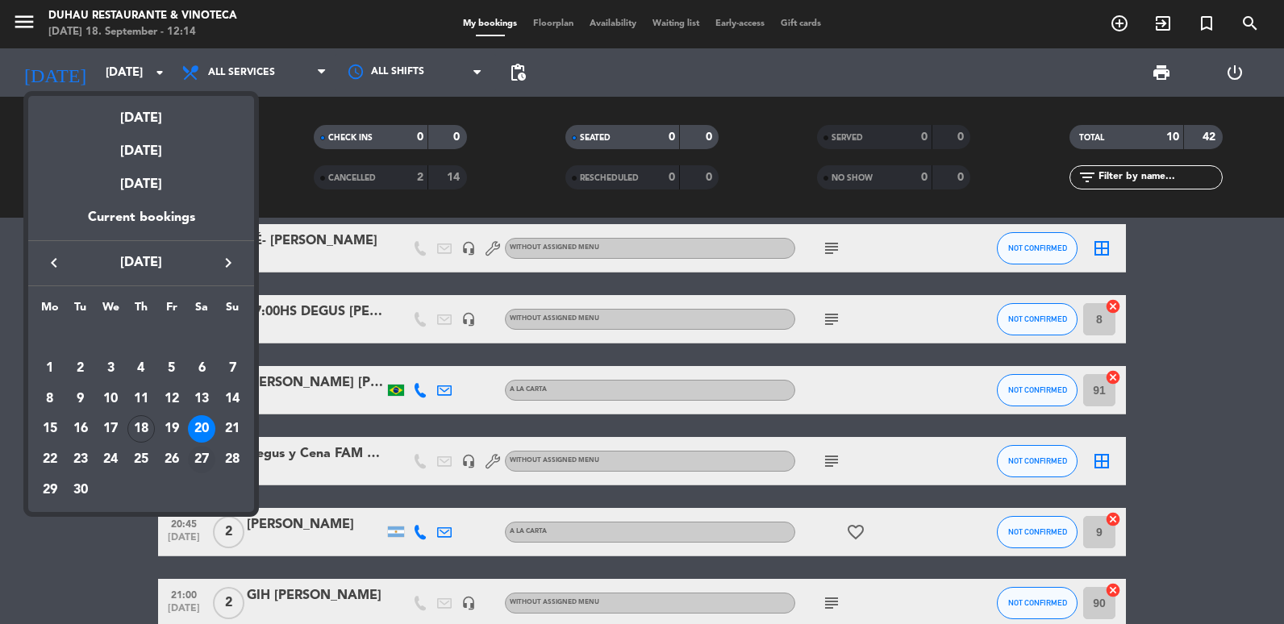
click at [204, 464] on div "27" at bounding box center [201, 459] width 27 height 27
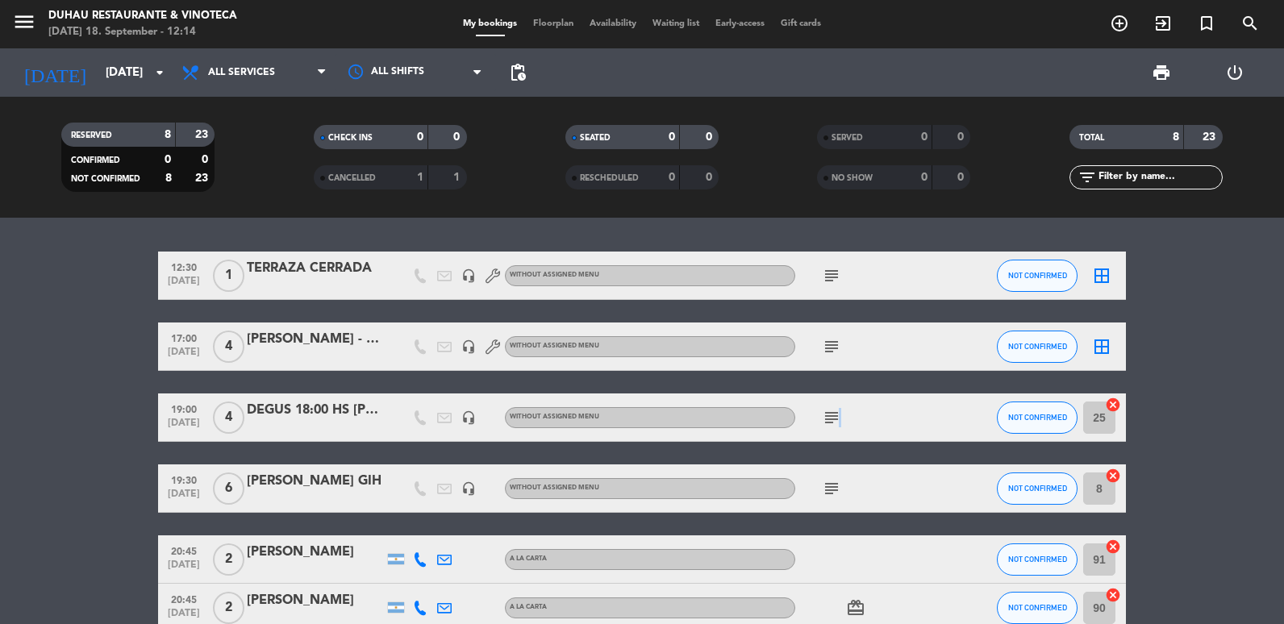
click at [837, 414] on icon "subject" at bounding box center [831, 417] width 19 height 19
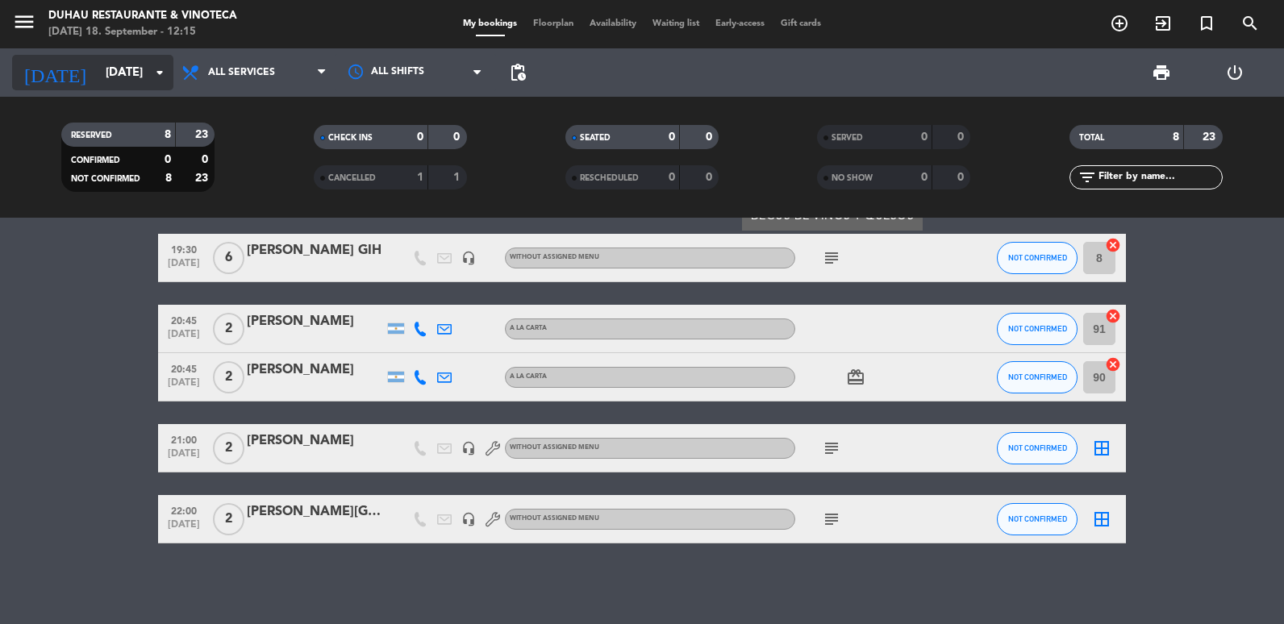
click at [121, 79] on input "[DATE]" at bounding box center [175, 73] width 155 height 30
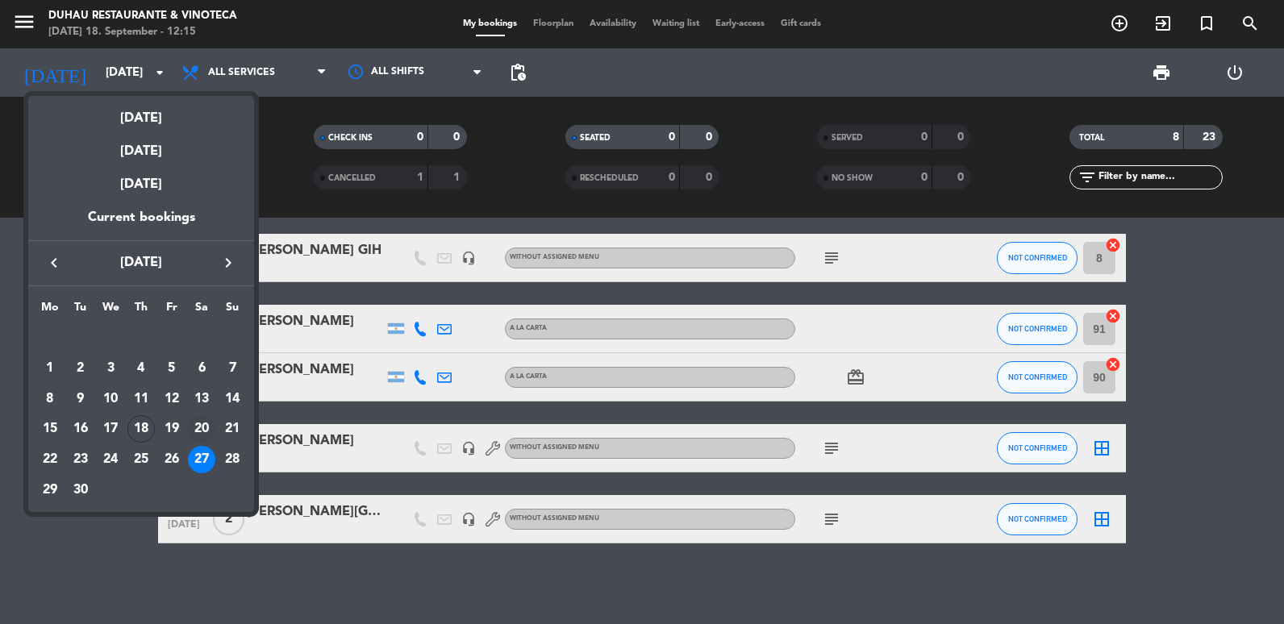
click at [204, 430] on div "20" at bounding box center [201, 429] width 27 height 27
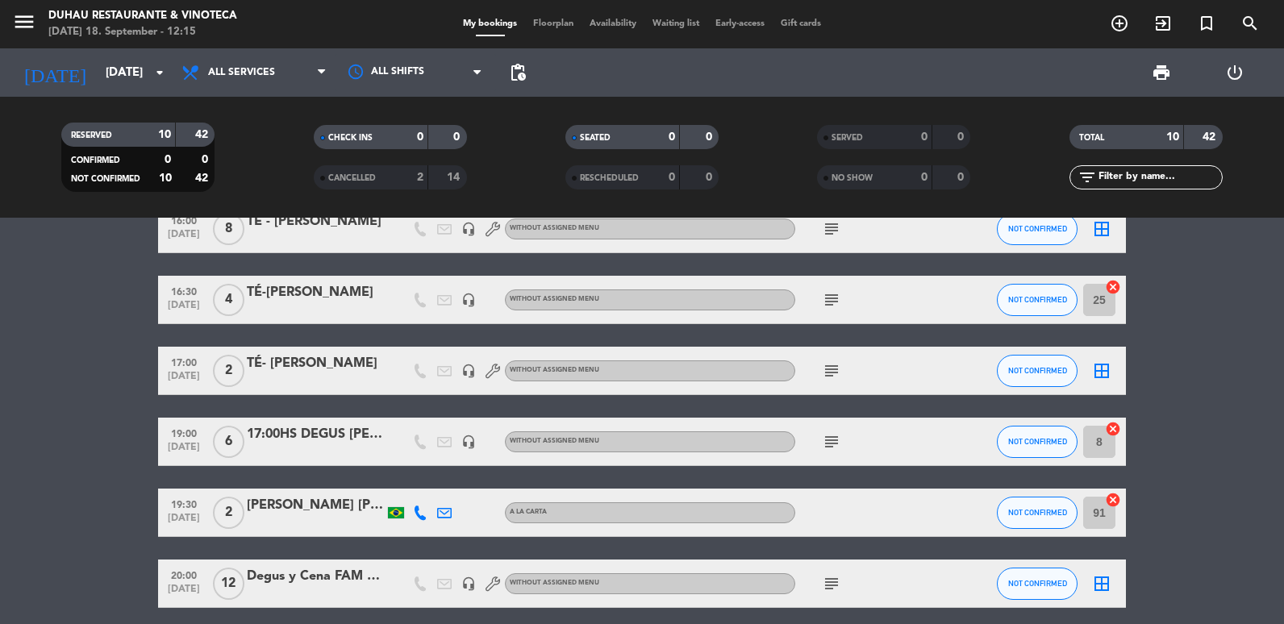
scroll to position [0, 0]
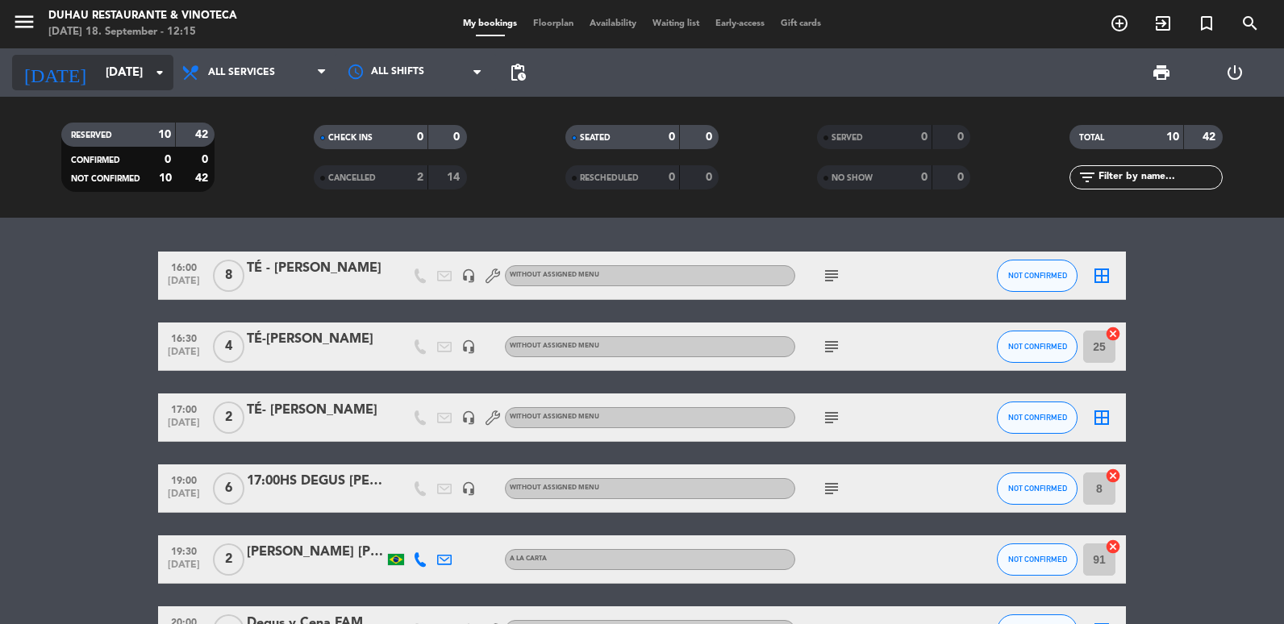
click at [111, 89] on div "[DATE] [DATE] arrow_drop_down" at bounding box center [92, 72] width 161 height 35
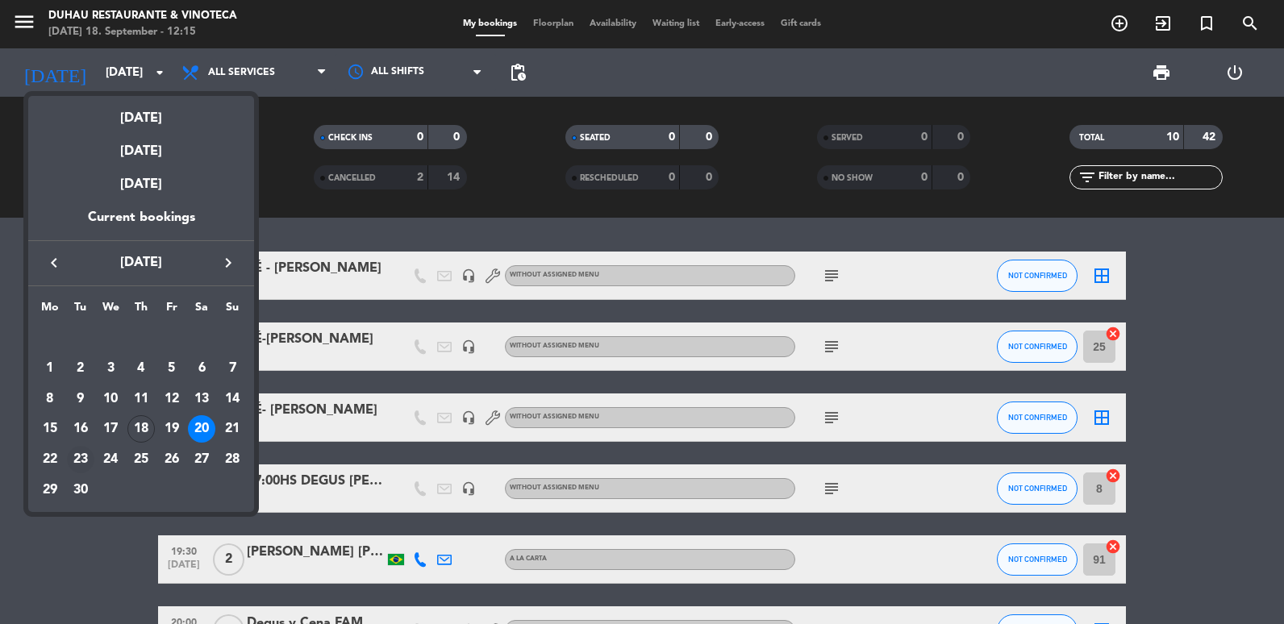
click at [87, 460] on div "23" at bounding box center [80, 459] width 27 height 27
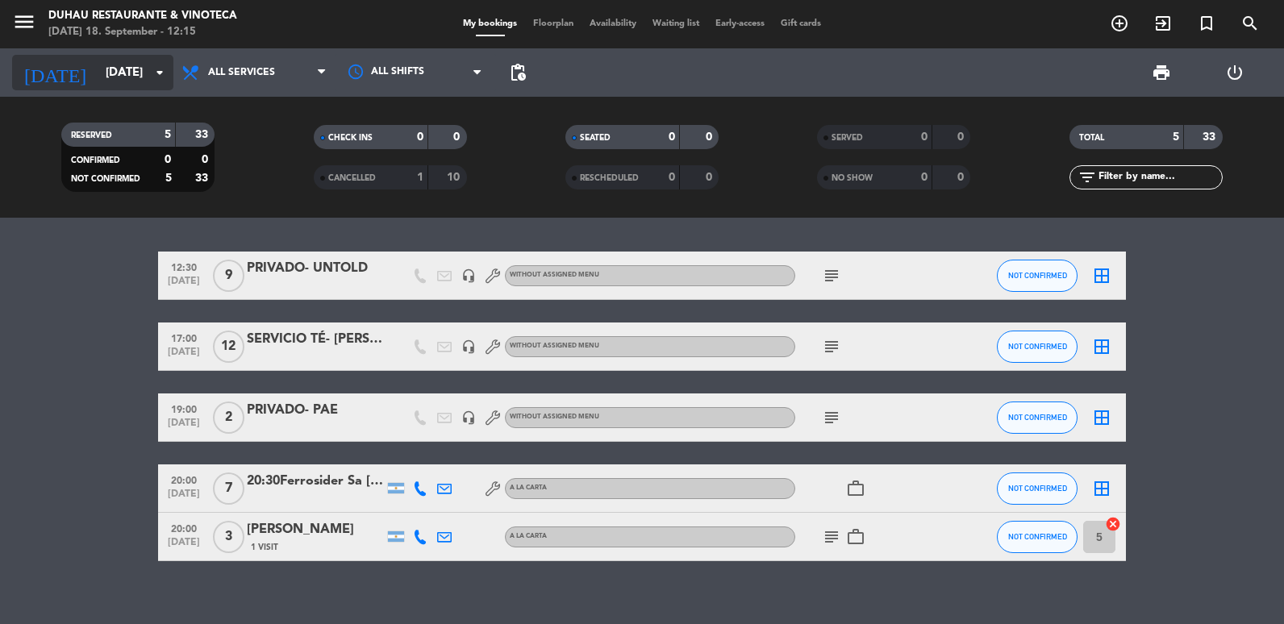
click at [98, 86] on input "[DATE]" at bounding box center [175, 73] width 155 height 30
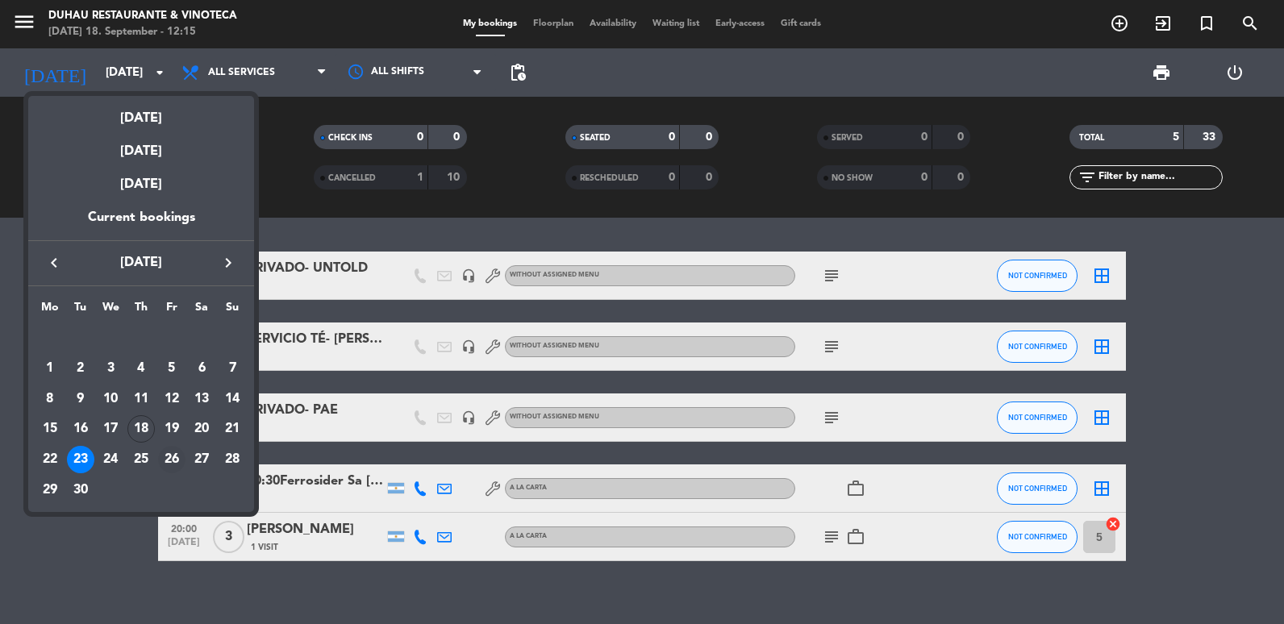
click at [171, 461] on div "26" at bounding box center [171, 459] width 27 height 27
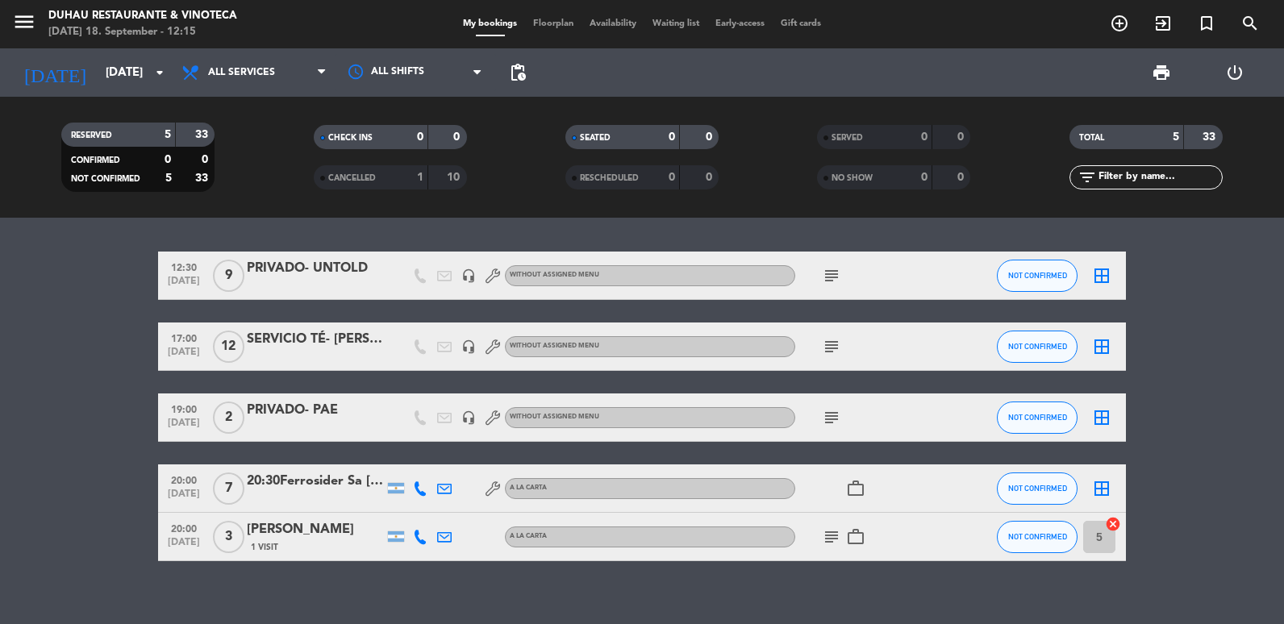
type input "[DATE]"
